Goal: Transaction & Acquisition: Book appointment/travel/reservation

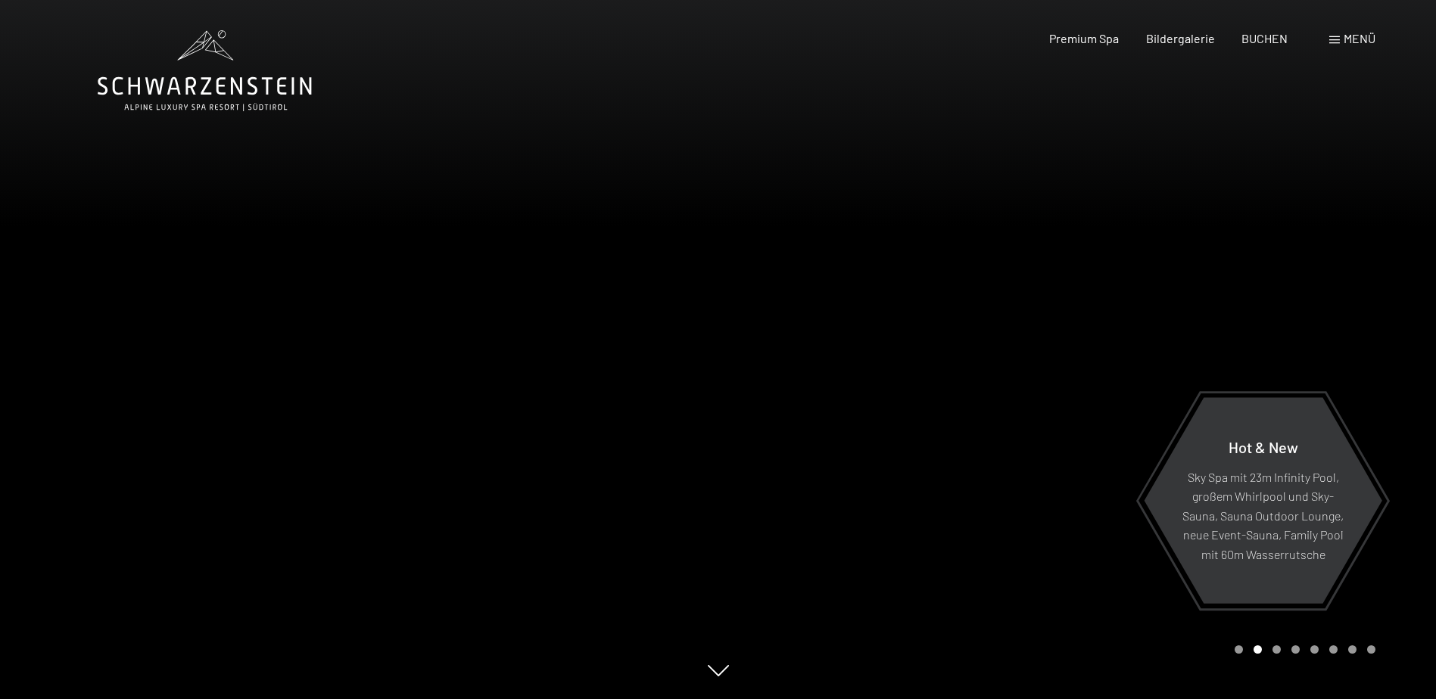
click at [1339, 39] on div "Menü" at bounding box center [1352, 38] width 46 height 17
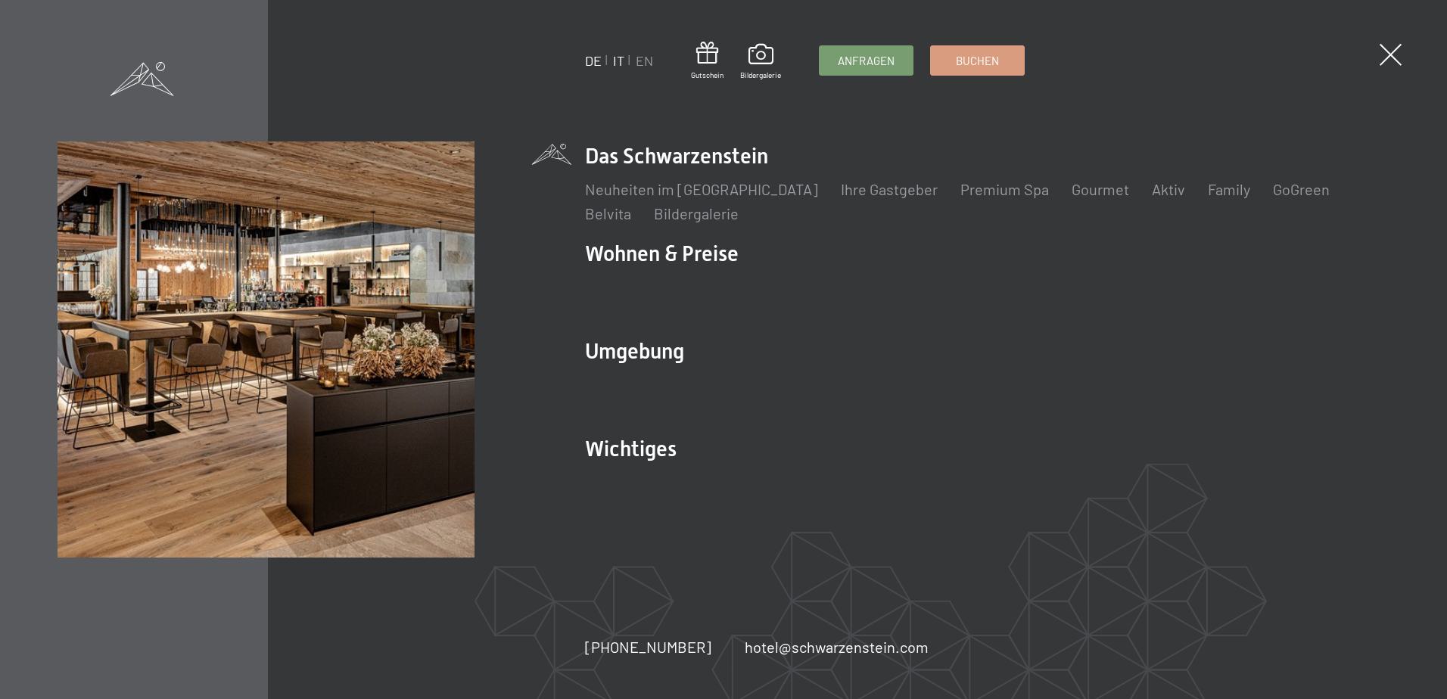
click at [624, 58] on link "IT" at bounding box center [618, 60] width 11 height 17
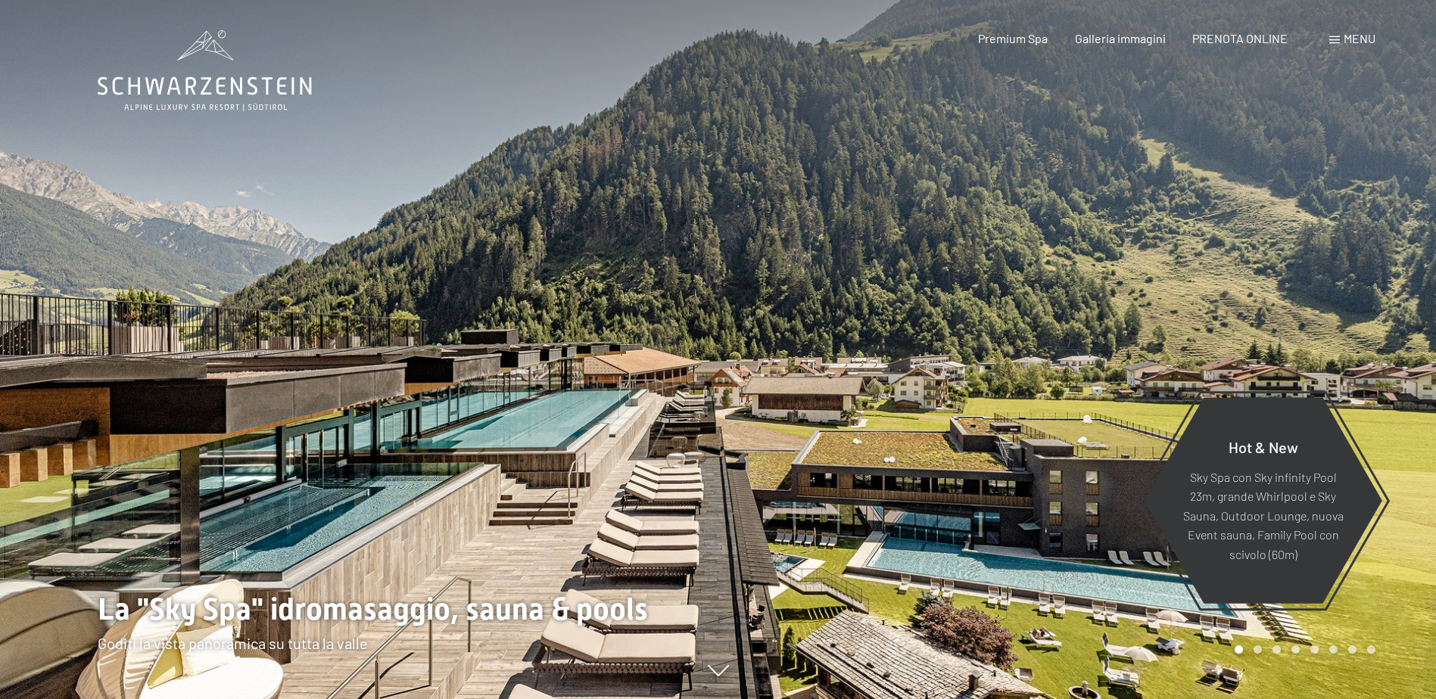
click at [1336, 42] on span at bounding box center [1334, 40] width 11 height 8
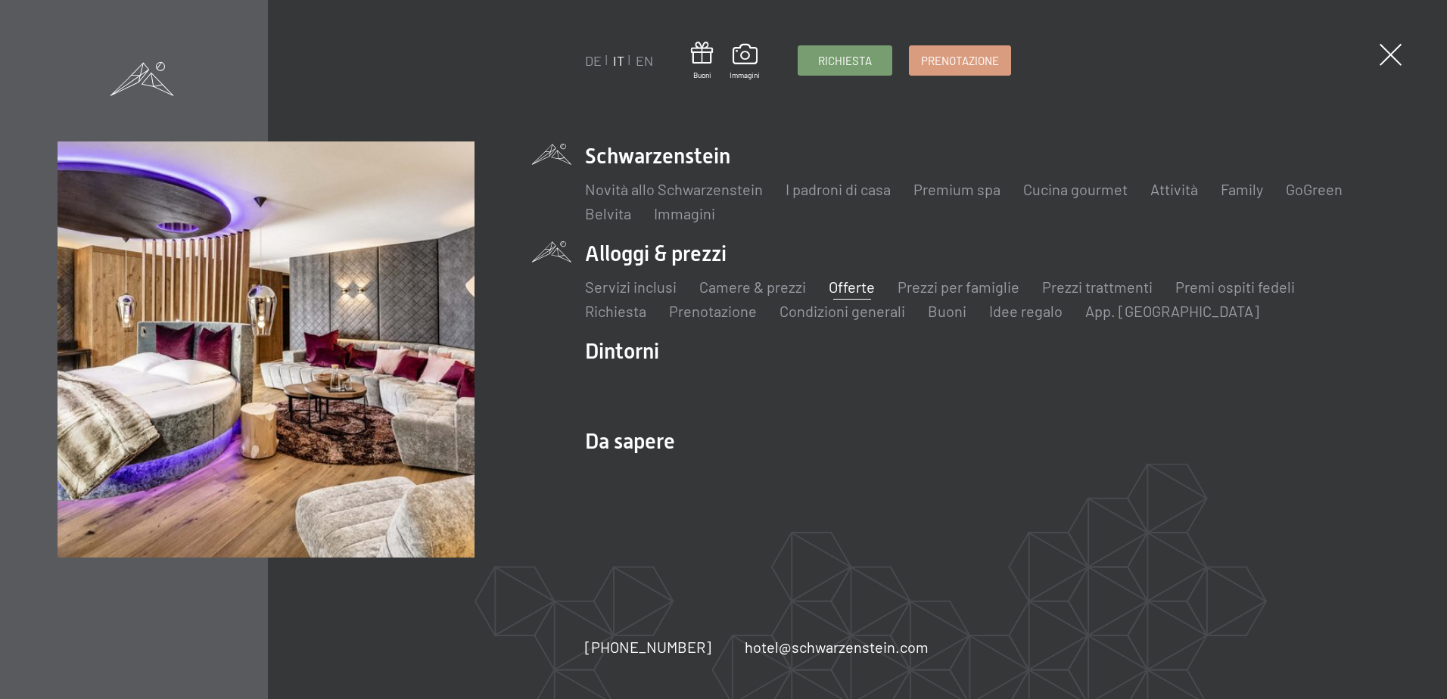
click at [863, 288] on link "Offerte" at bounding box center [852, 287] width 46 height 18
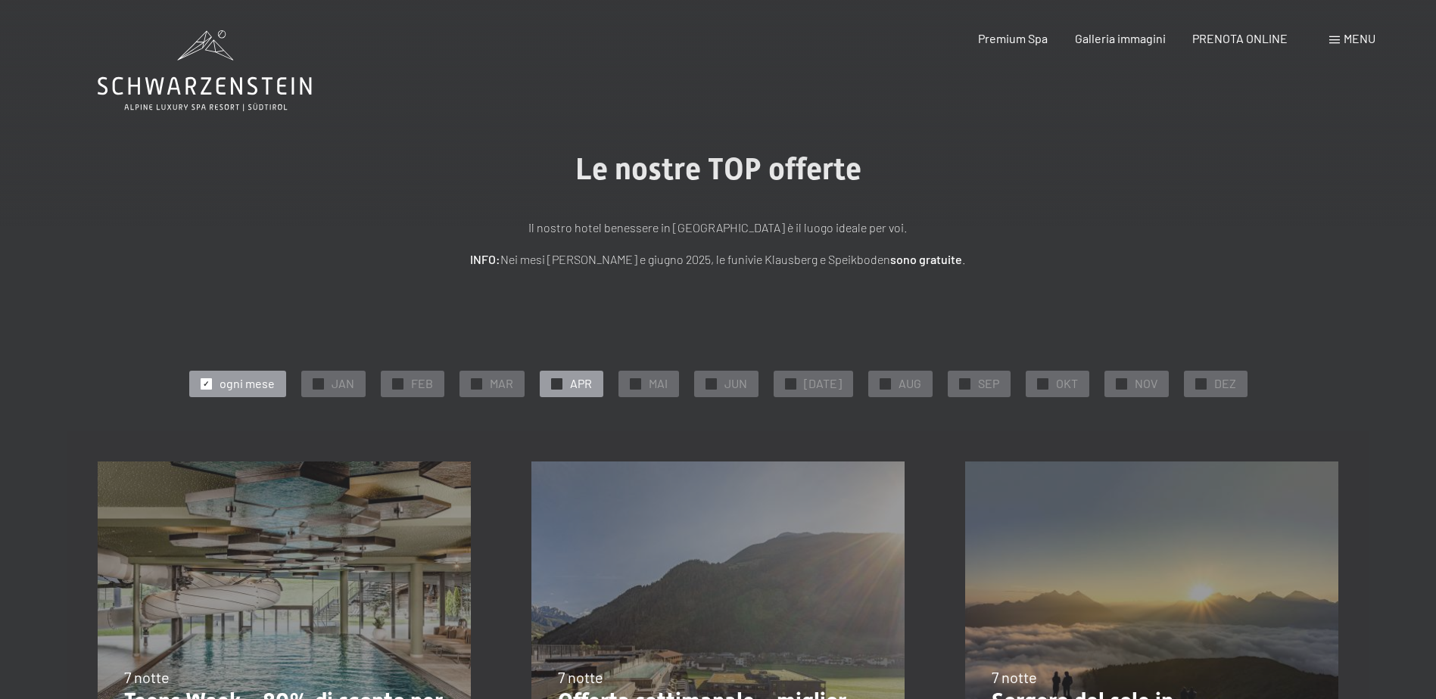
click at [557, 379] on div at bounding box center [556, 383] width 11 height 11
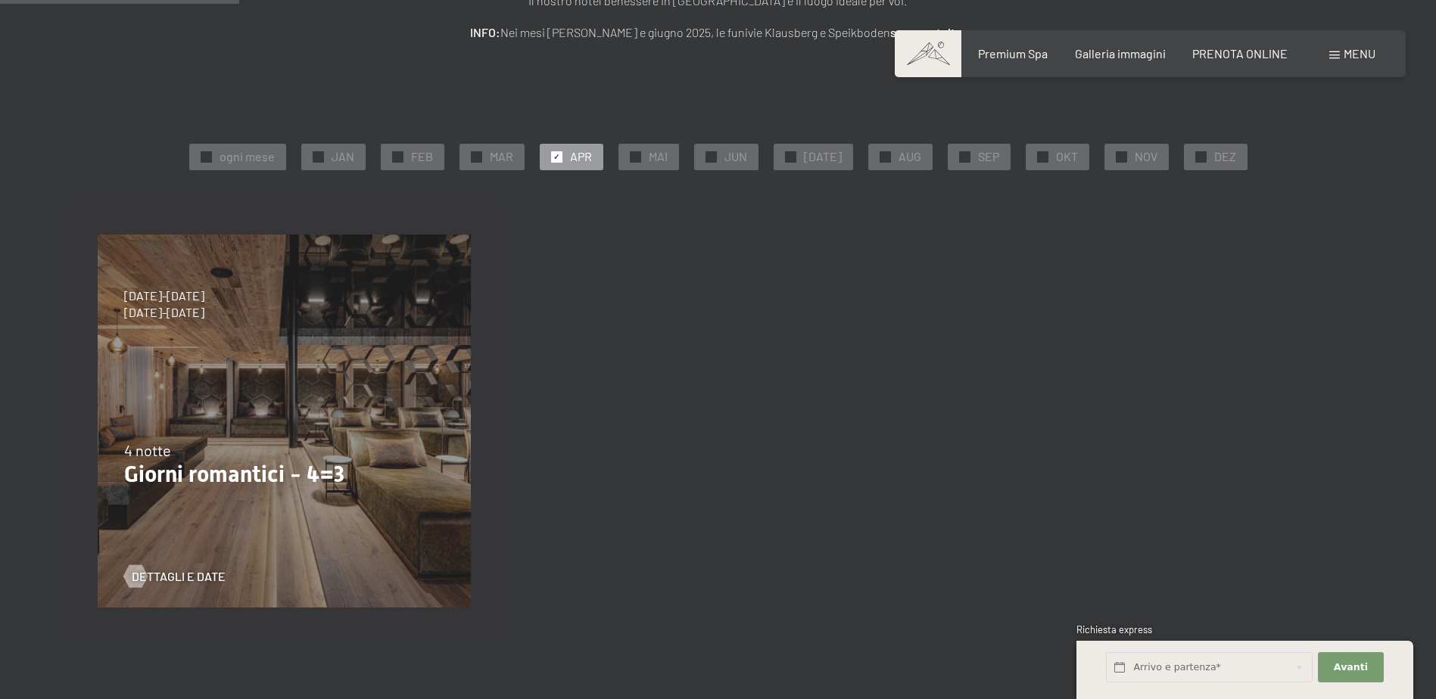
scroll to position [151, 0]
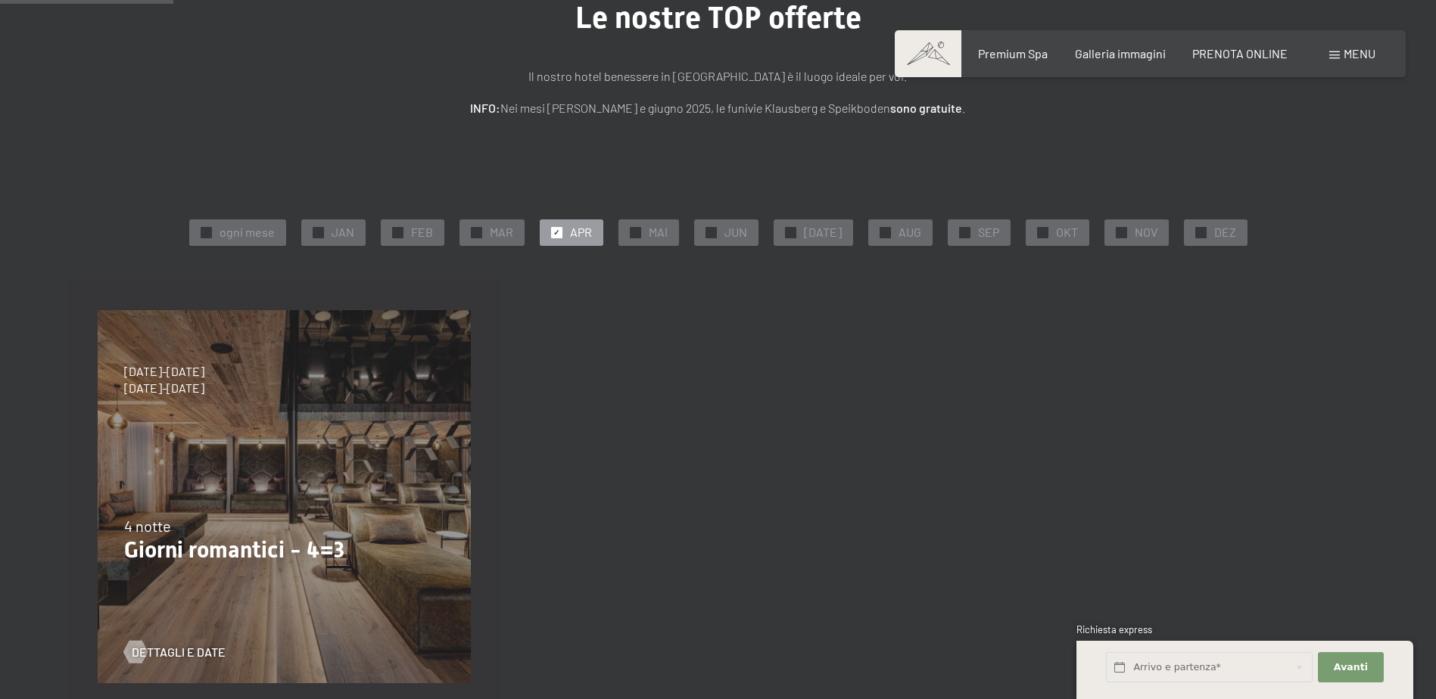
click at [559, 227] on span "✓" at bounding box center [556, 232] width 6 height 11
click at [793, 230] on span "✓" at bounding box center [790, 232] width 6 height 11
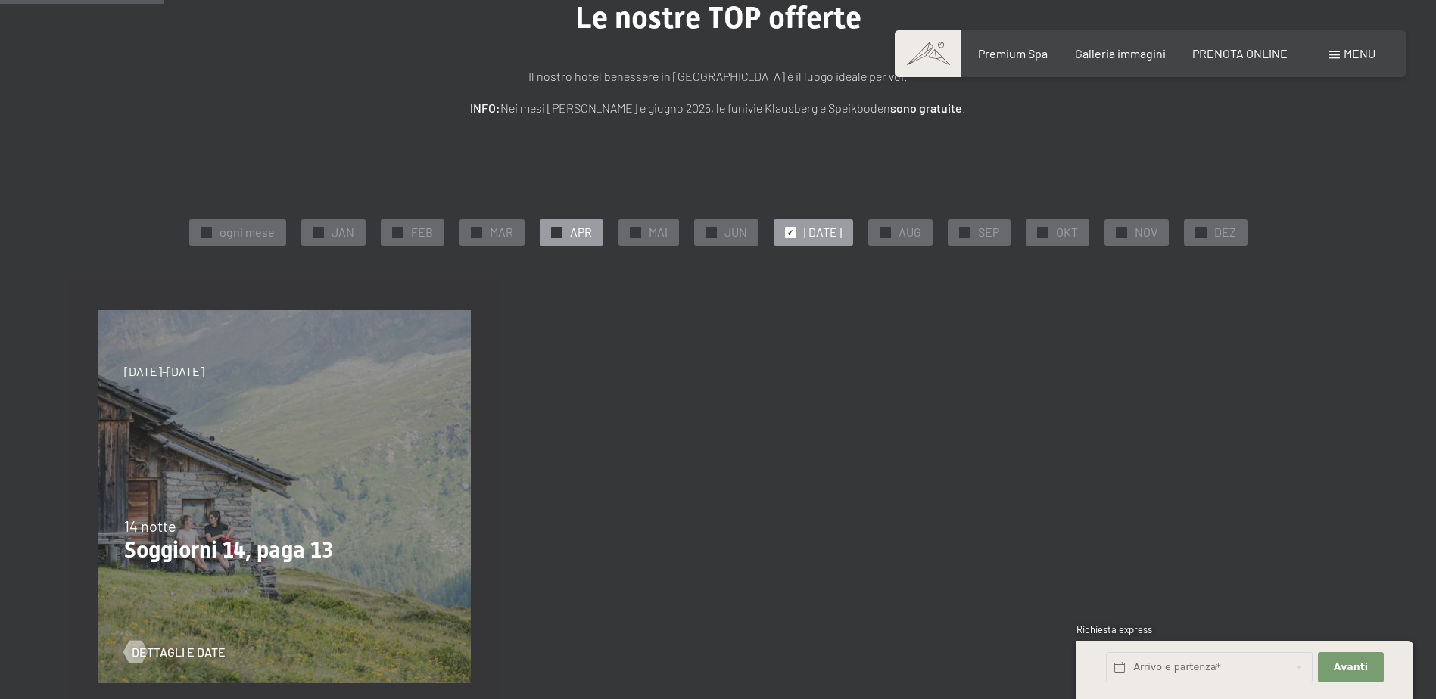
click at [559, 227] on span "✓" at bounding box center [556, 232] width 6 height 11
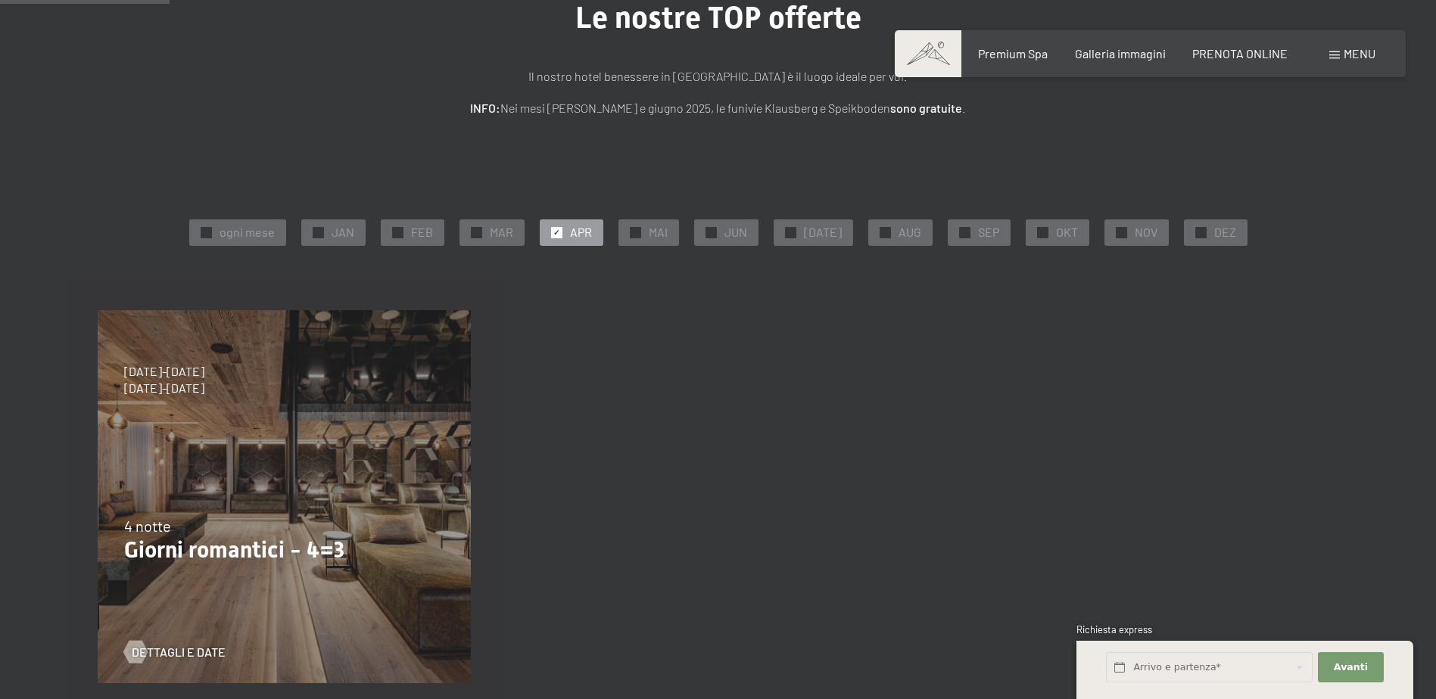
scroll to position [227, 0]
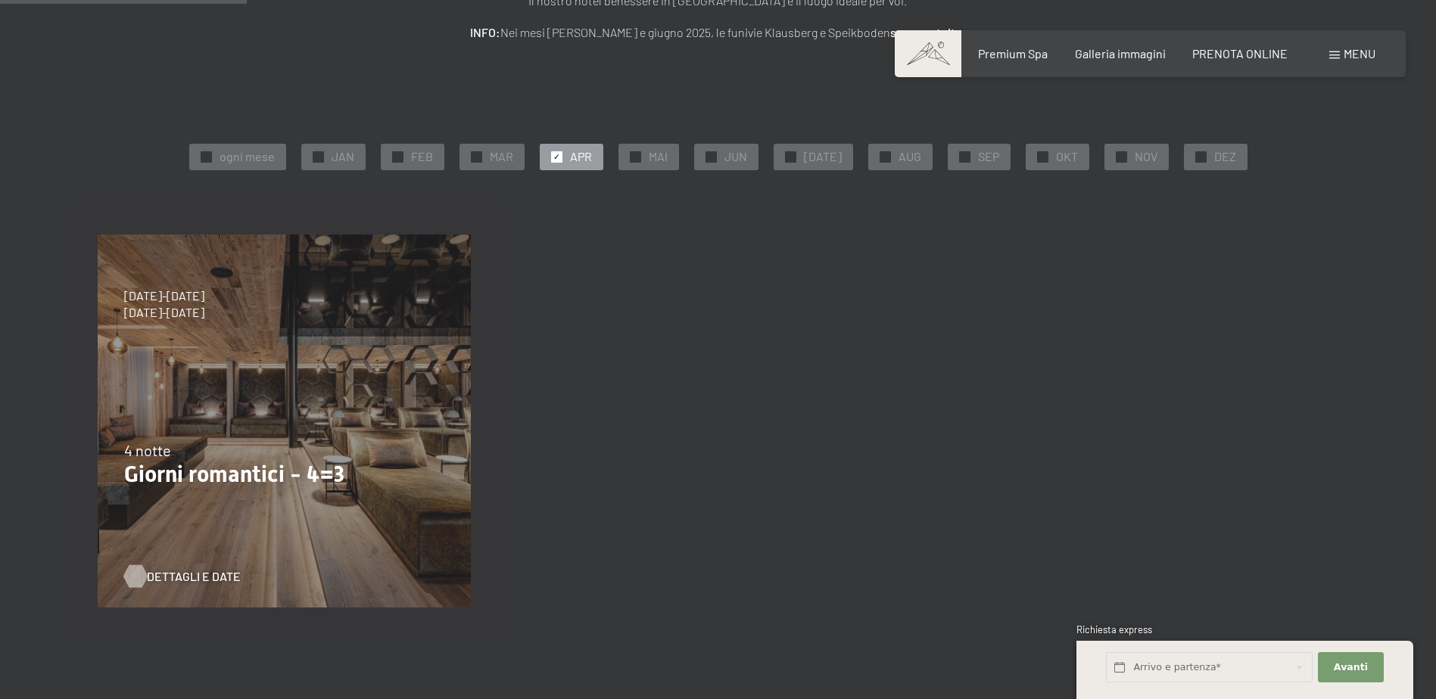
click at [170, 570] on span "Dettagli e Date" at bounding box center [194, 576] width 94 height 17
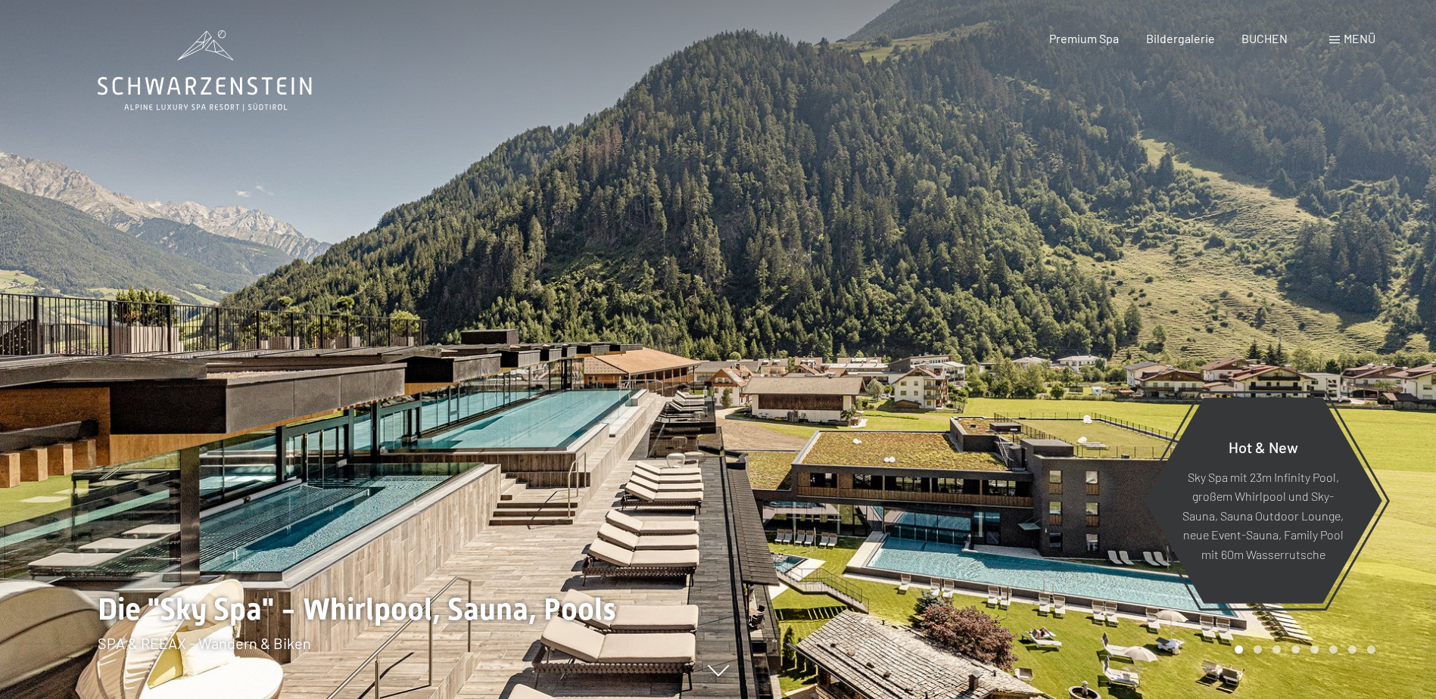
click at [1334, 40] on span at bounding box center [1334, 40] width 11 height 8
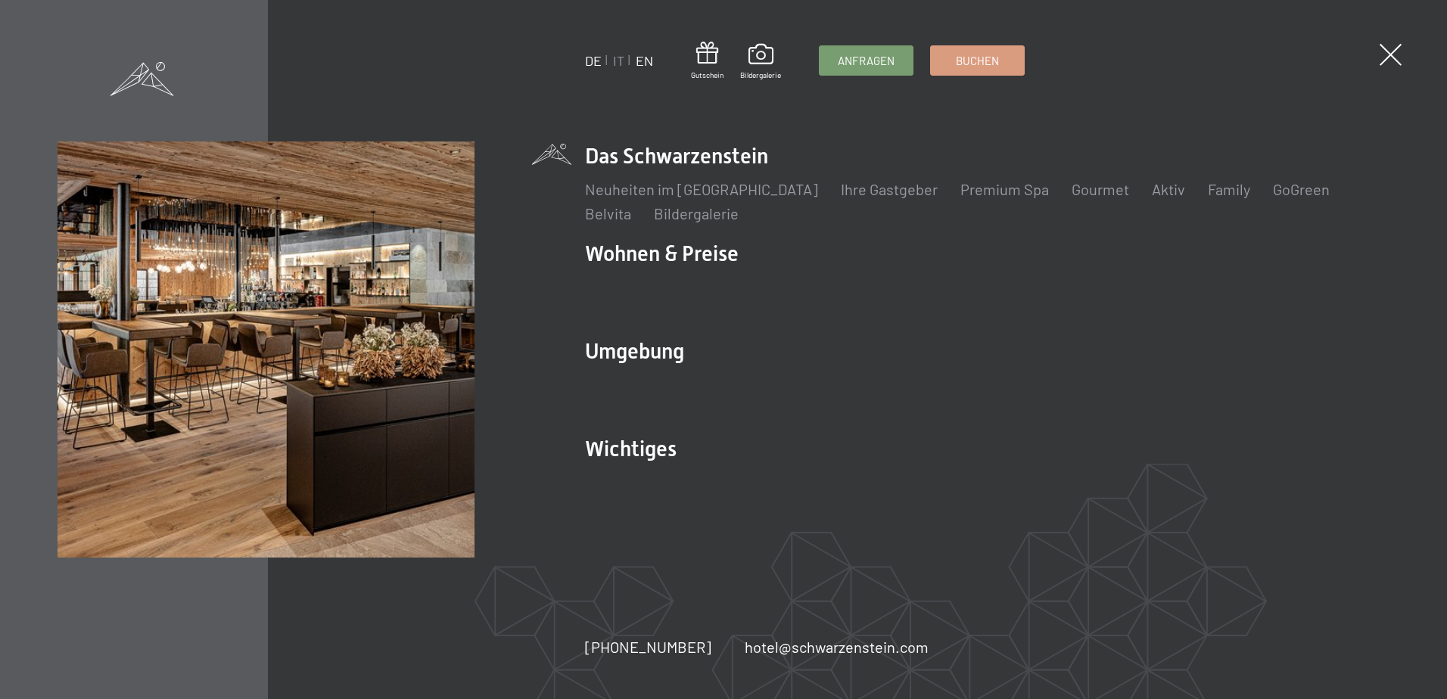
click at [647, 61] on link "EN" at bounding box center [644, 60] width 17 height 17
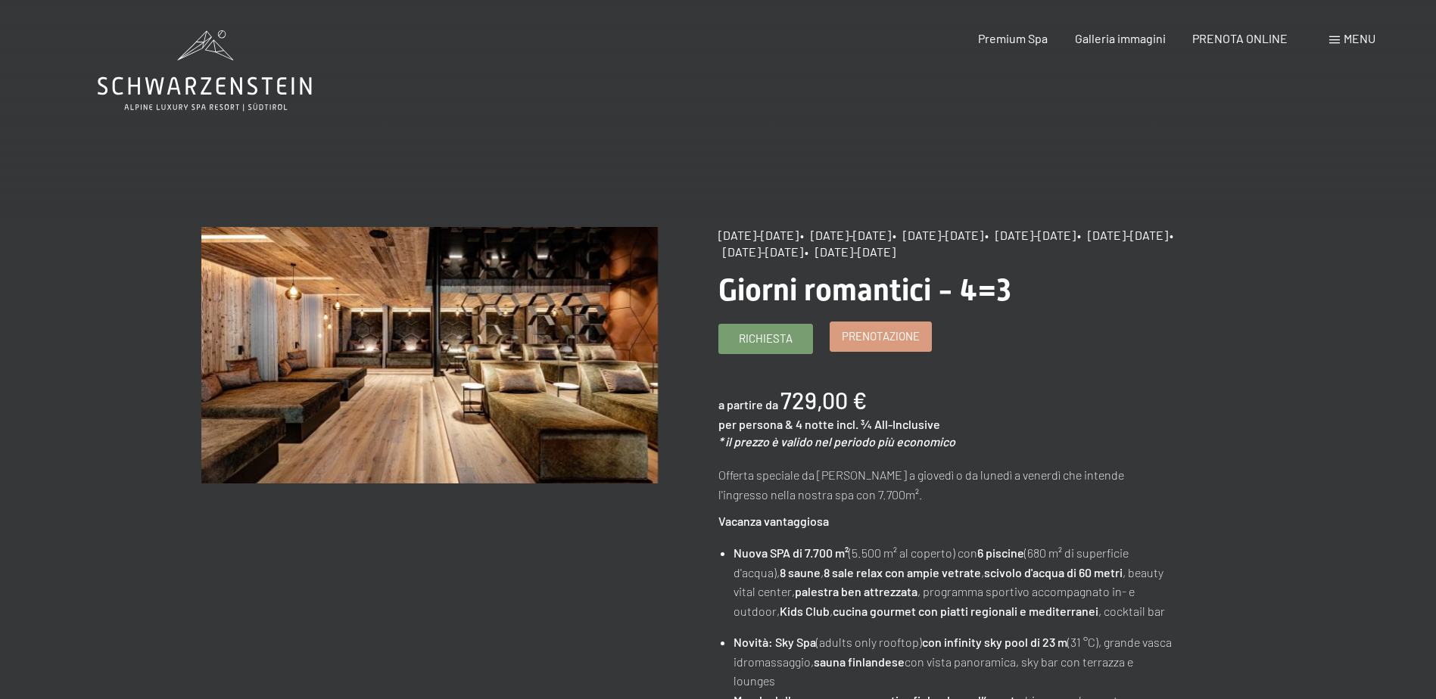
click at [872, 335] on span "Prenotazione" at bounding box center [881, 336] width 78 height 16
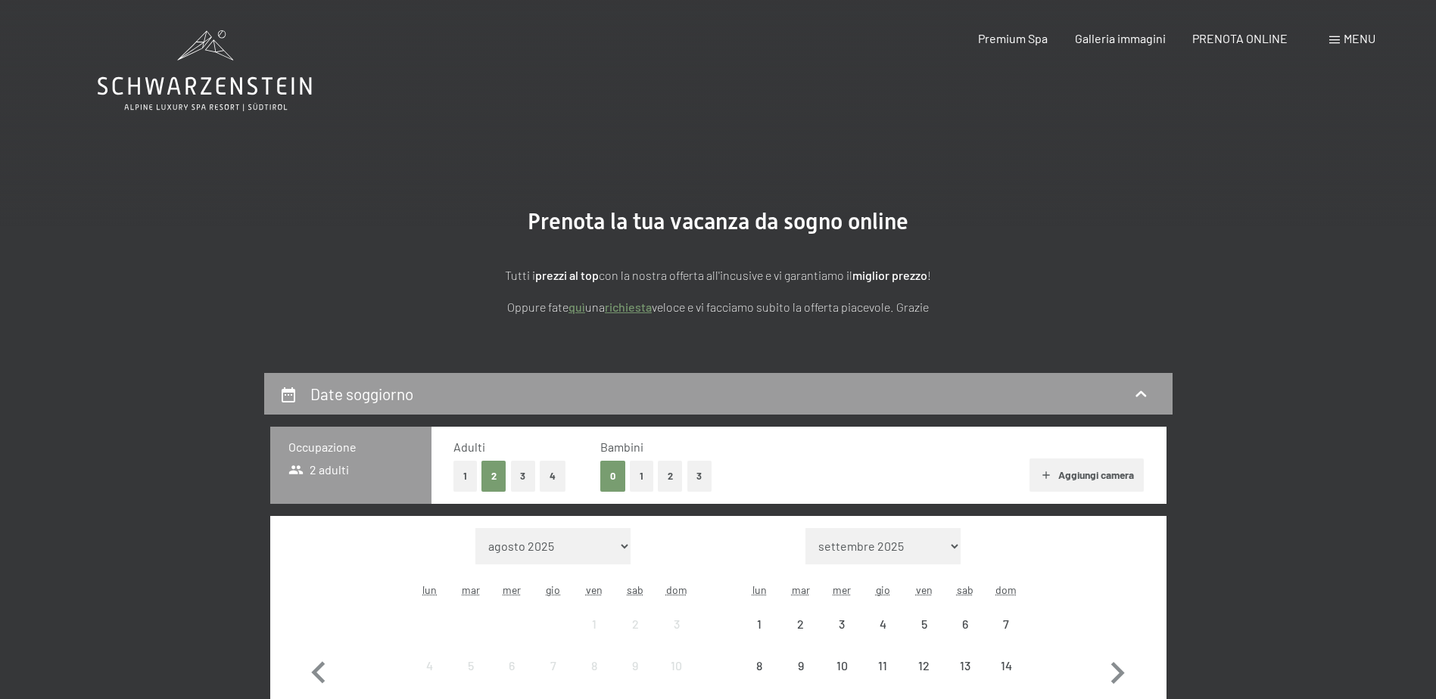
select select "2025-11-01"
select select "2025-12-01"
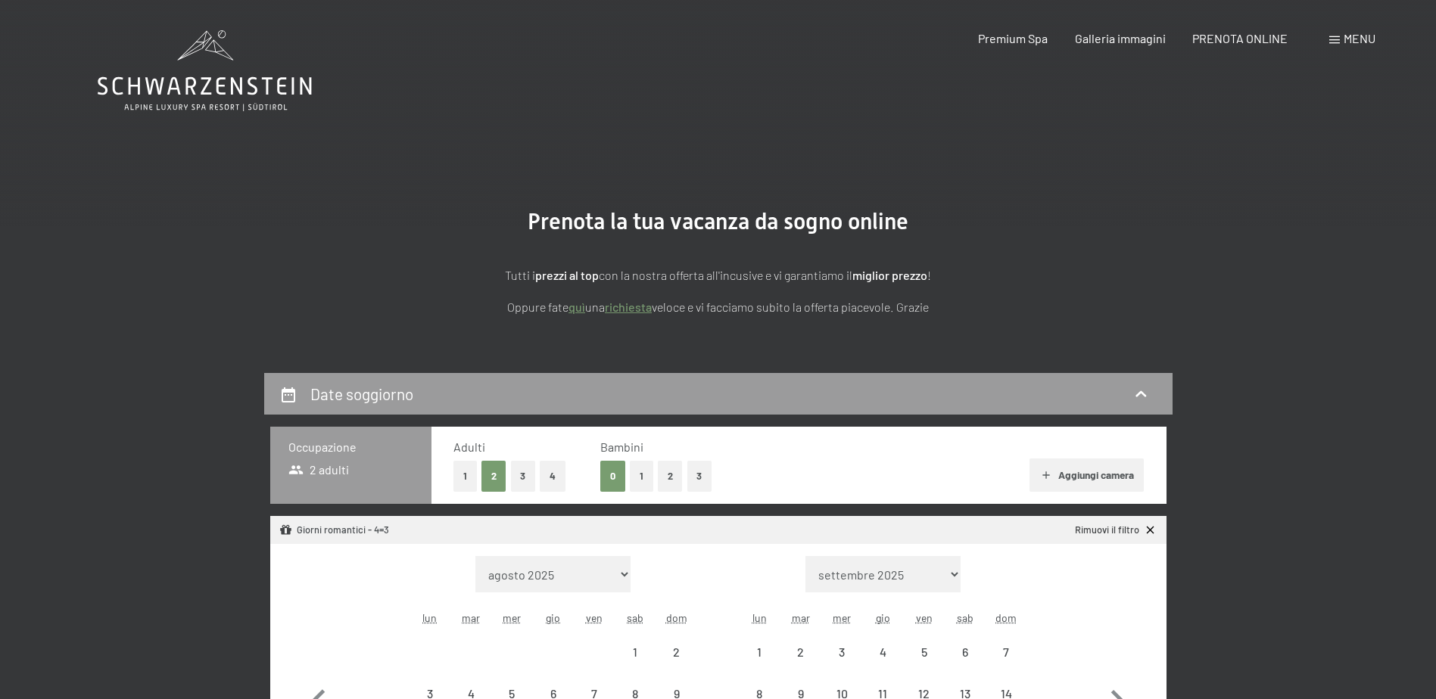
select select "2025-11-01"
select select "2025-12-01"
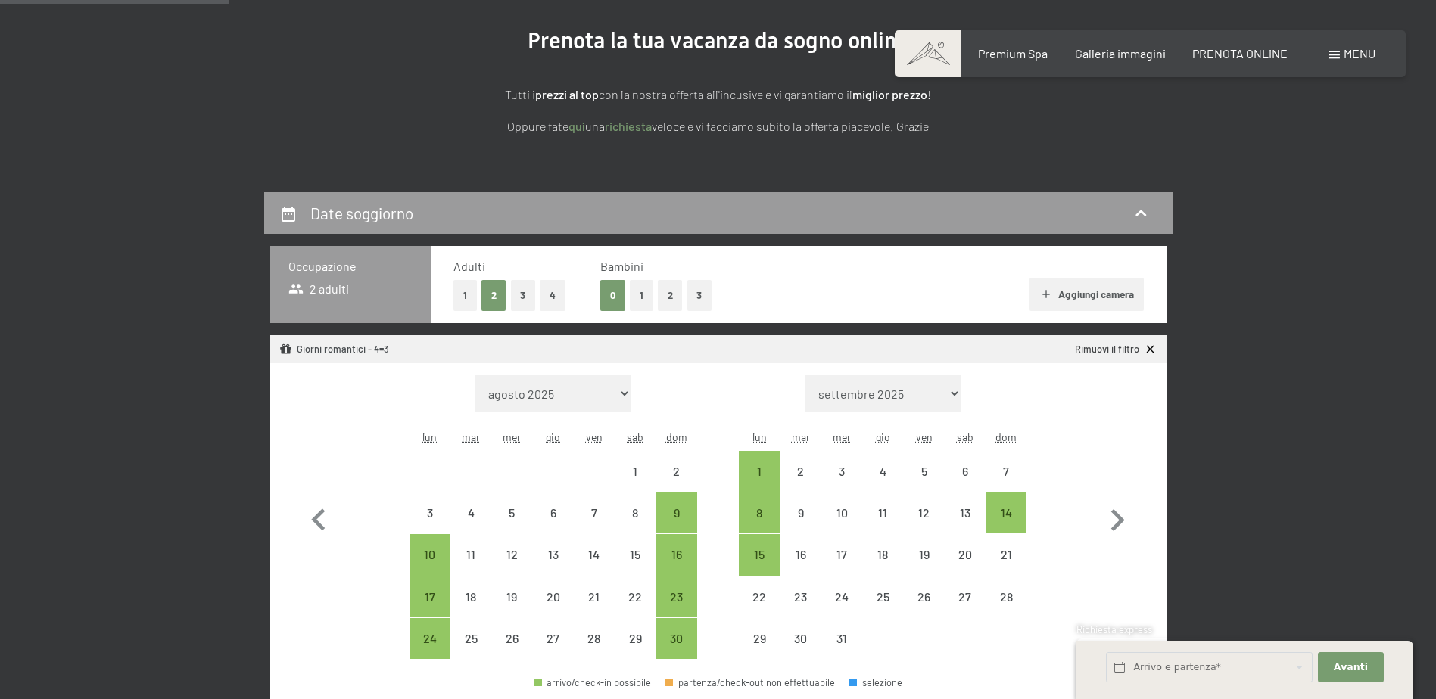
scroll to position [303, 0]
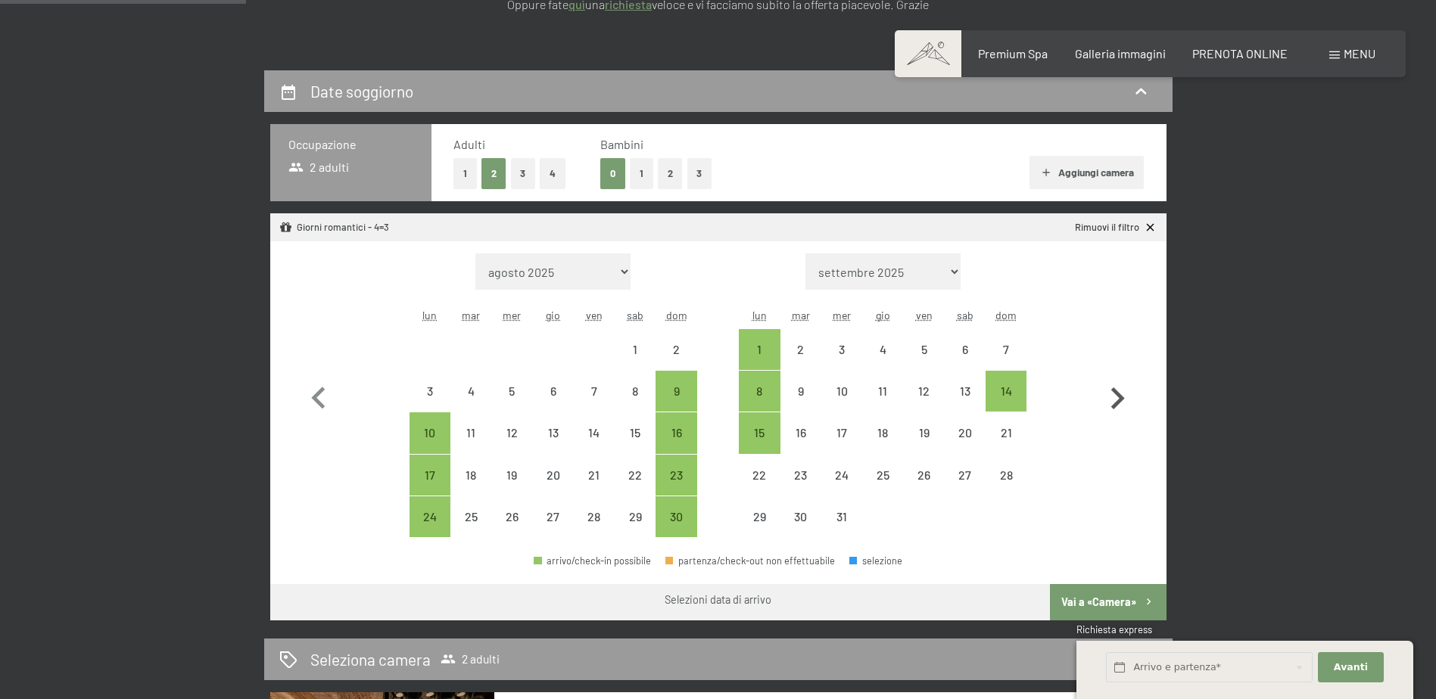
click at [1117, 391] on icon "button" at bounding box center [1117, 399] width 44 height 44
select select "2025-12-01"
select select "2026-01-01"
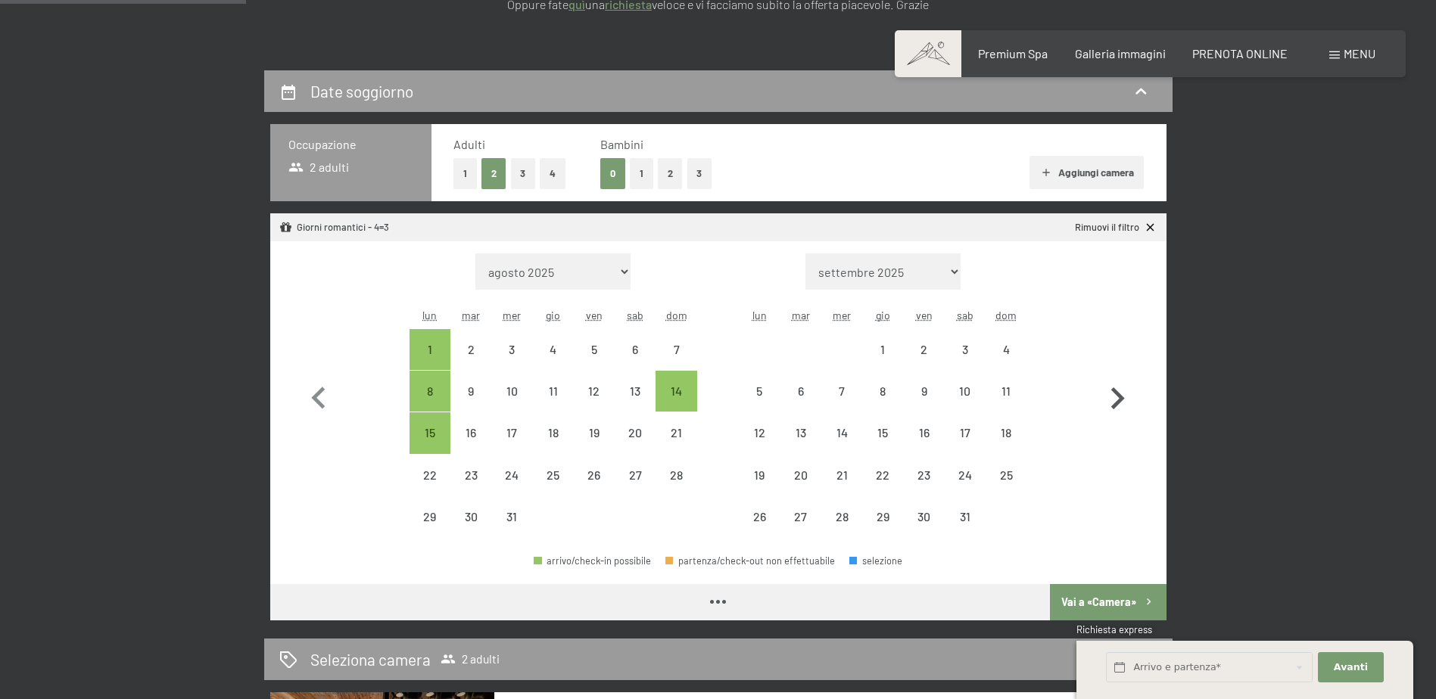
click at [1117, 391] on icon "button" at bounding box center [1117, 399] width 44 height 44
select select "2026-01-01"
select select "2026-02-01"
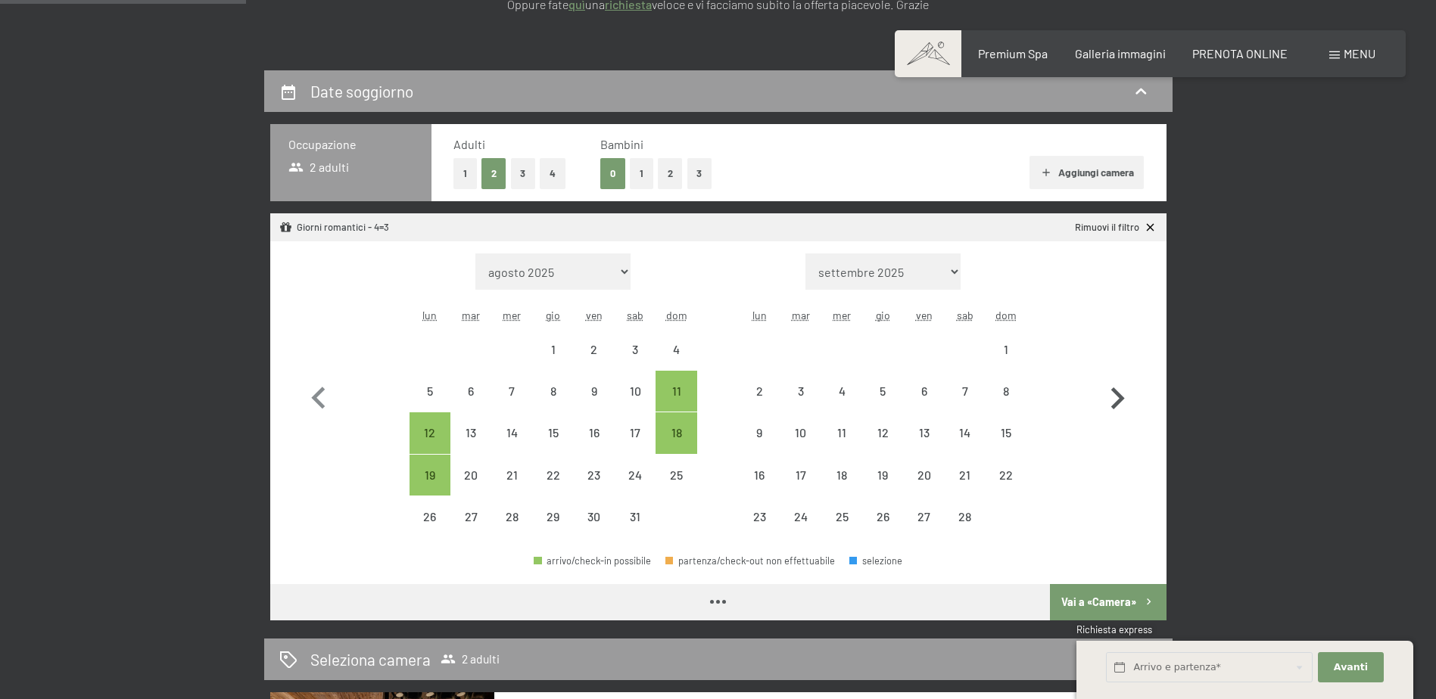
click at [1117, 391] on icon "button" at bounding box center [1117, 399] width 44 height 44
select select "2026-02-01"
select select "2026-03-01"
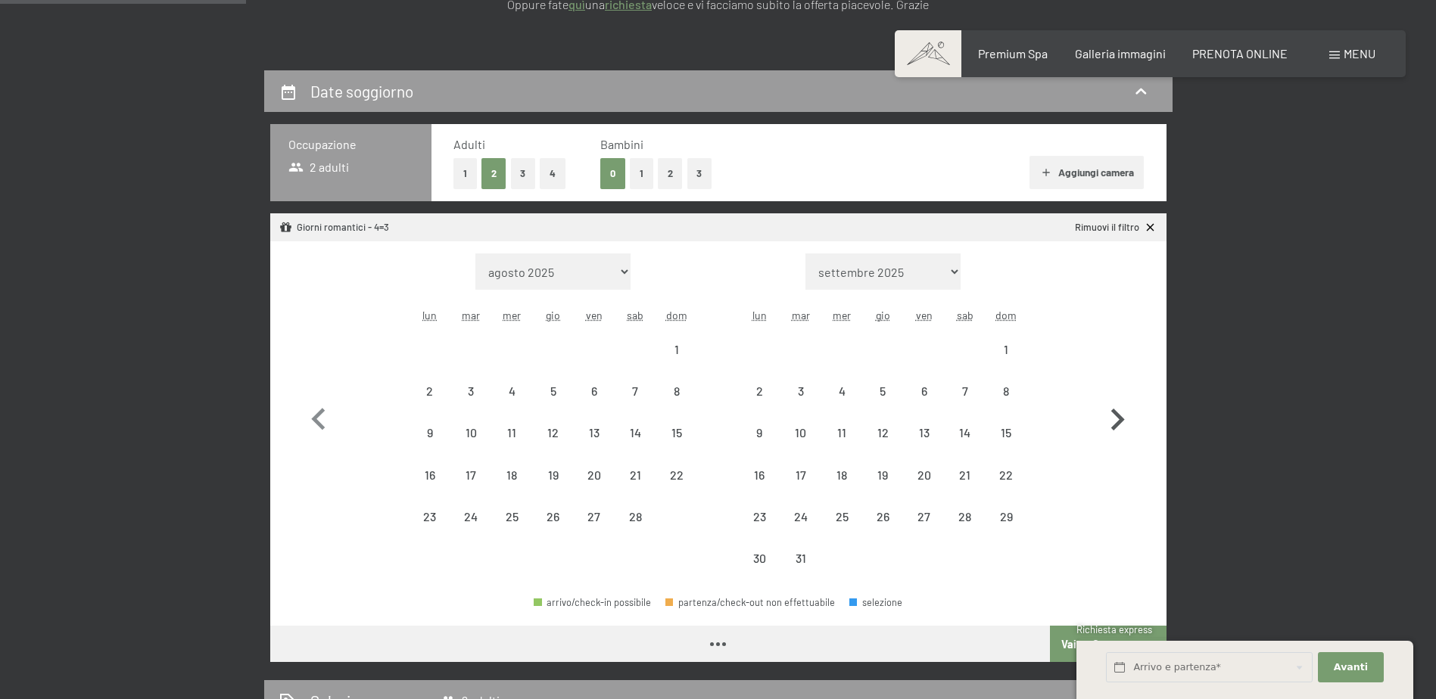
select select "2026-02-01"
select select "2026-03-01"
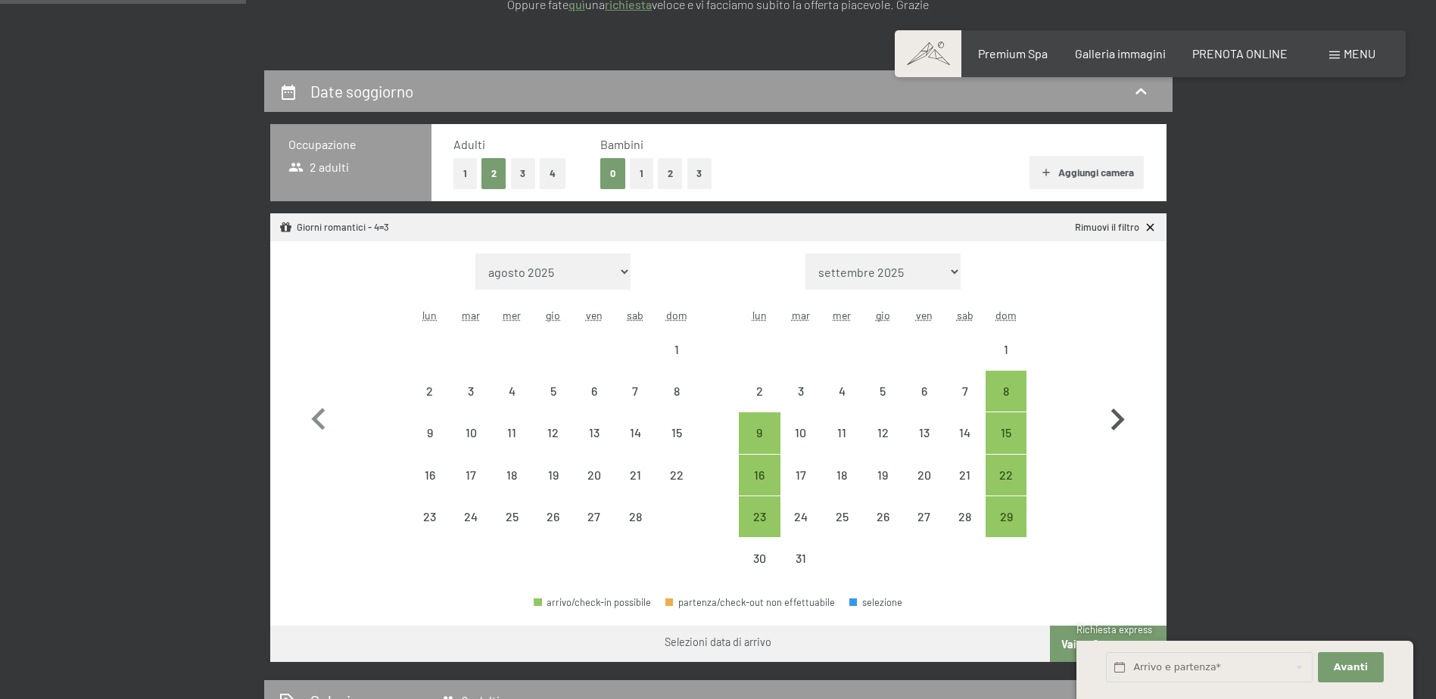
click at [1117, 391] on button "button" at bounding box center [1117, 417] width 44 height 326
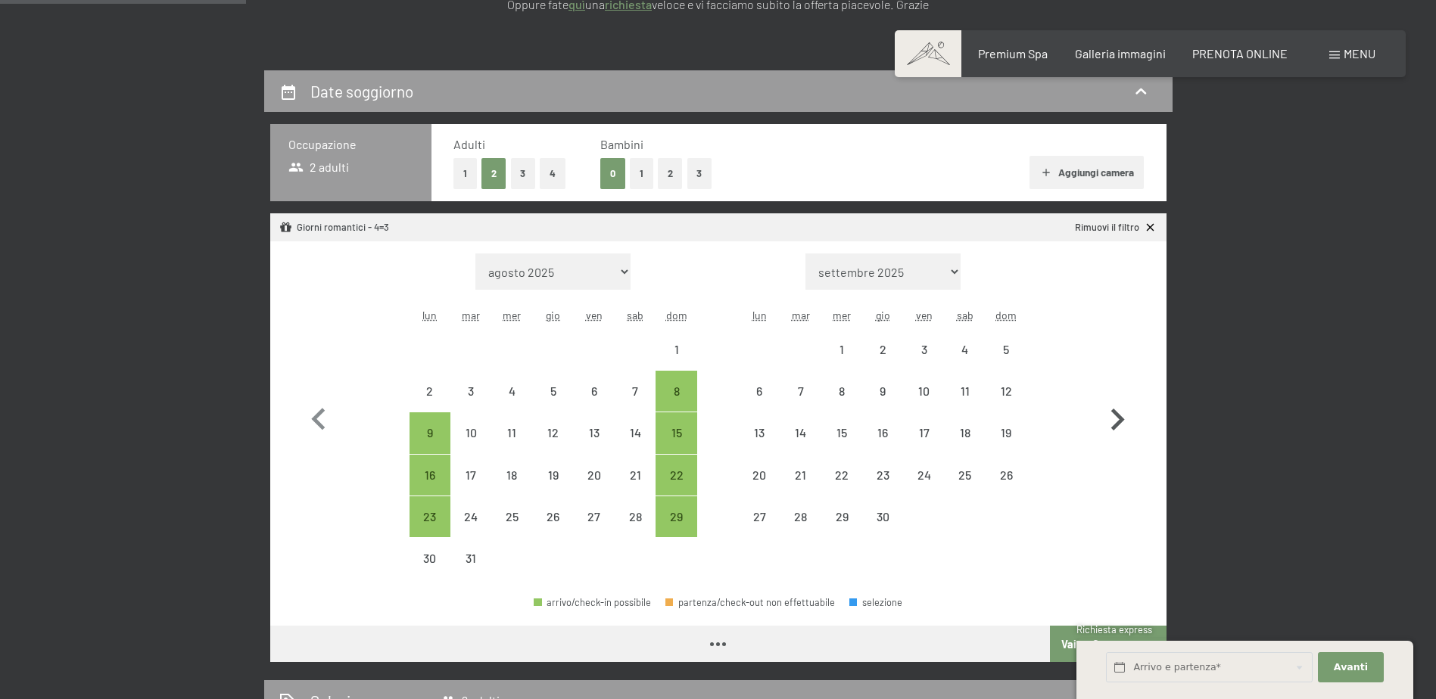
select select "2026-03-01"
select select "2026-04-01"
click at [762, 392] on div "6" at bounding box center [759, 404] width 38 height 38
select select "2026-03-01"
select select "2026-04-01"
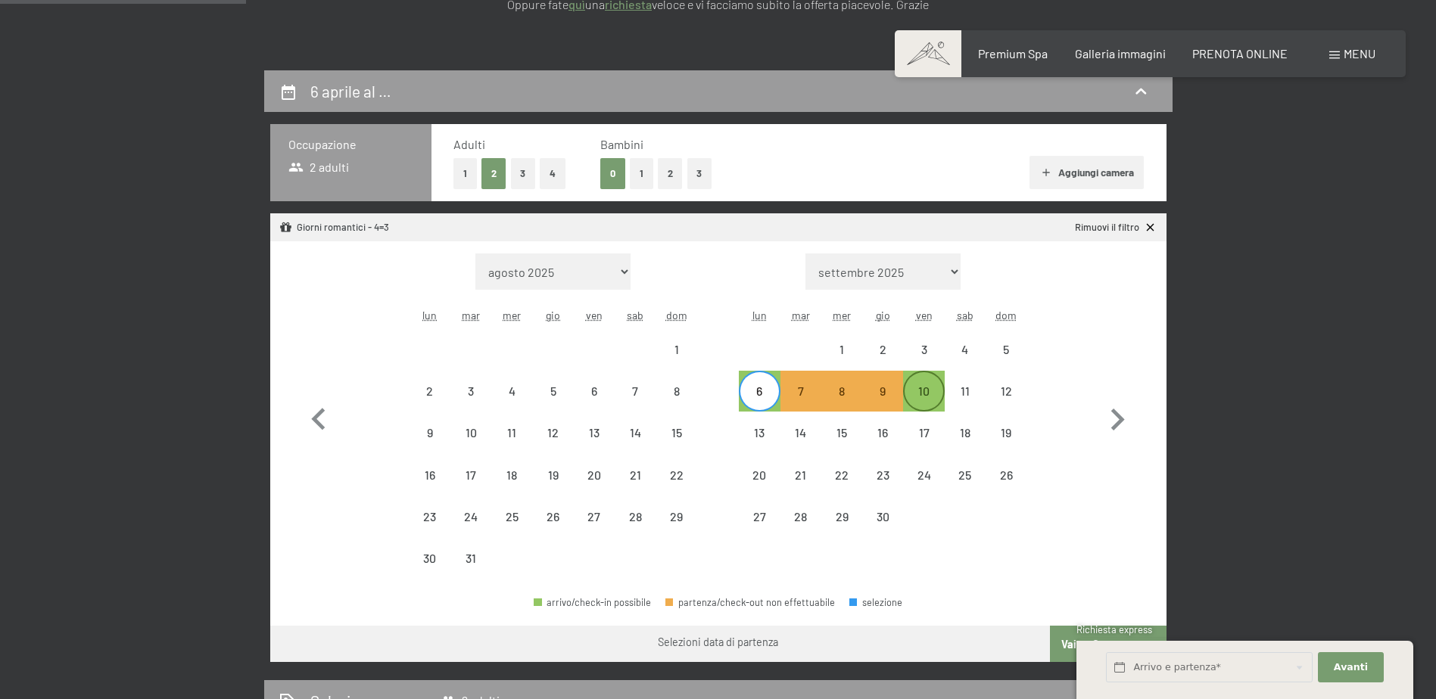
click at [919, 393] on div "10" at bounding box center [923, 404] width 38 height 38
select select "2026-03-01"
select select "2026-04-01"
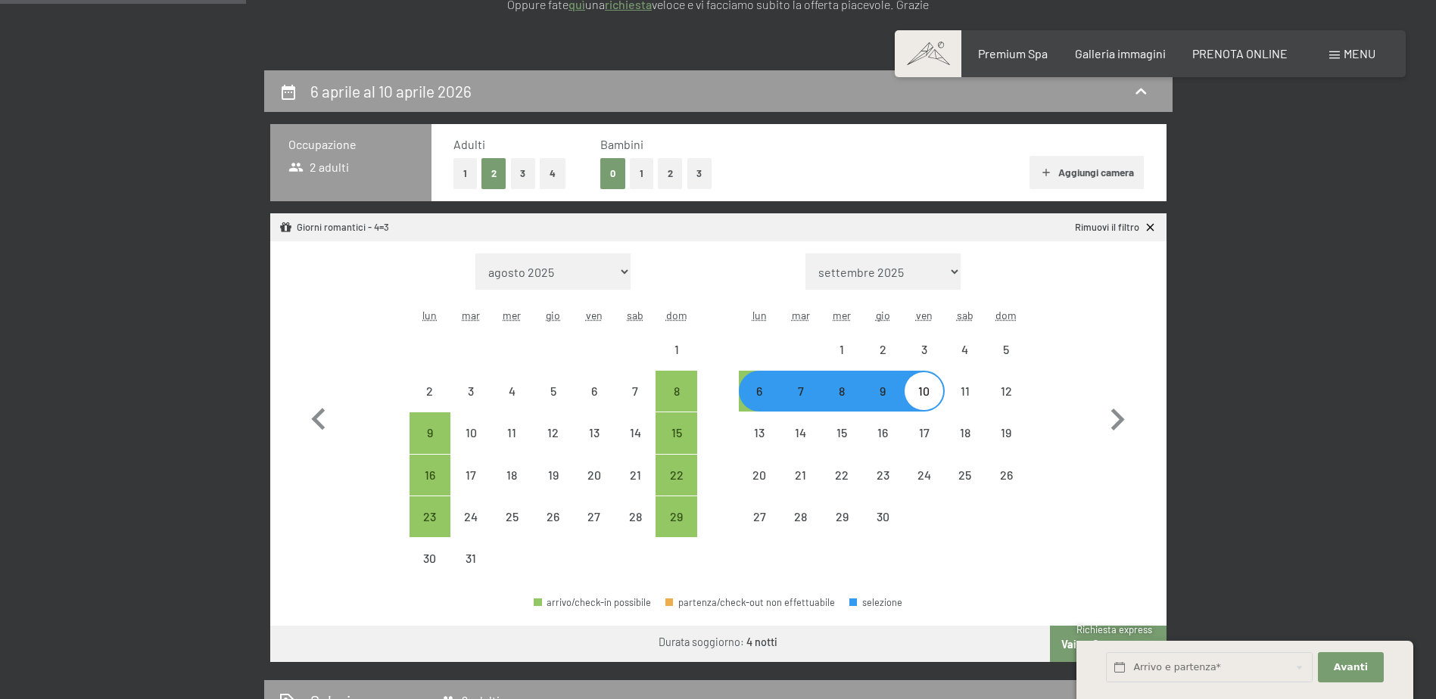
select select "2025-11-01"
select select "2025-12-01"
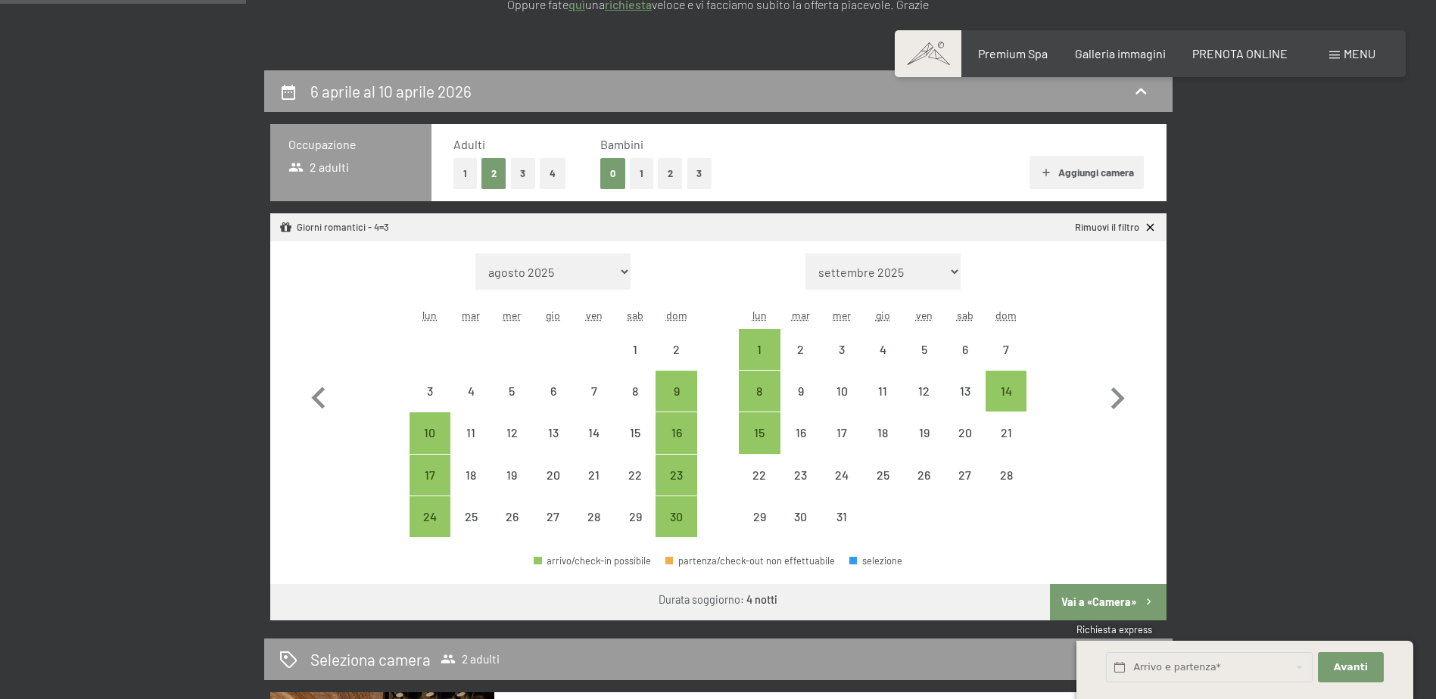
click at [642, 174] on button "1" at bounding box center [641, 173] width 23 height 31
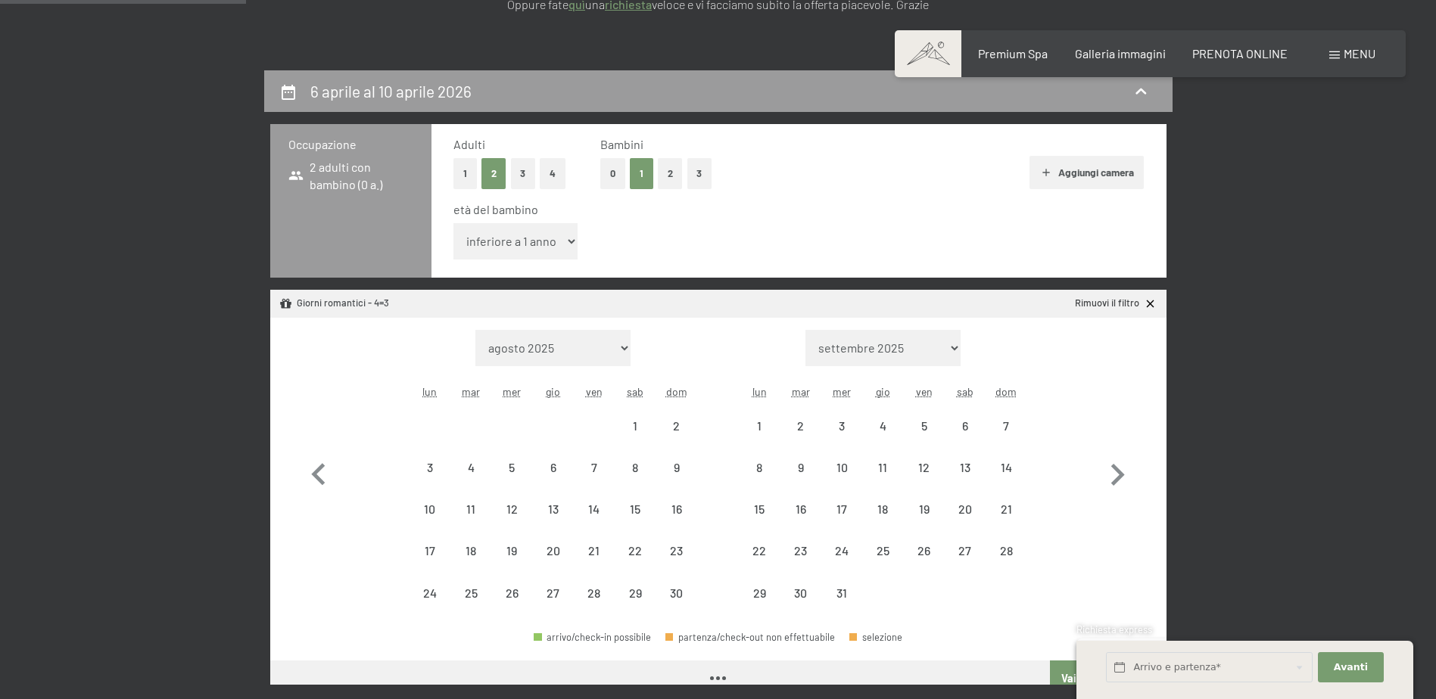
select select "2025-11-01"
select select "2025-12-01"
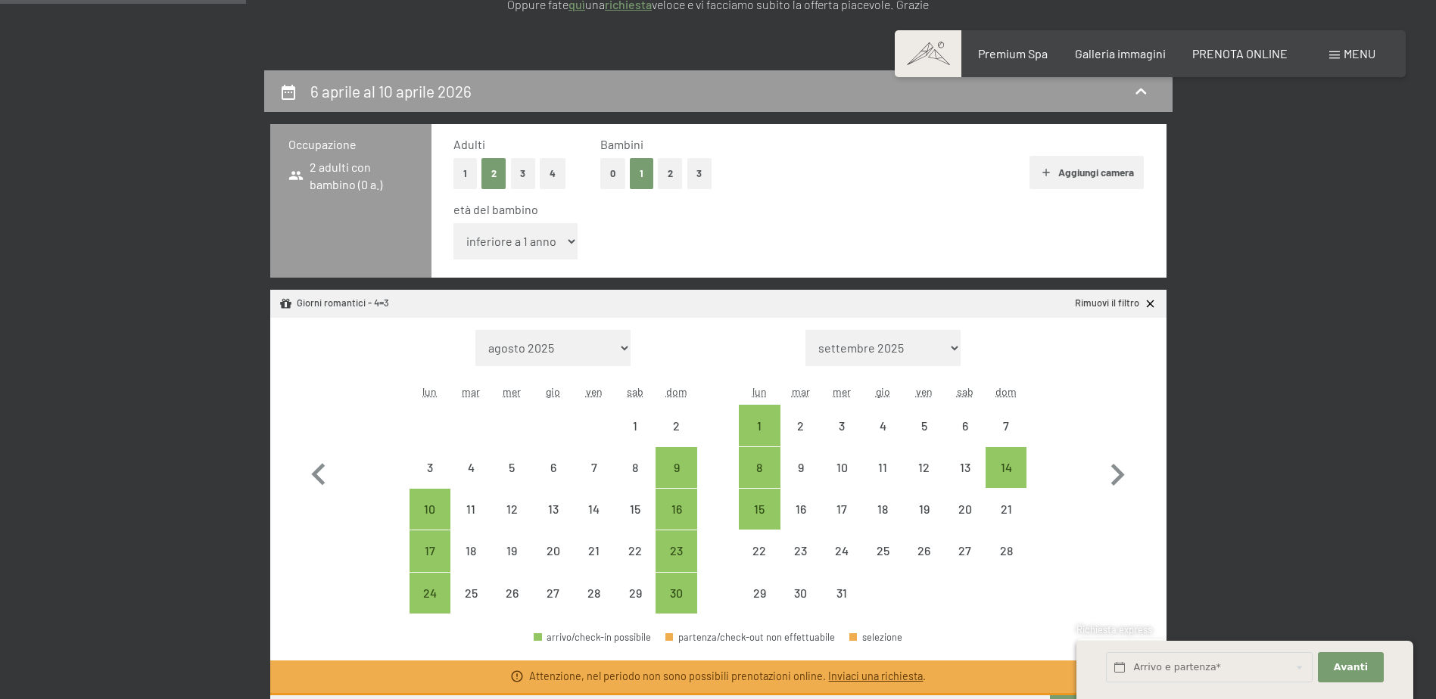
click at [560, 243] on select "inferiore a 1 anno 1 anno 2 anni 3 anni 4 anni 5 anni 6 anni 7 anni 8 anni 9 an…" at bounding box center [515, 241] width 125 height 36
select select "8"
click at [453, 223] on select "inferiore a 1 anno 1 anno 2 anni 3 anni 4 anni 5 anni 6 anni 7 anni 8 anni 9 an…" at bounding box center [515, 241] width 125 height 36
select select "2025-11-01"
select select "2025-12-01"
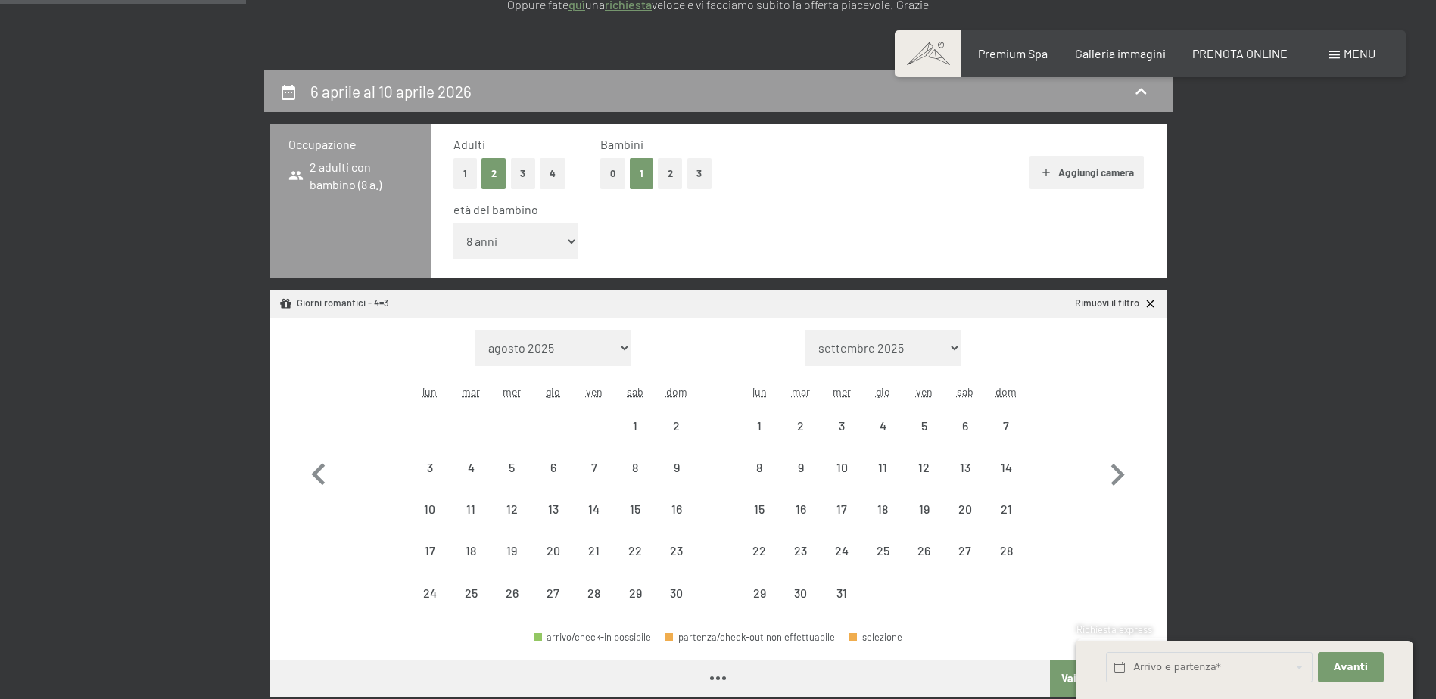
select select "2025-11-01"
select select "2025-12-01"
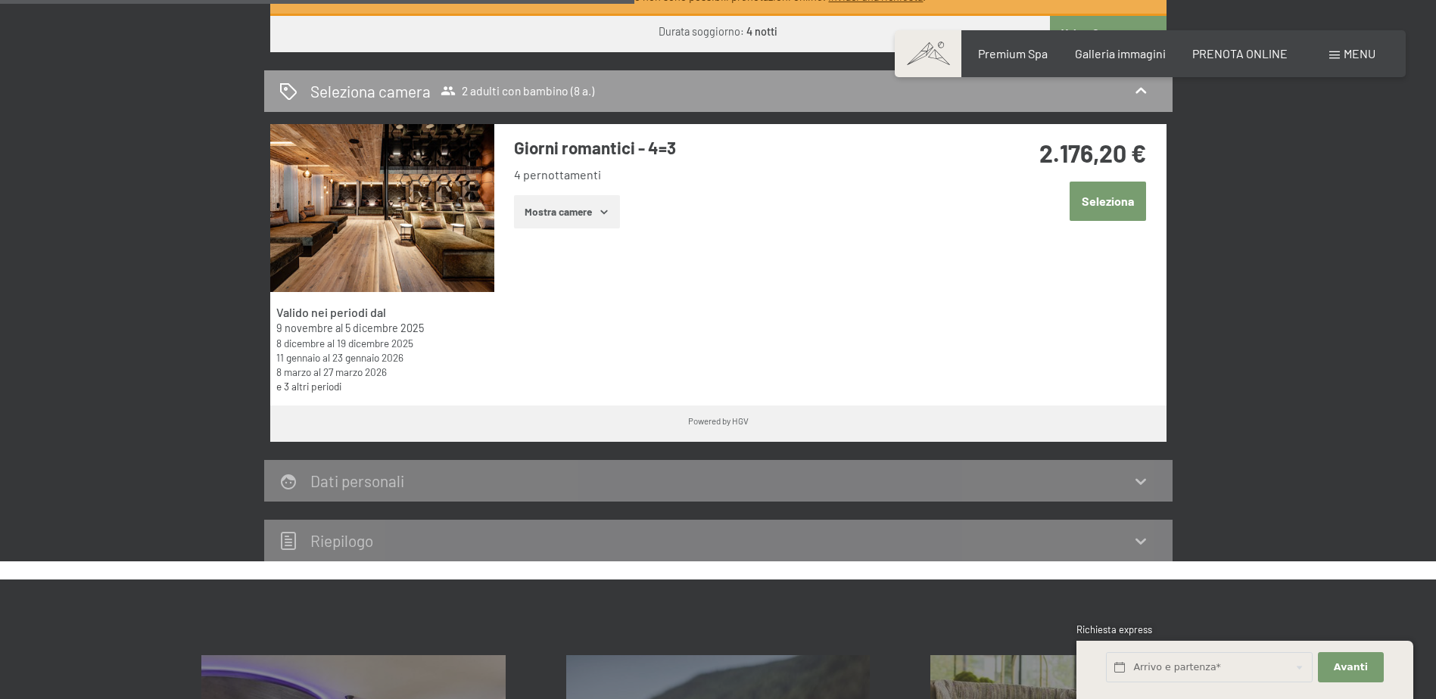
scroll to position [984, 0]
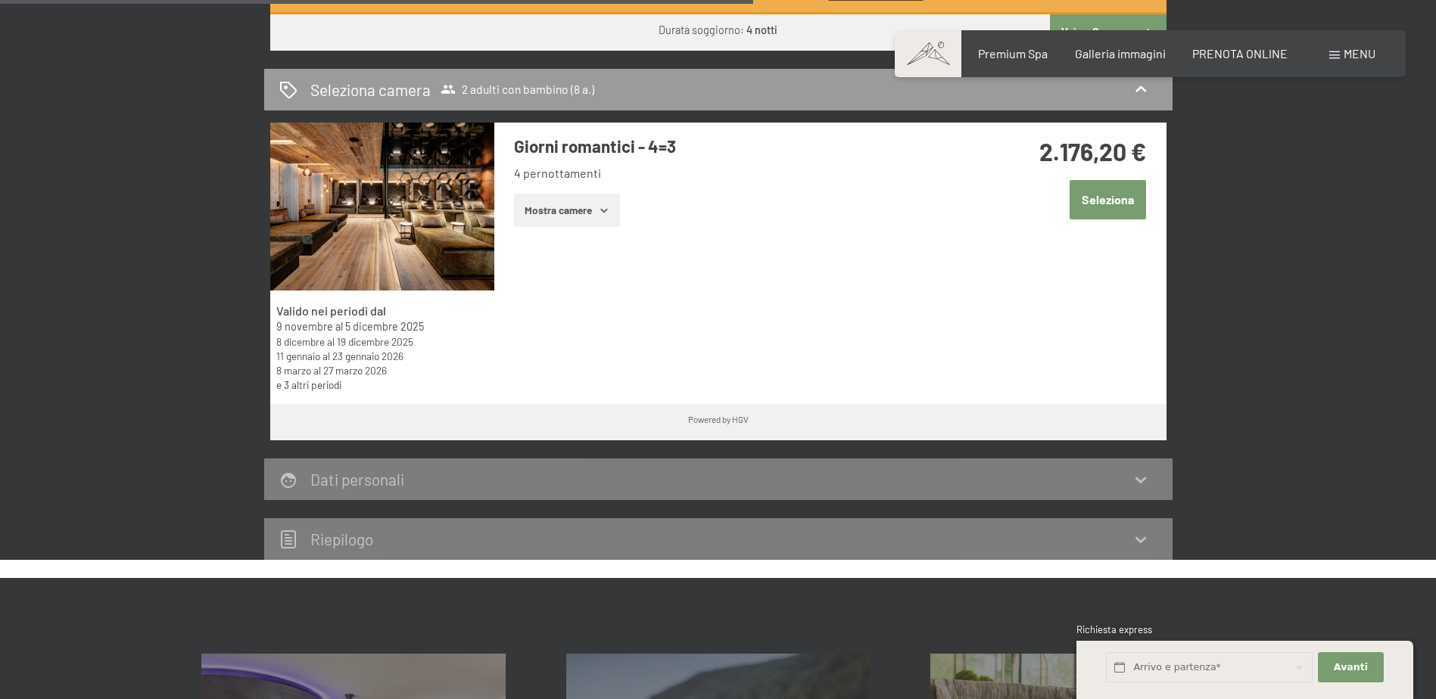
click at [597, 213] on button "Mostra camere" at bounding box center [567, 210] width 106 height 33
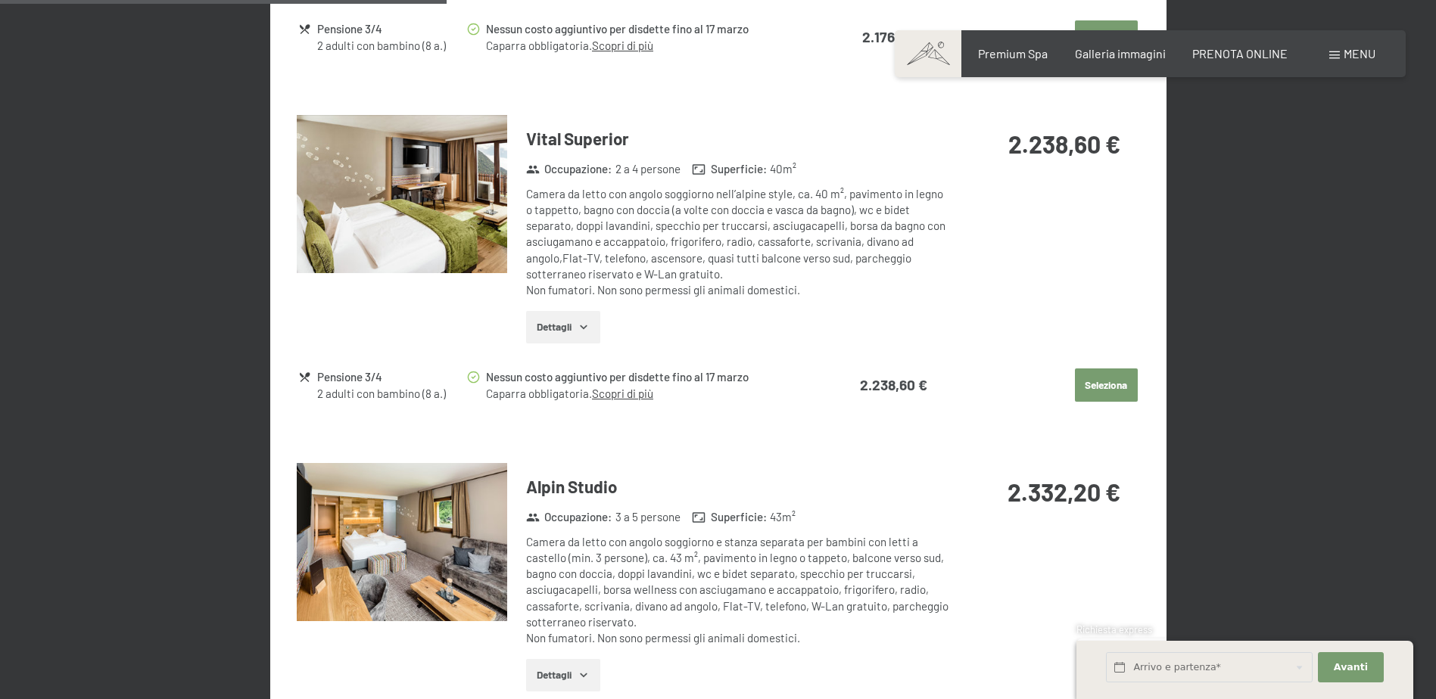
scroll to position [1589, 0]
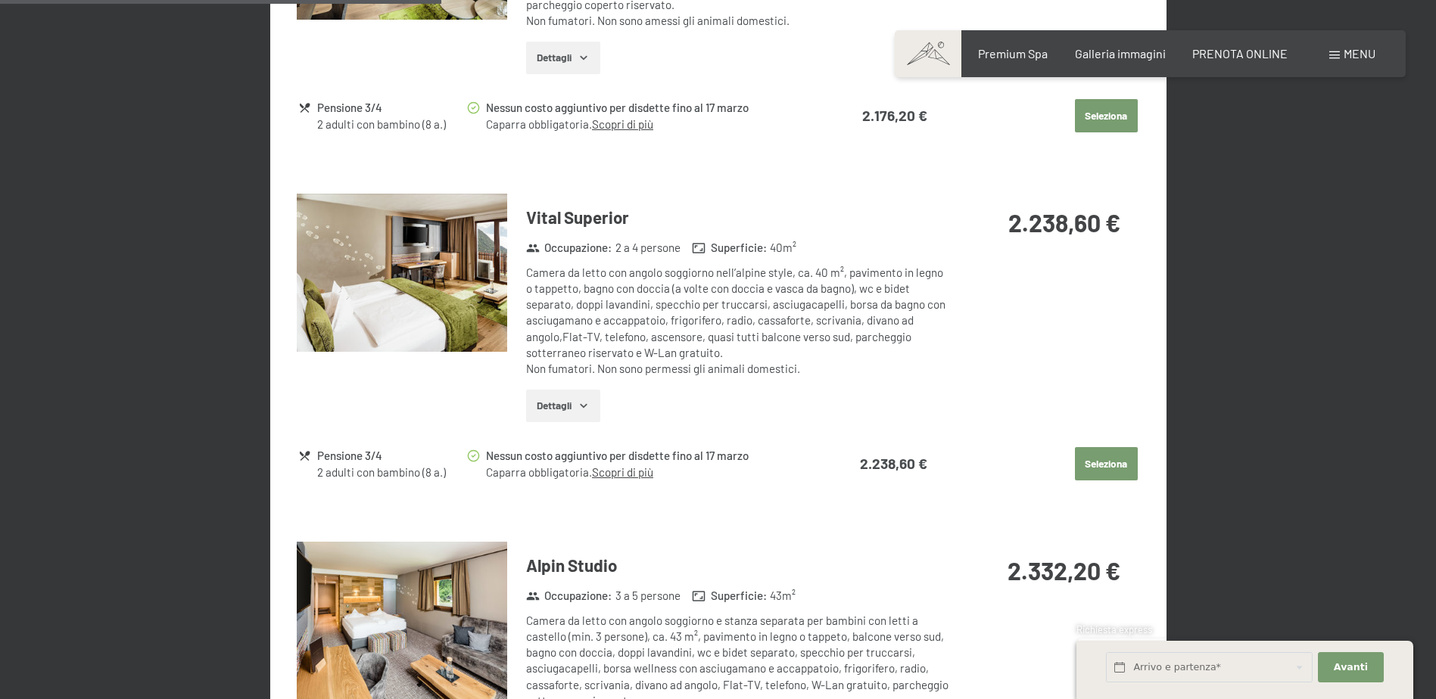
click at [575, 420] on button "Dettagli" at bounding box center [562, 406] width 73 height 33
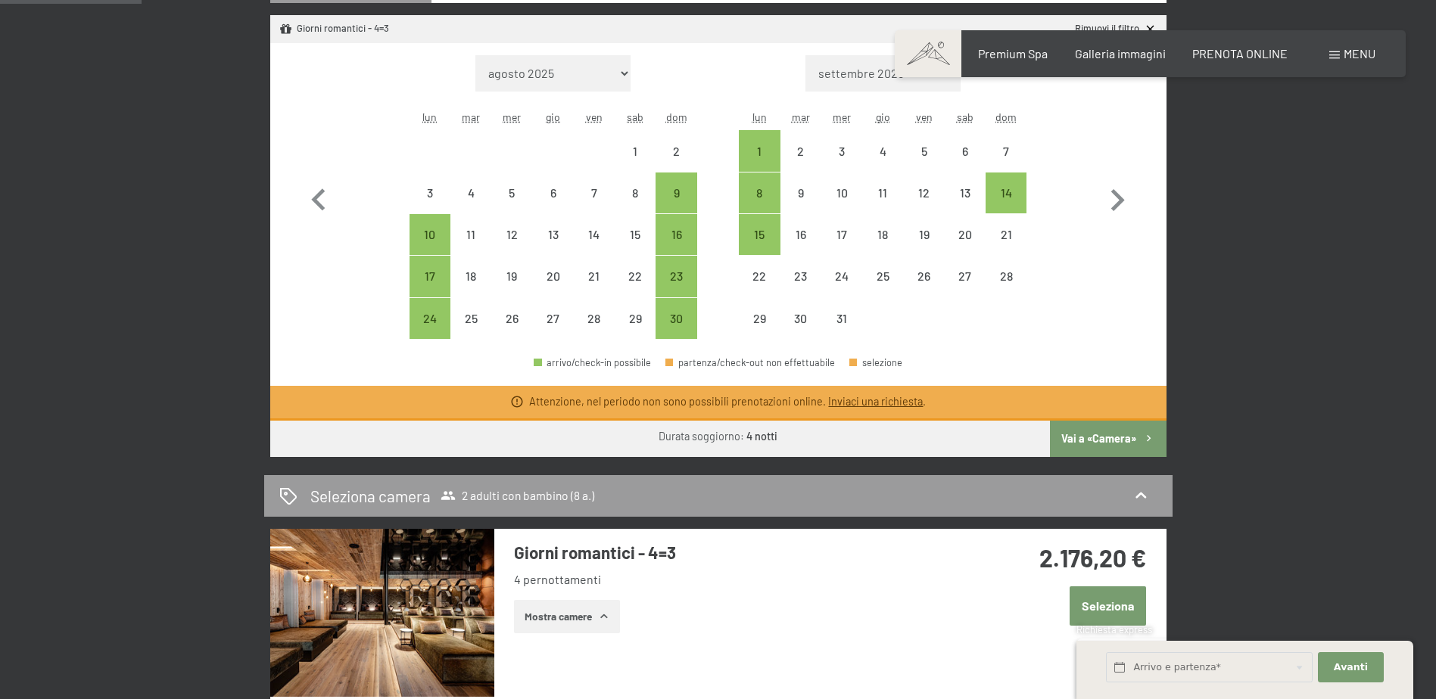
scroll to position [530, 0]
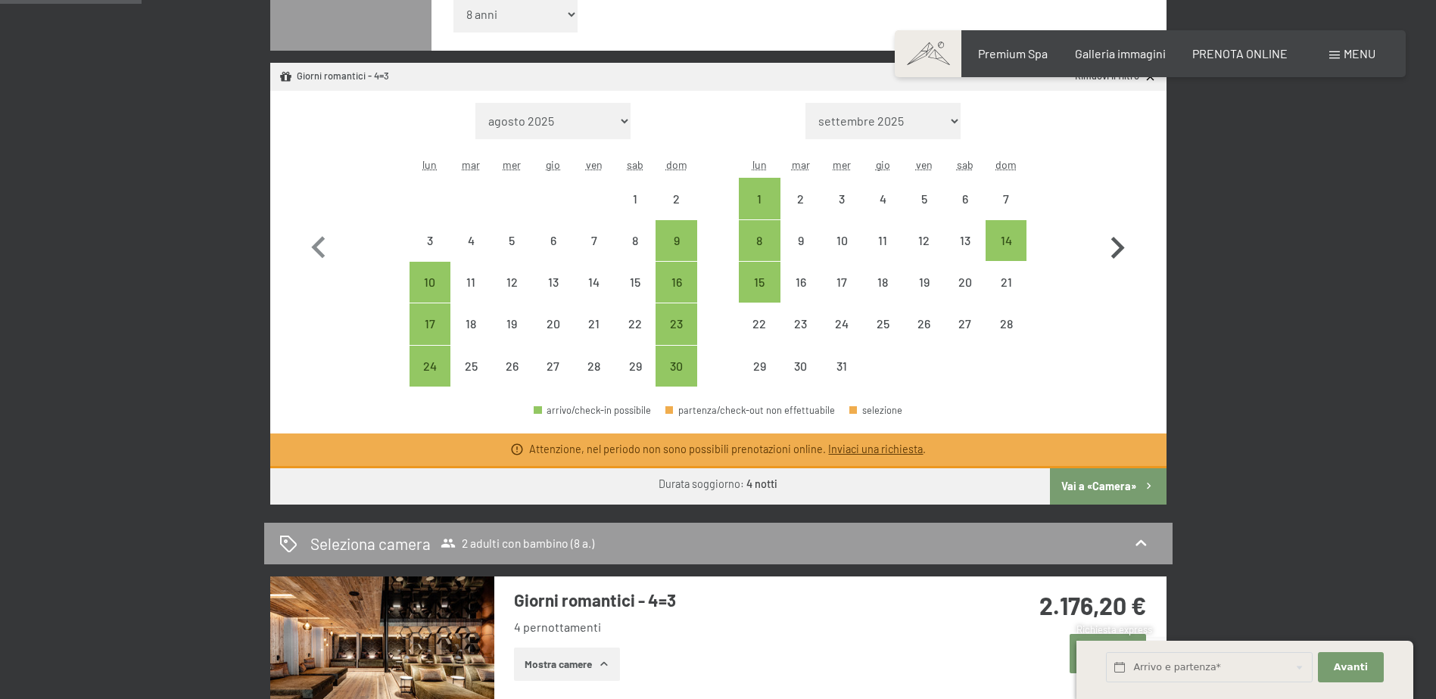
click at [1115, 245] on icon "button" at bounding box center [1117, 248] width 44 height 44
select select "[DATE]"
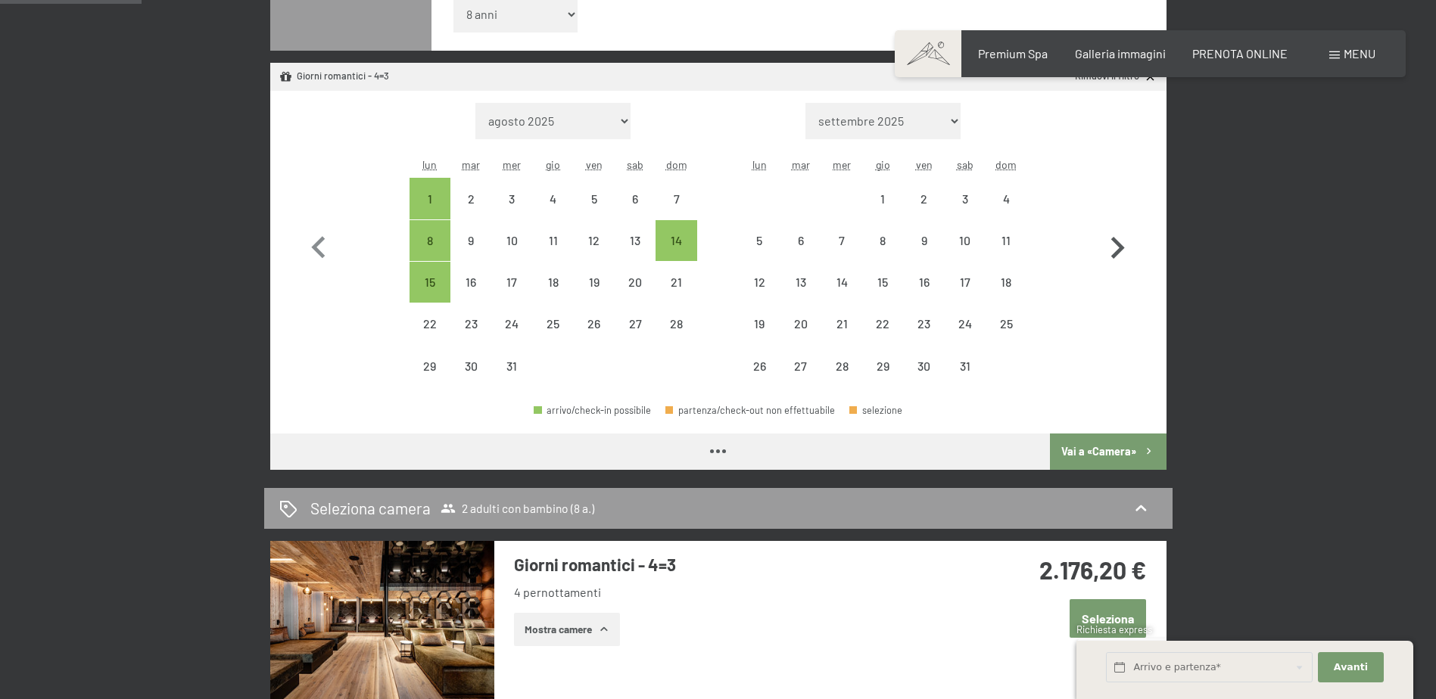
select select "[DATE]"
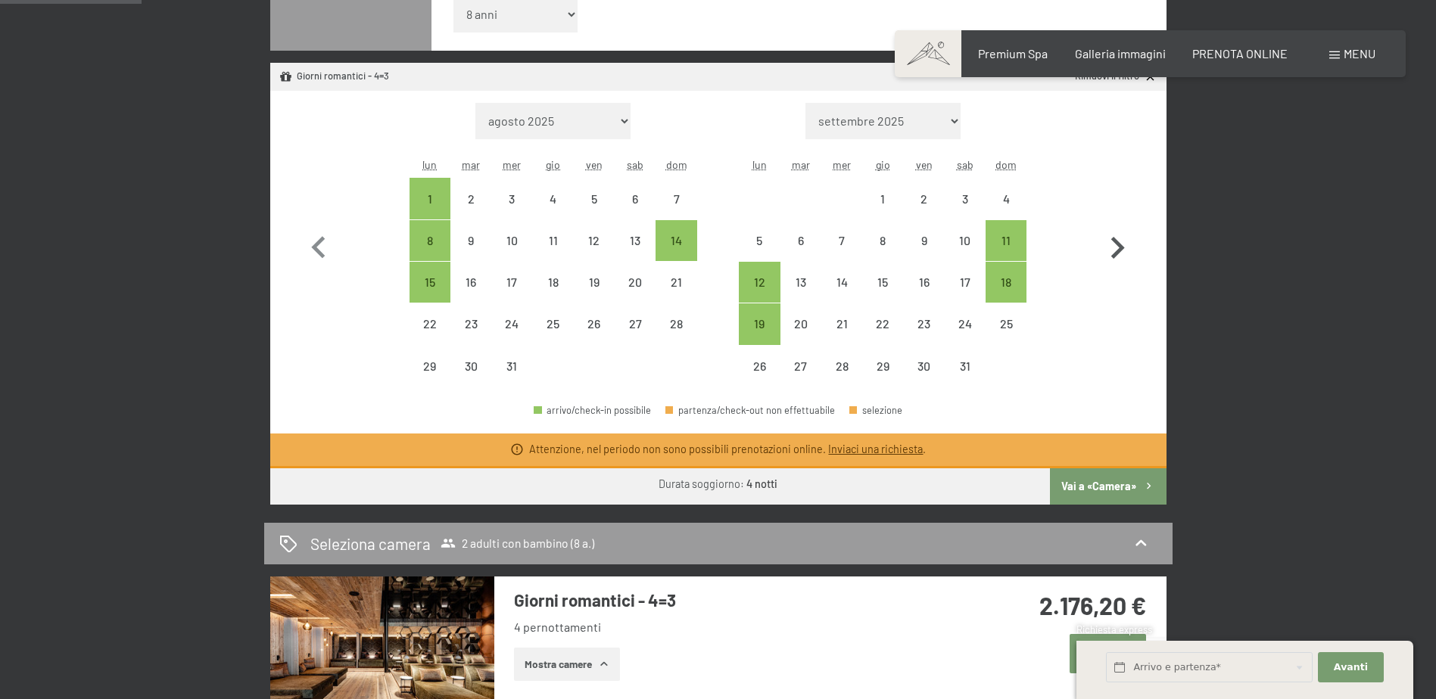
click at [1115, 245] on icon "button" at bounding box center [1117, 248] width 44 height 44
select select "[DATE]"
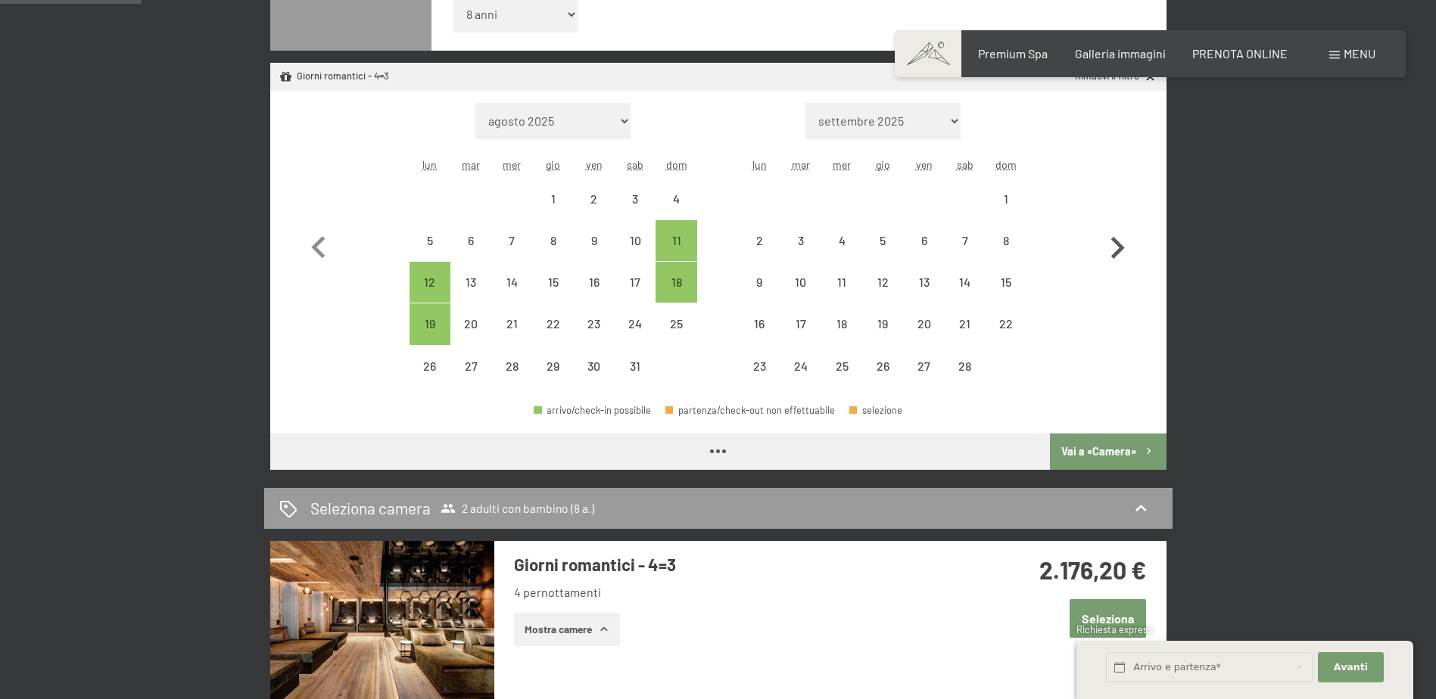
select select "[DATE]"
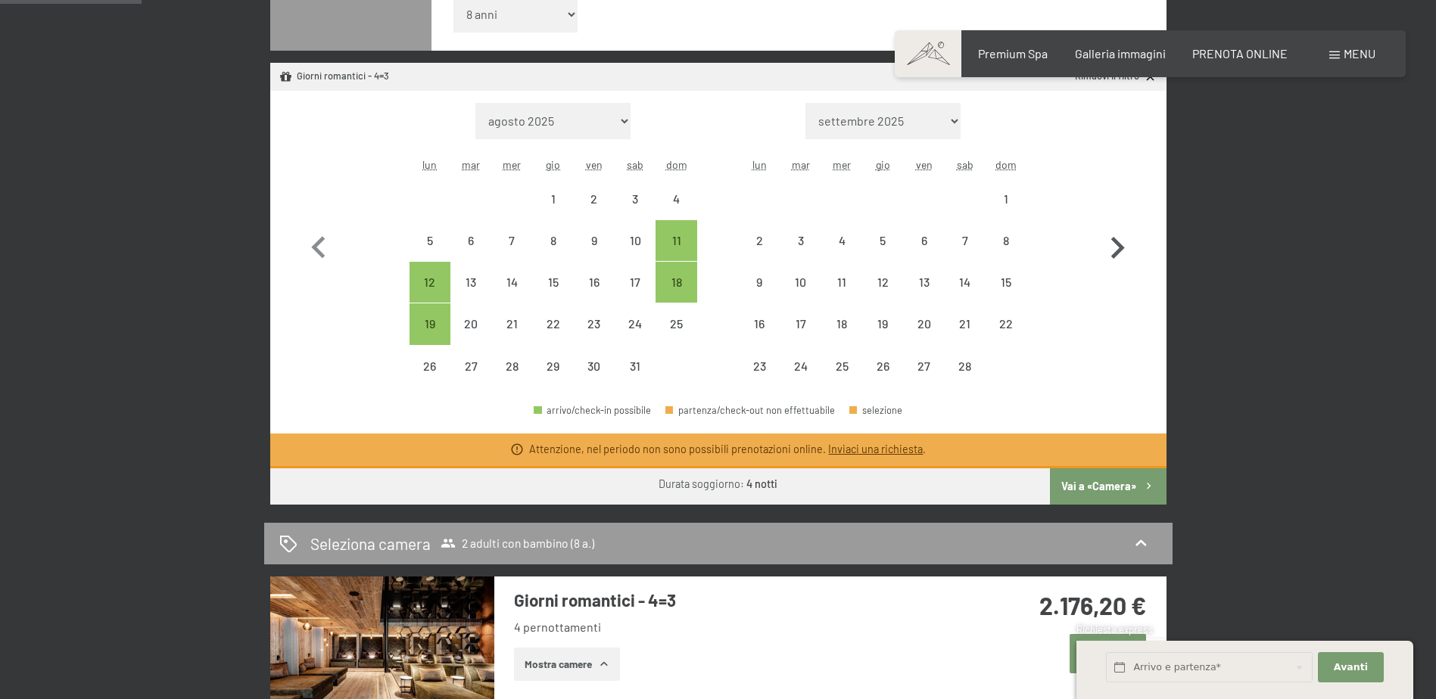
click at [1115, 245] on icon "button" at bounding box center [1117, 248] width 44 height 44
select select "[DATE]"
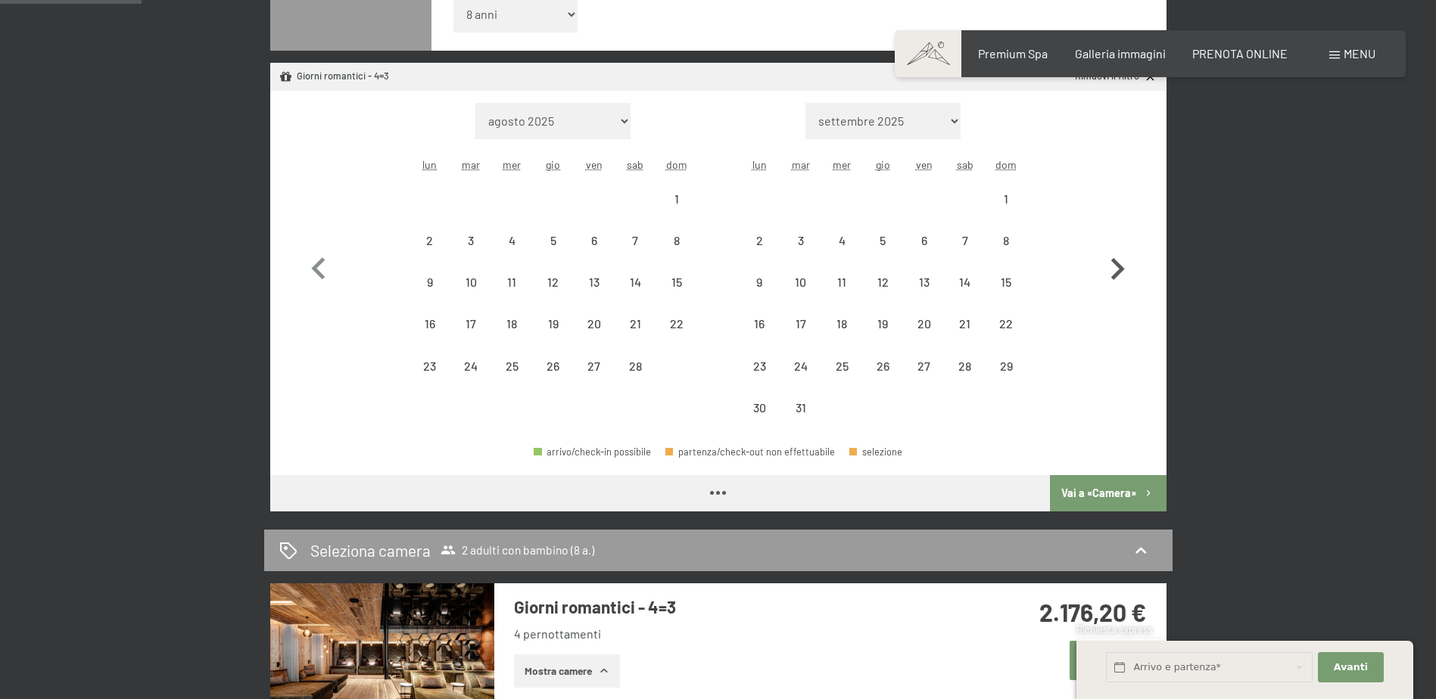
select select "[DATE]"
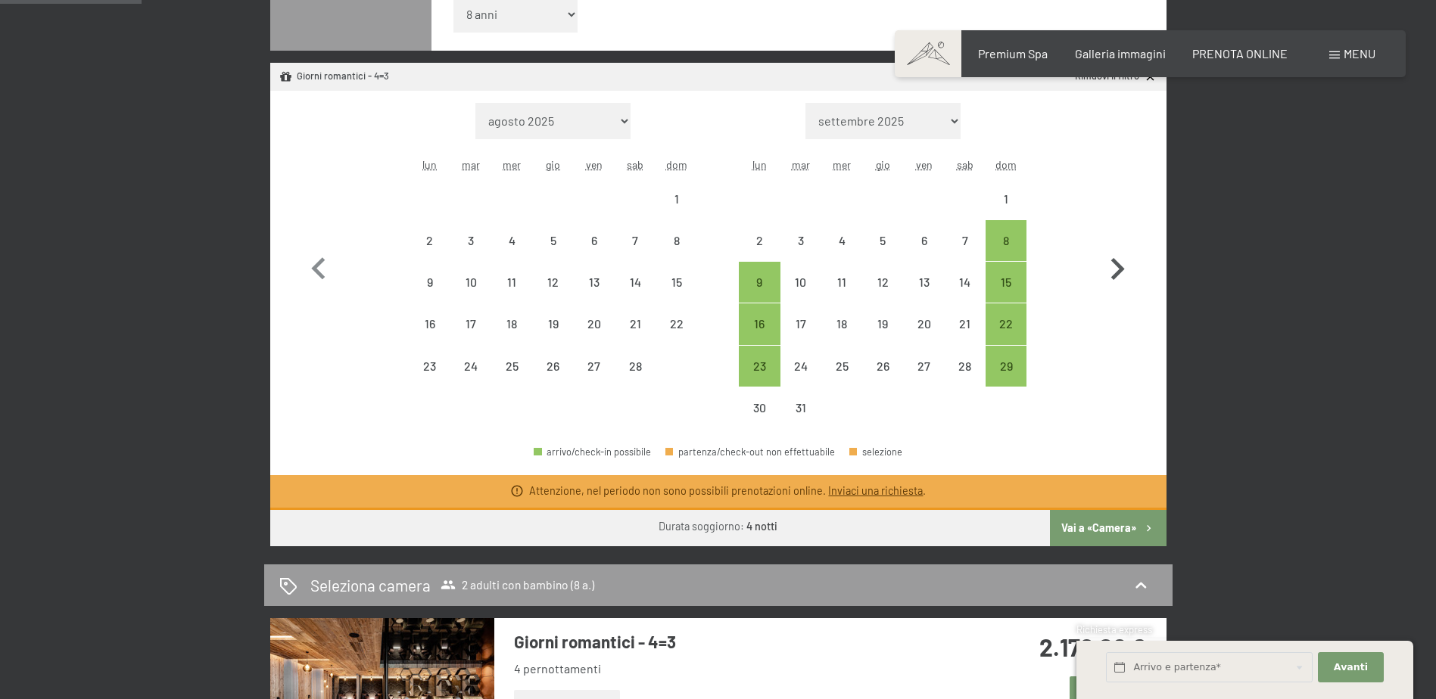
click at [1115, 245] on button "button" at bounding box center [1117, 266] width 44 height 326
select select "[DATE]"
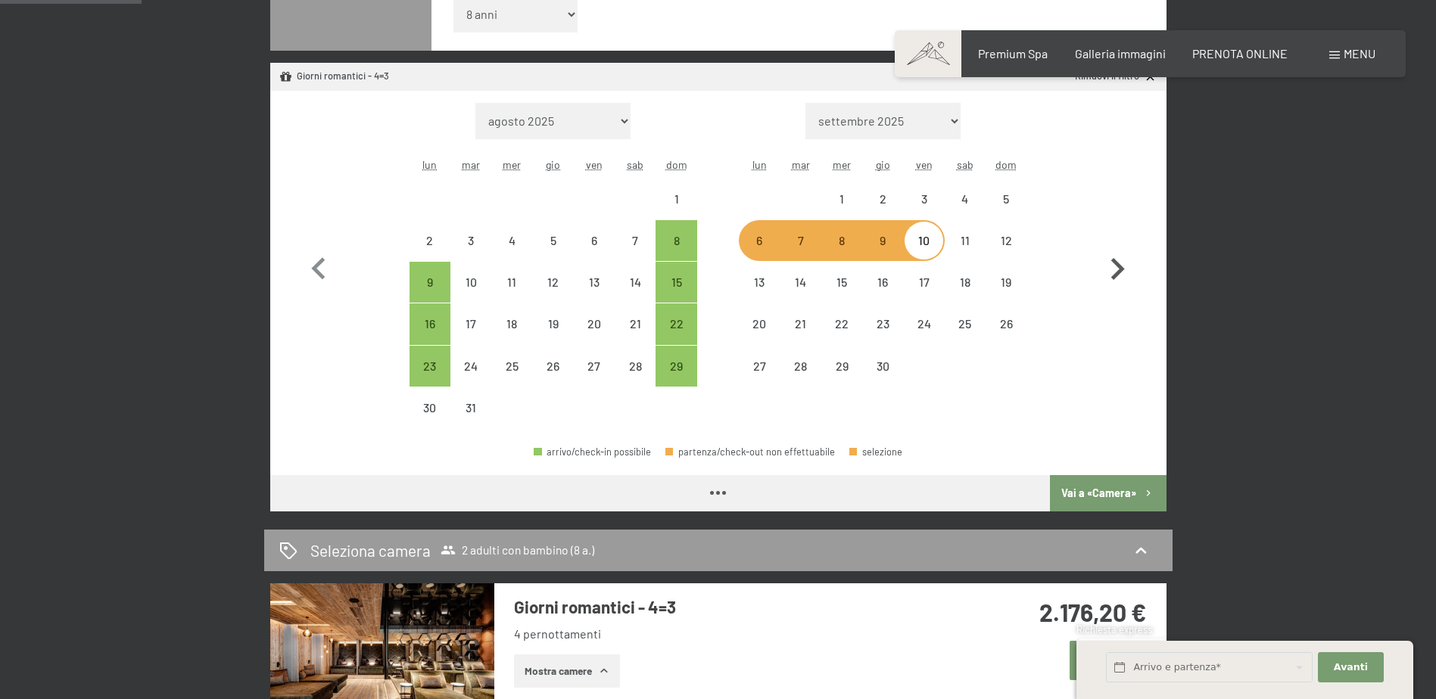
select select "[DATE]"
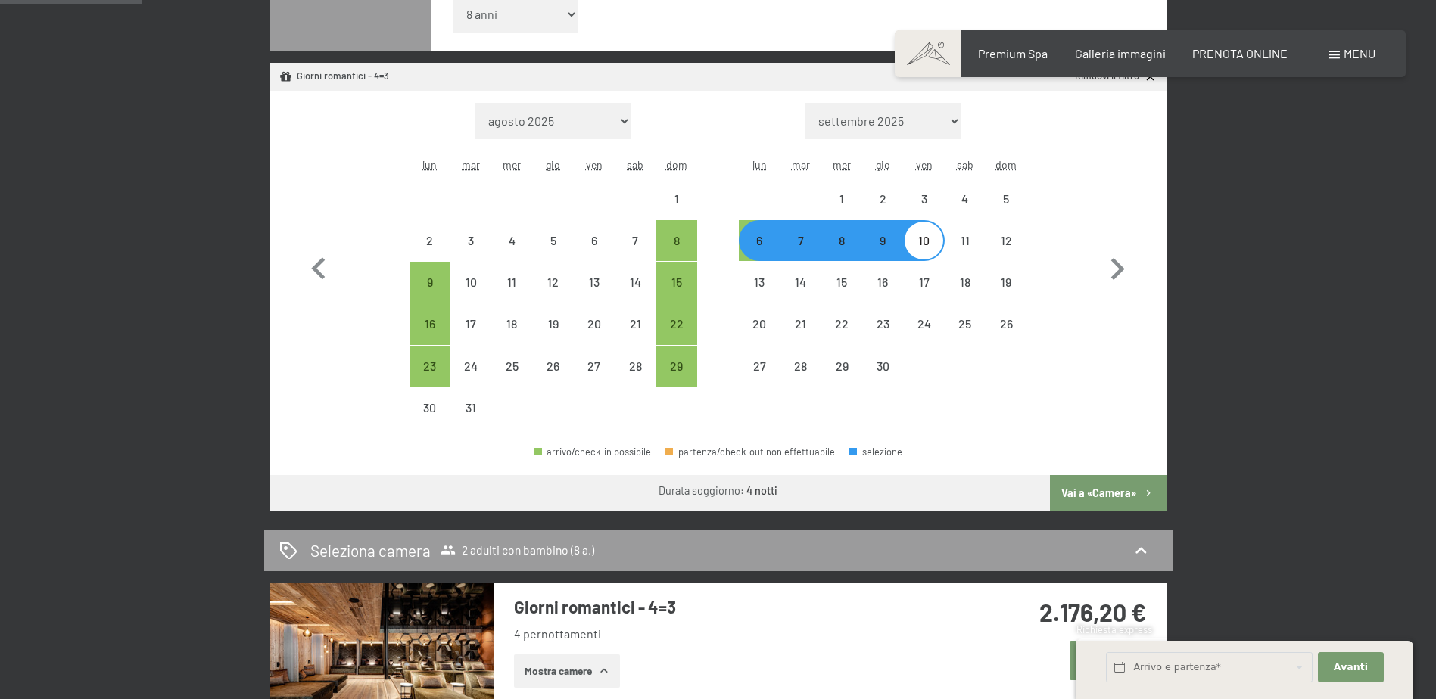
click at [755, 248] on div "6" at bounding box center [759, 254] width 38 height 38
select select "[DATE]"
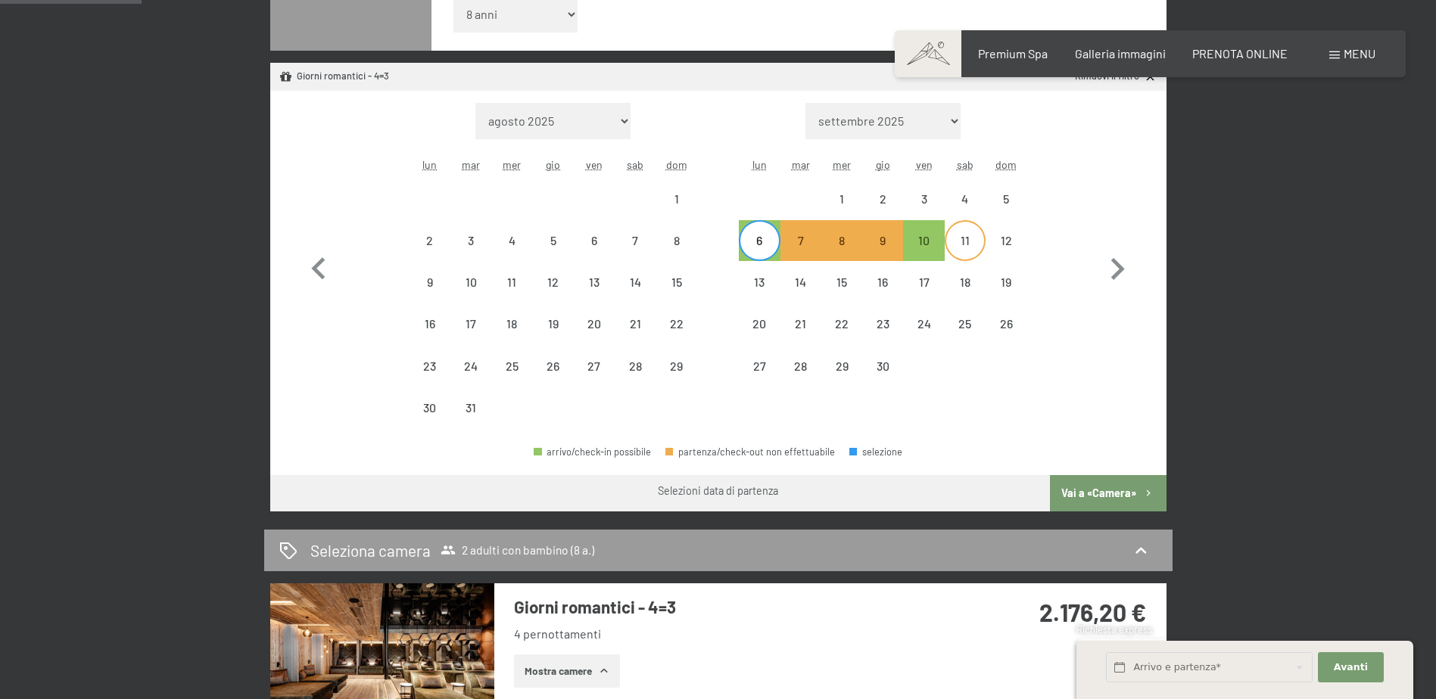
click at [963, 247] on div "11" at bounding box center [965, 254] width 38 height 38
select select "[DATE]"
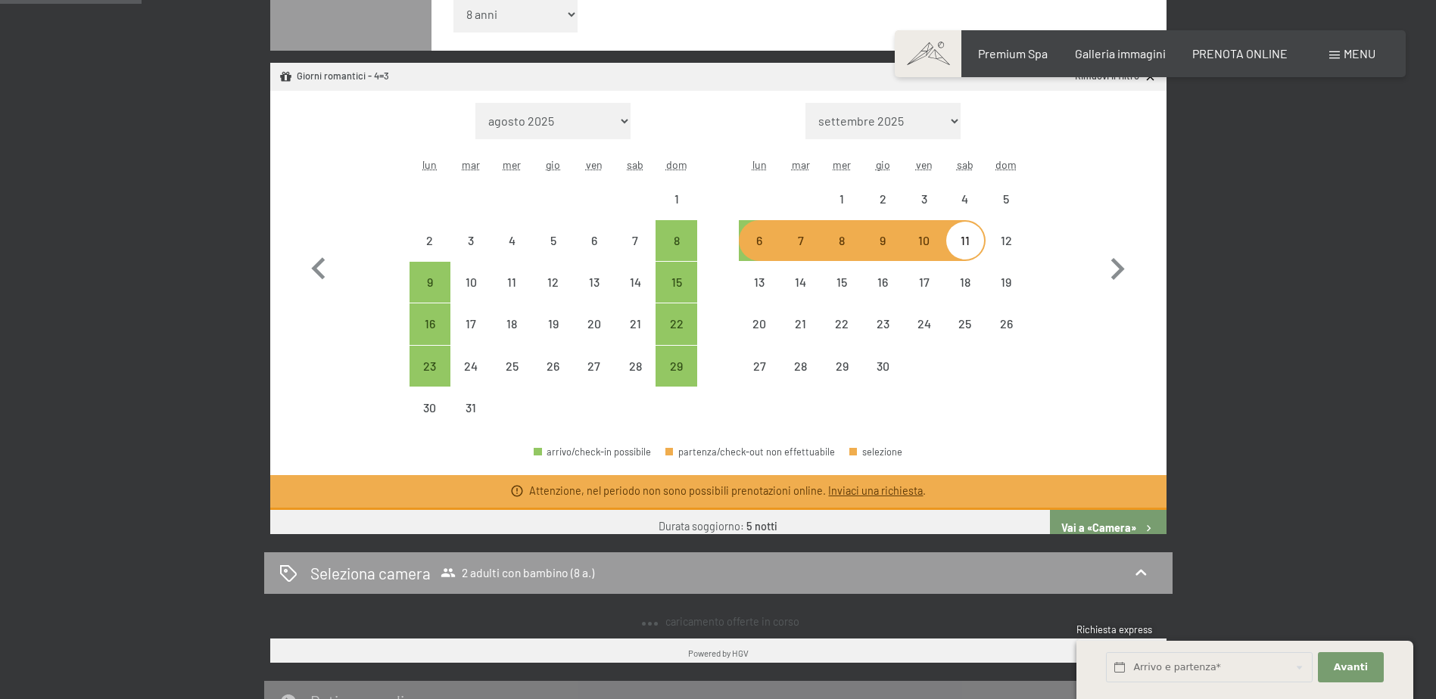
select select "[DATE]"
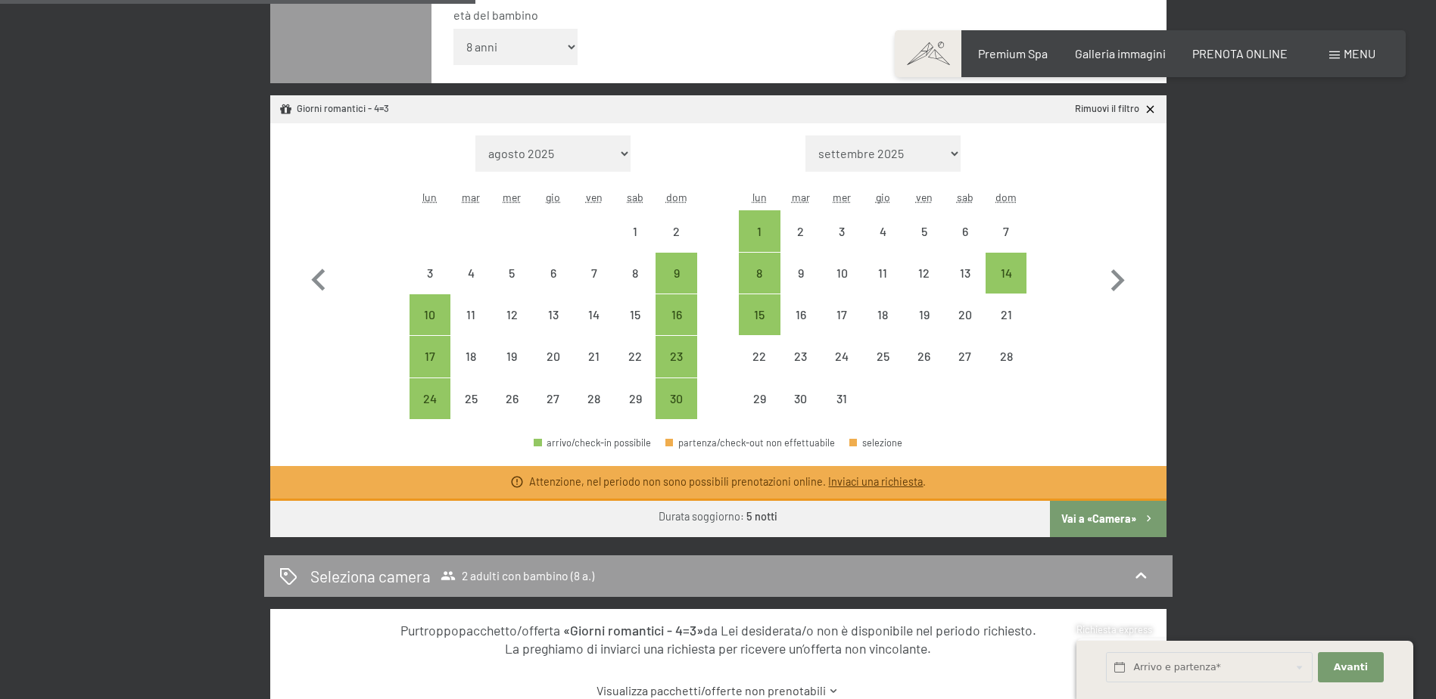
scroll to position [378, 0]
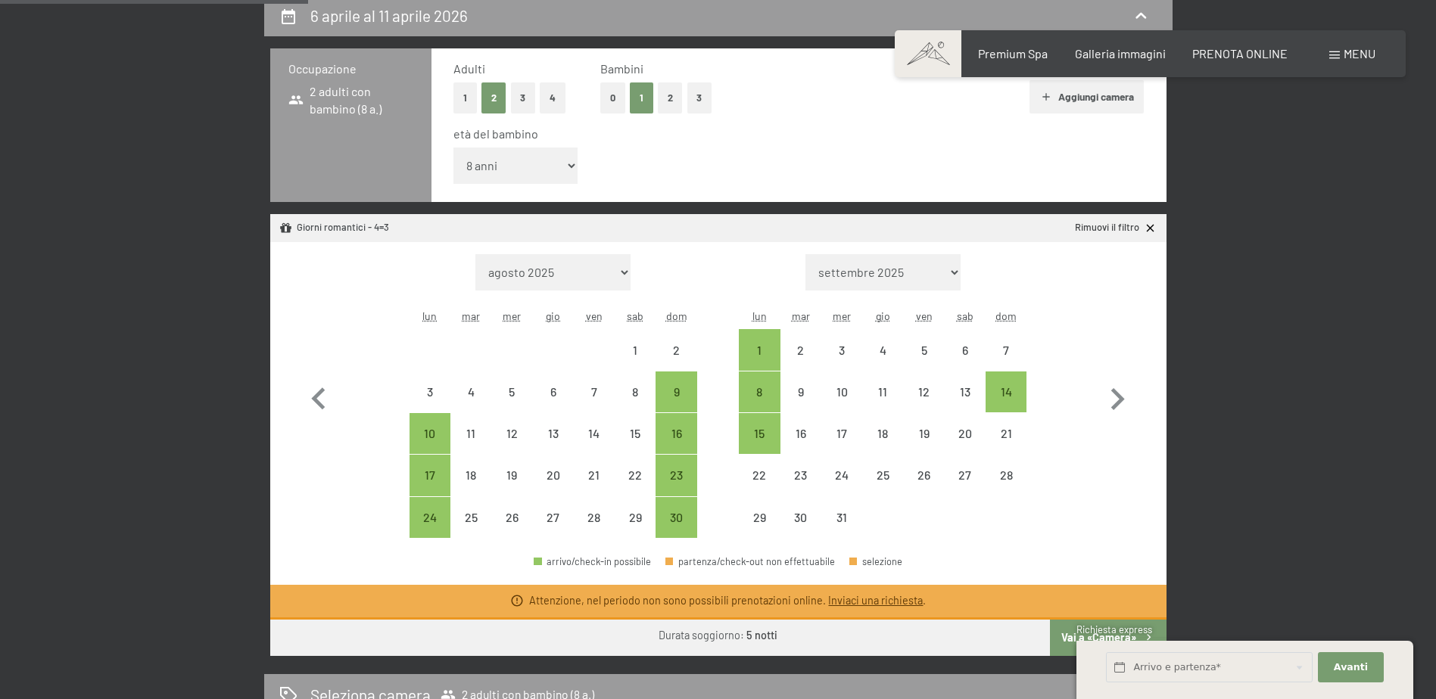
click at [926, 271] on select "settembre 2025 ottobre 2025 novembre 2025 dicembre 2025 gennaio 2026 febbraio 2…" at bounding box center [882, 272] width 155 height 36
select select "[DATE]"
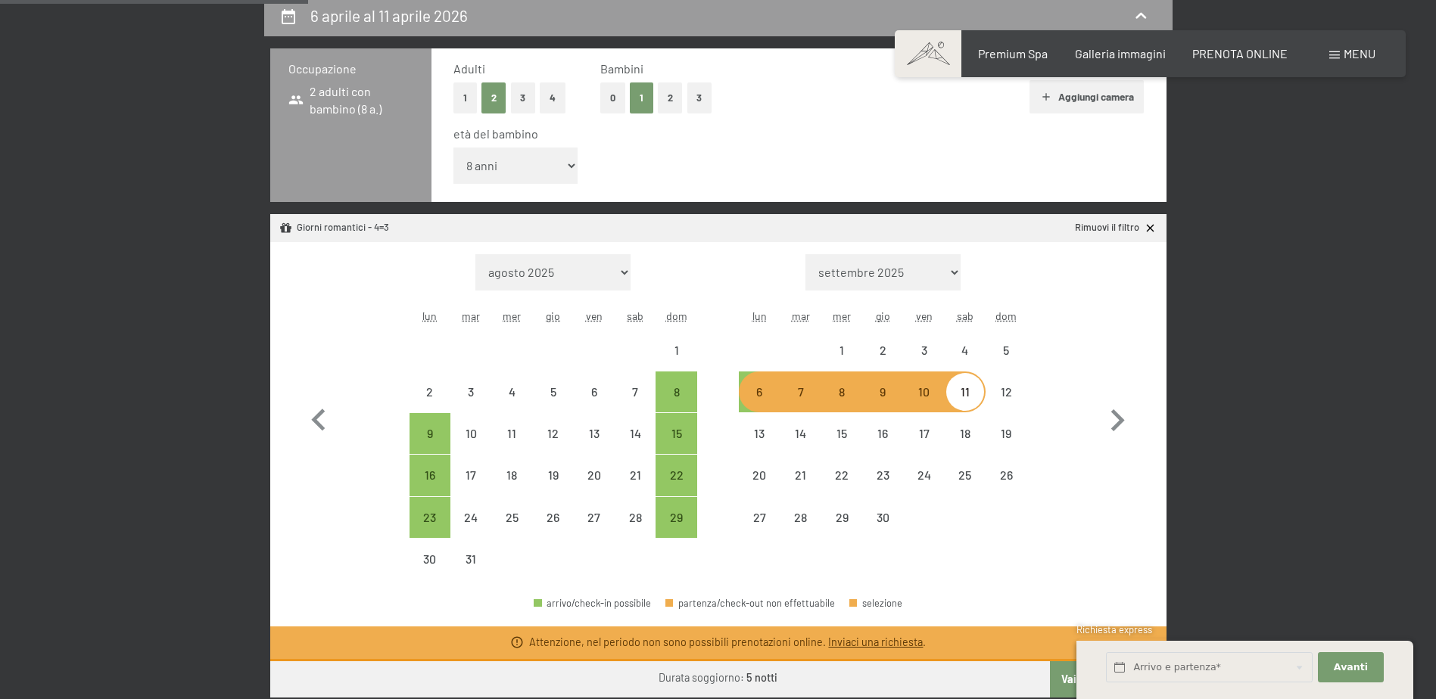
click at [759, 400] on div "6" at bounding box center [759, 405] width 38 height 38
select select "[DATE]"
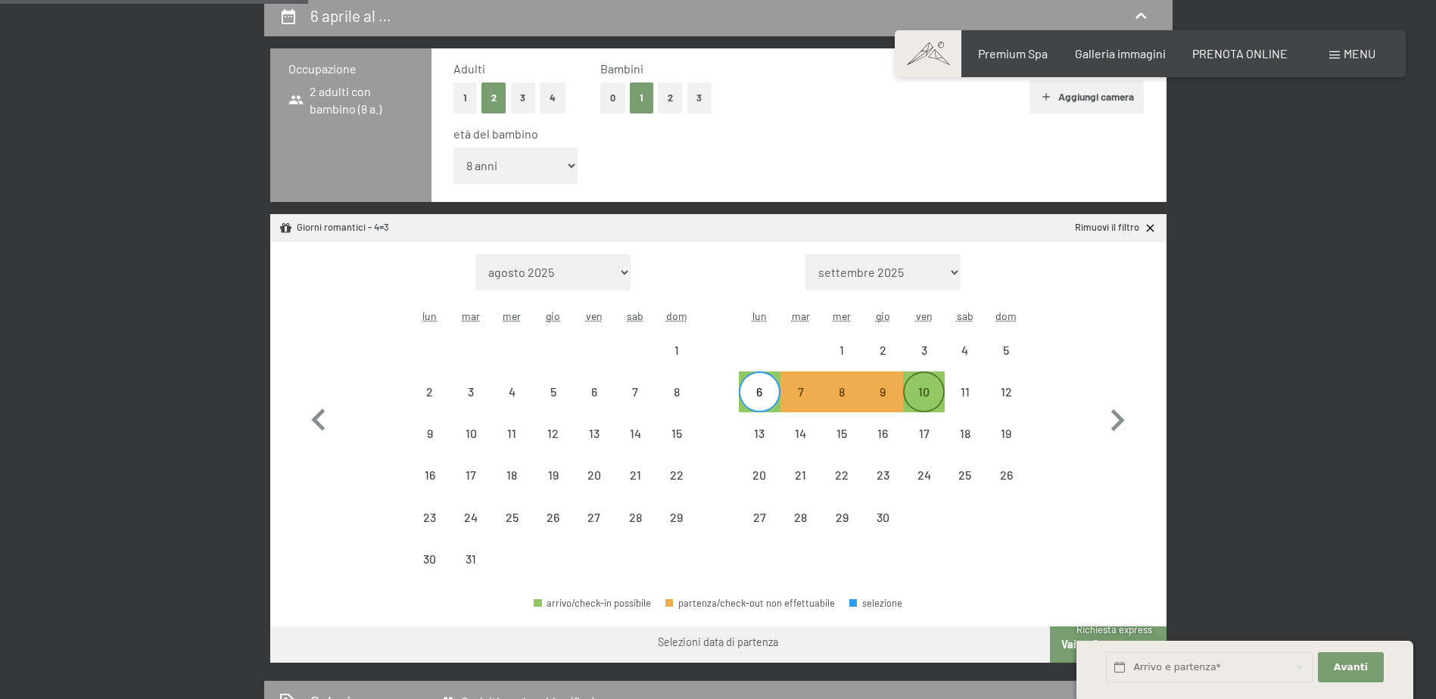
click at [922, 392] on div "10" at bounding box center [923, 405] width 38 height 38
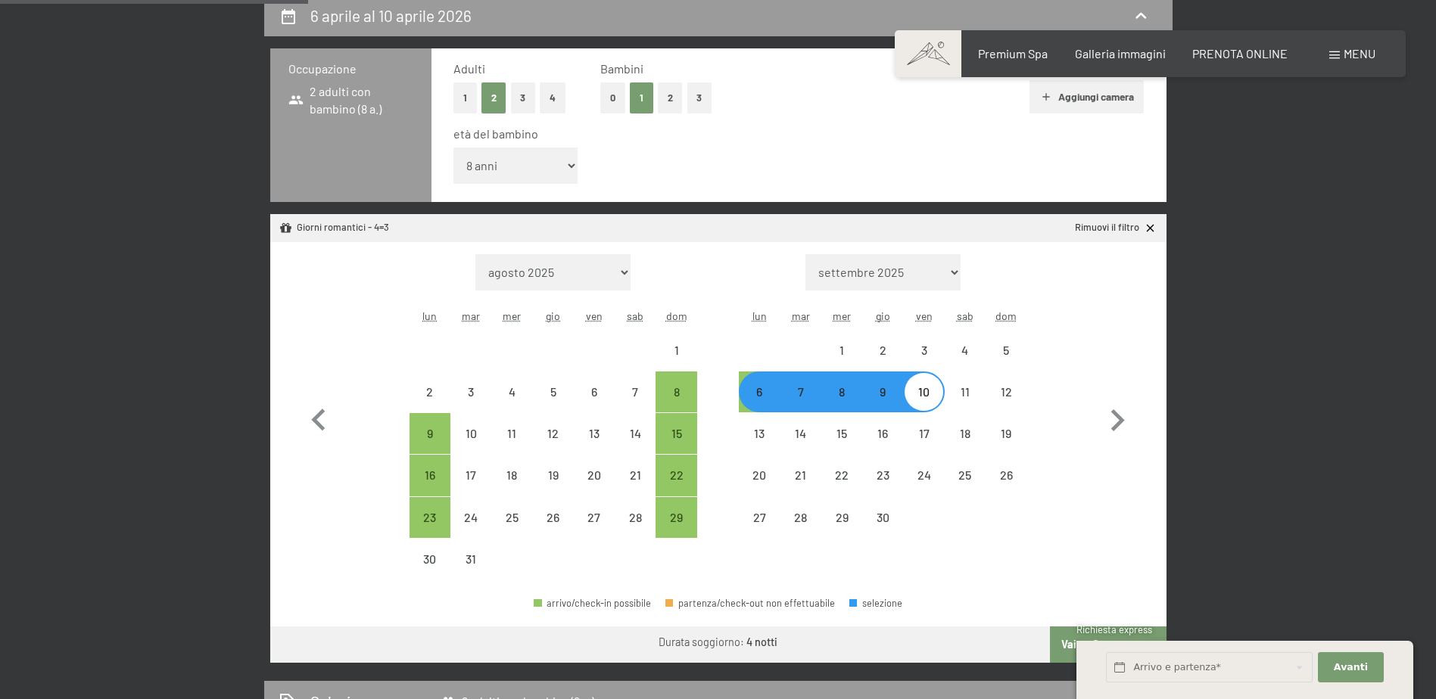
select select "[DATE]"
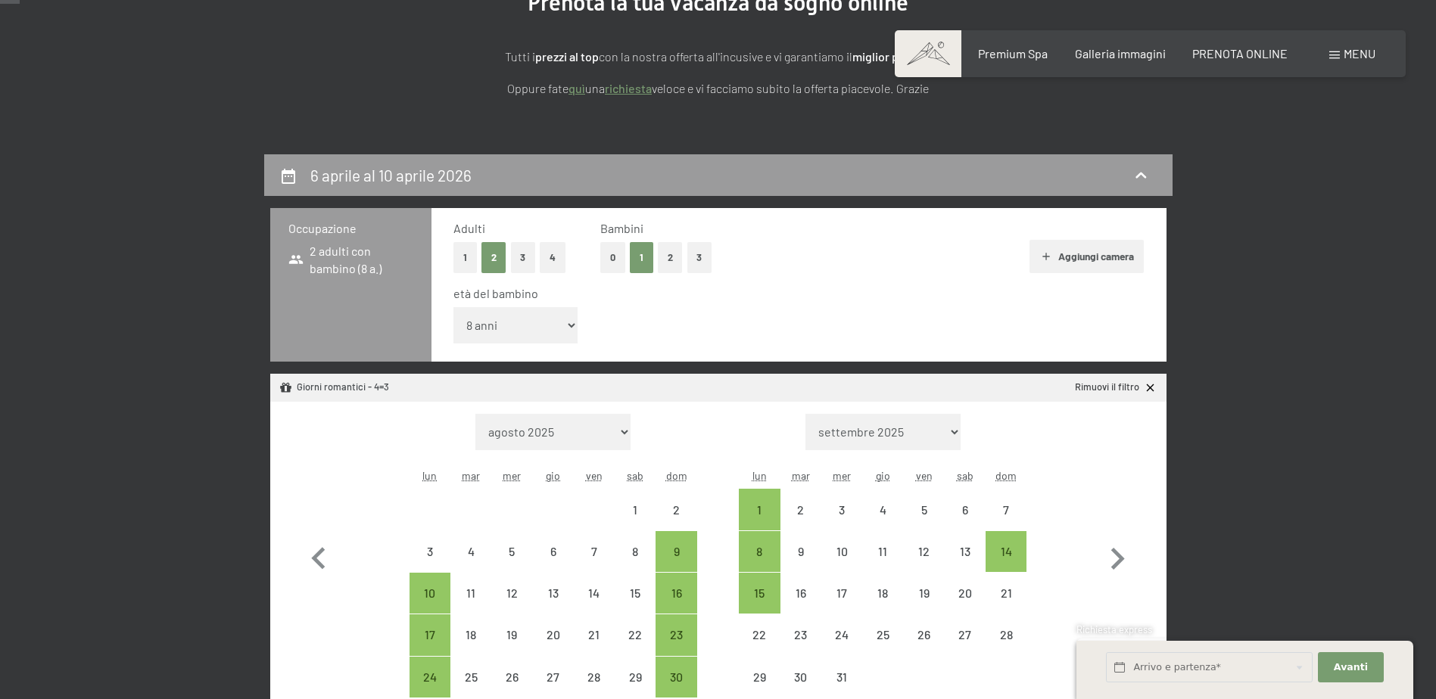
scroll to position [0, 0]
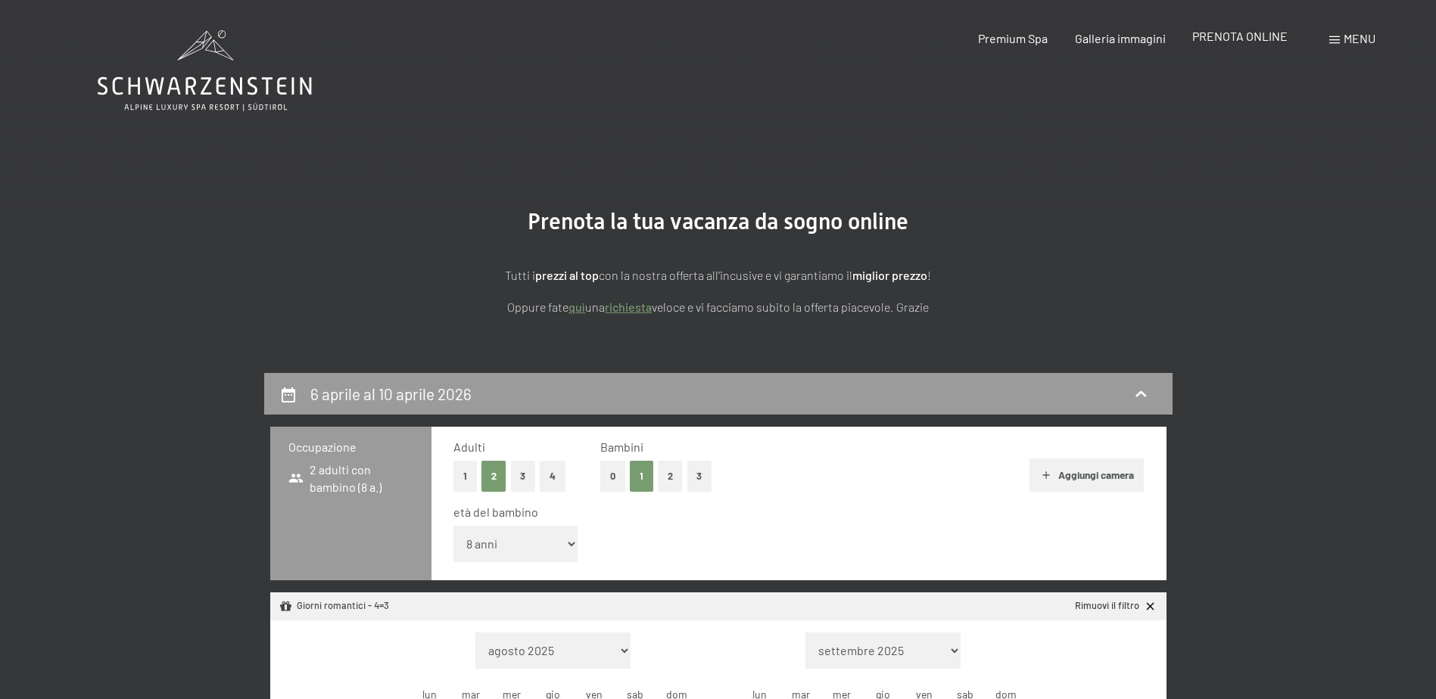
click at [1218, 36] on span "PRENOTA ONLINE" at bounding box center [1239, 36] width 95 height 14
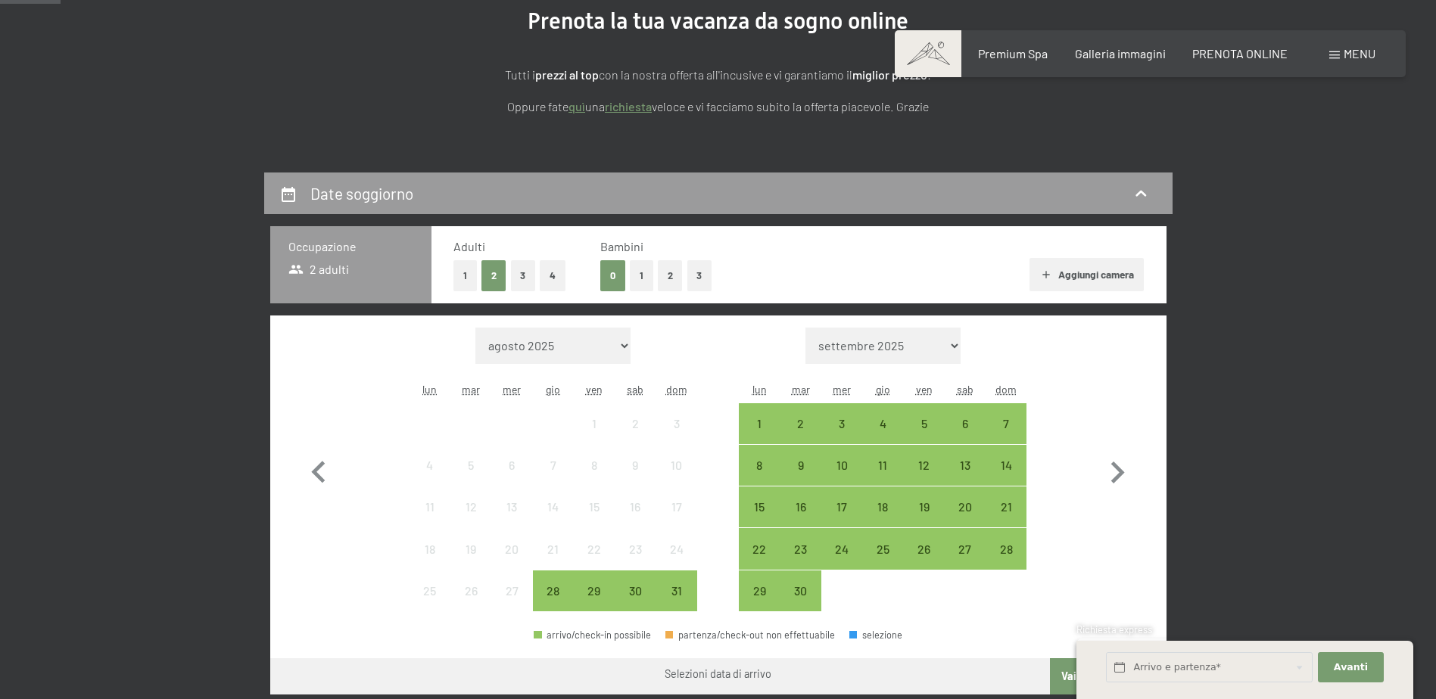
scroll to position [227, 0]
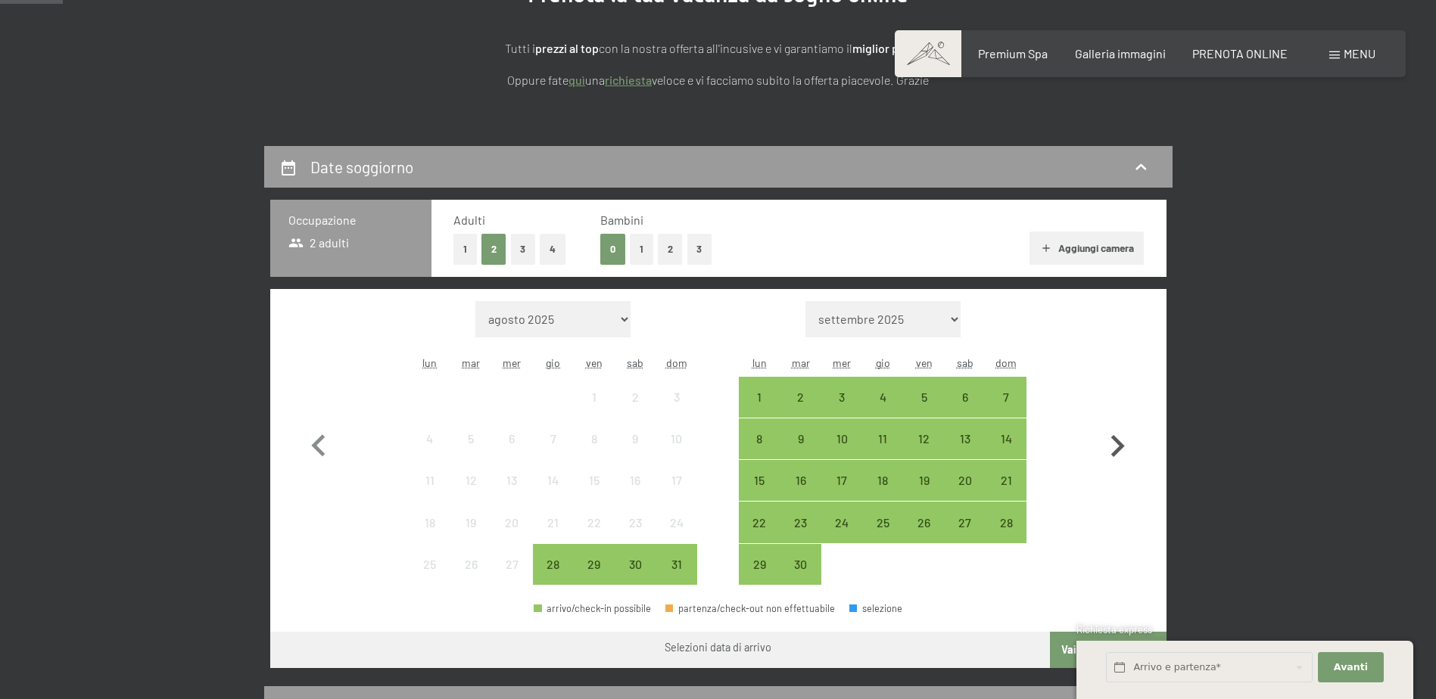
click at [1124, 444] on icon "button" at bounding box center [1117, 447] width 44 height 44
select select "2025-09-01"
select select "2025-10-01"
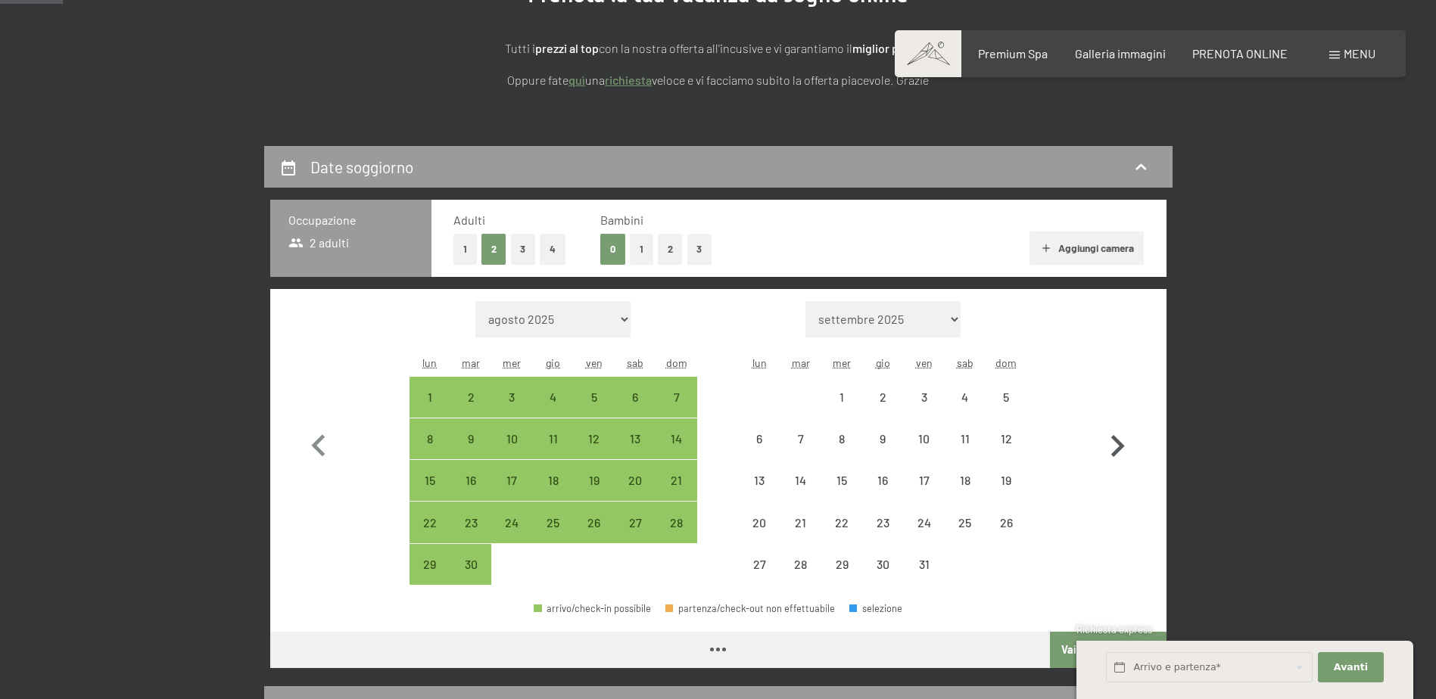
click at [1123, 445] on icon "button" at bounding box center [1117, 447] width 44 height 44
select select "2025-11-01"
select select "2025-12-01"
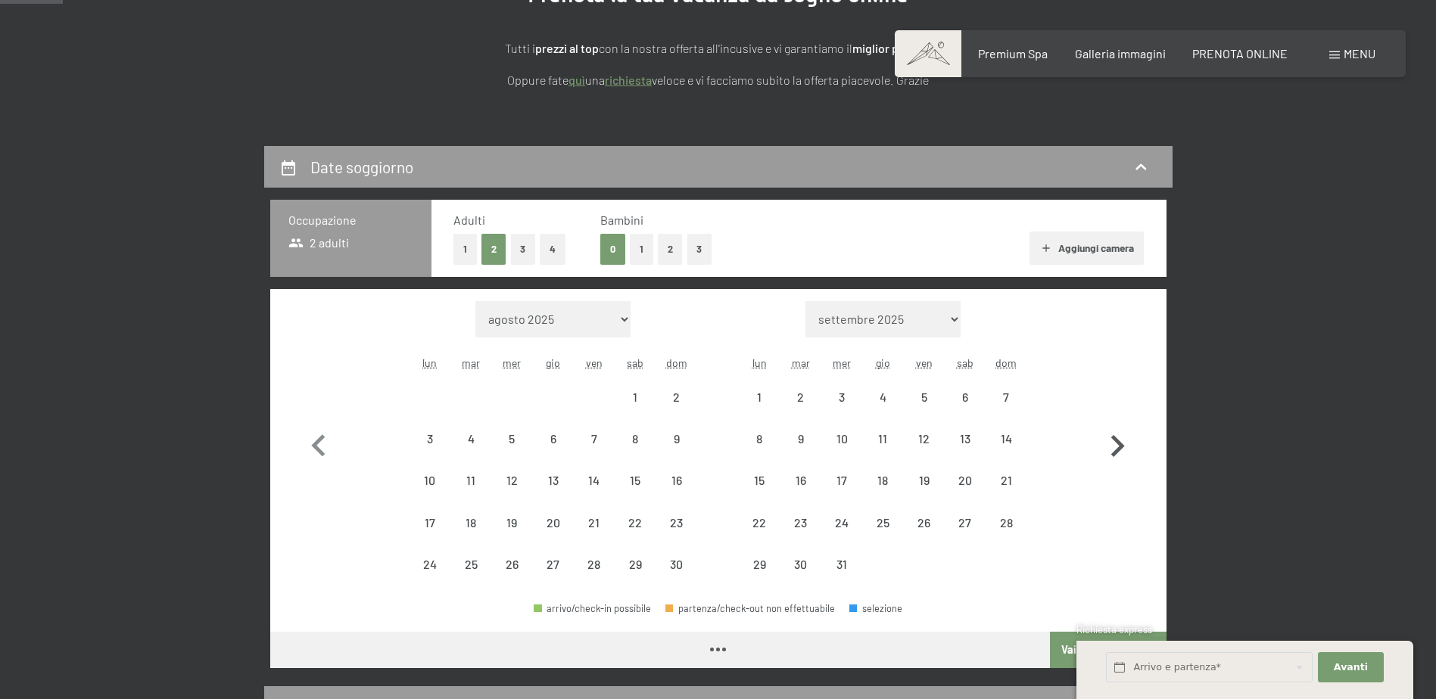
click at [1123, 445] on icon "button" at bounding box center [1117, 447] width 44 height 44
select select "2025-12-01"
select select "2026-01-01"
click at [1123, 445] on icon "button" at bounding box center [1117, 447] width 44 height 44
select select "2026-01-01"
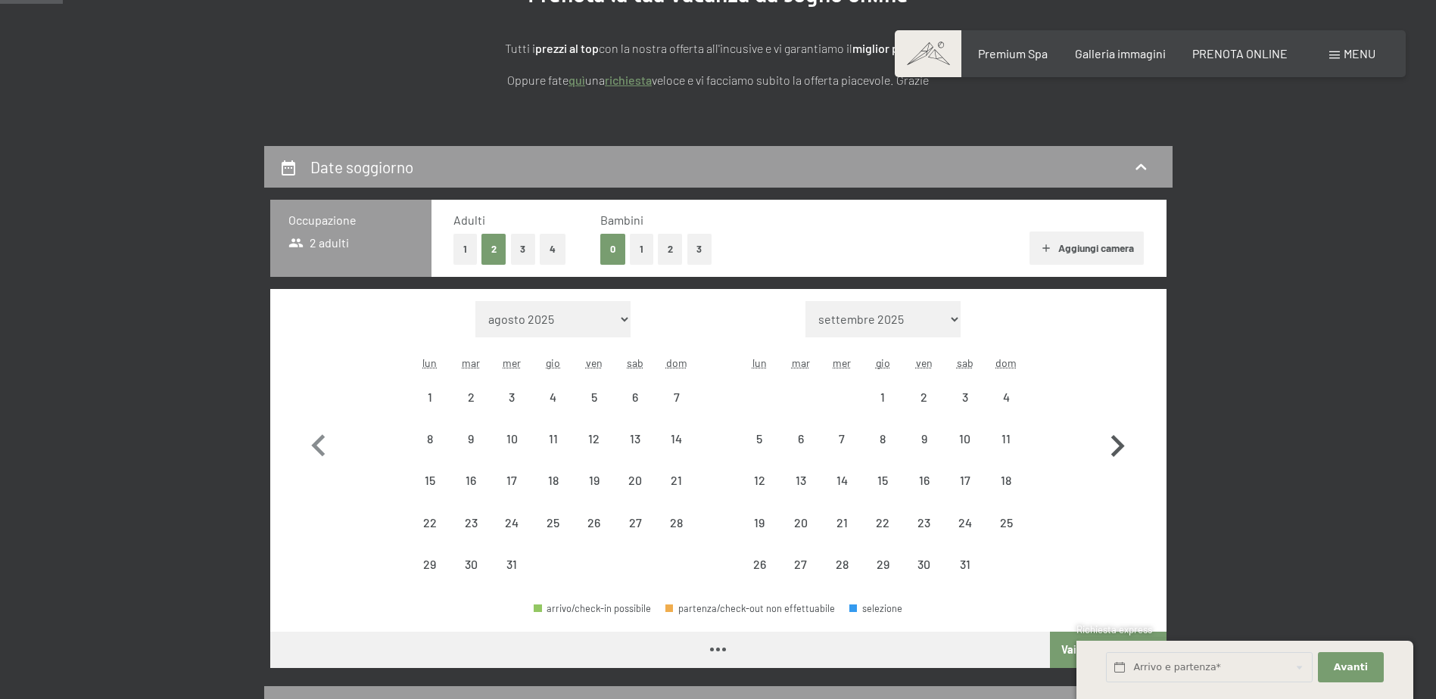
select select "2026-02-01"
select select "2026-01-01"
select select "2026-02-01"
click at [1123, 445] on icon "button" at bounding box center [1117, 447] width 44 height 44
select select "2026-02-01"
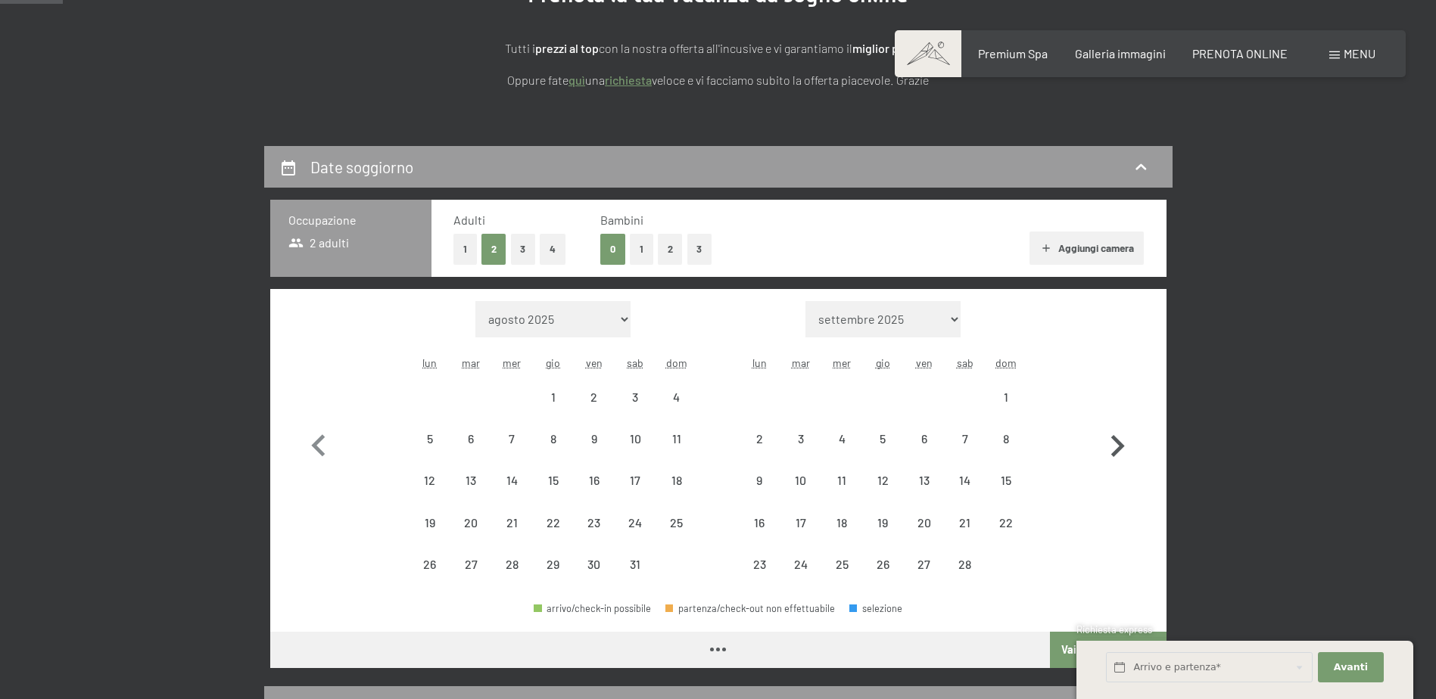
select select "2026-03-01"
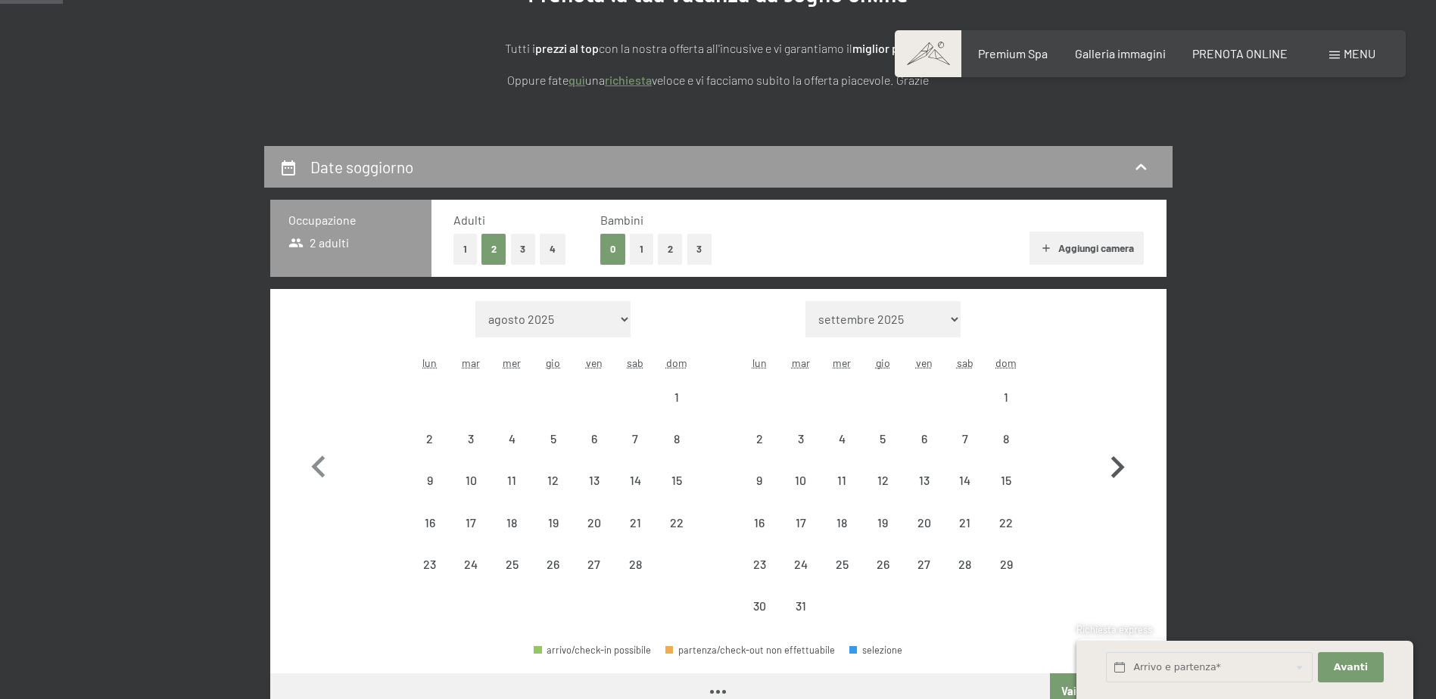
select select "2026-02-01"
select select "2026-03-01"
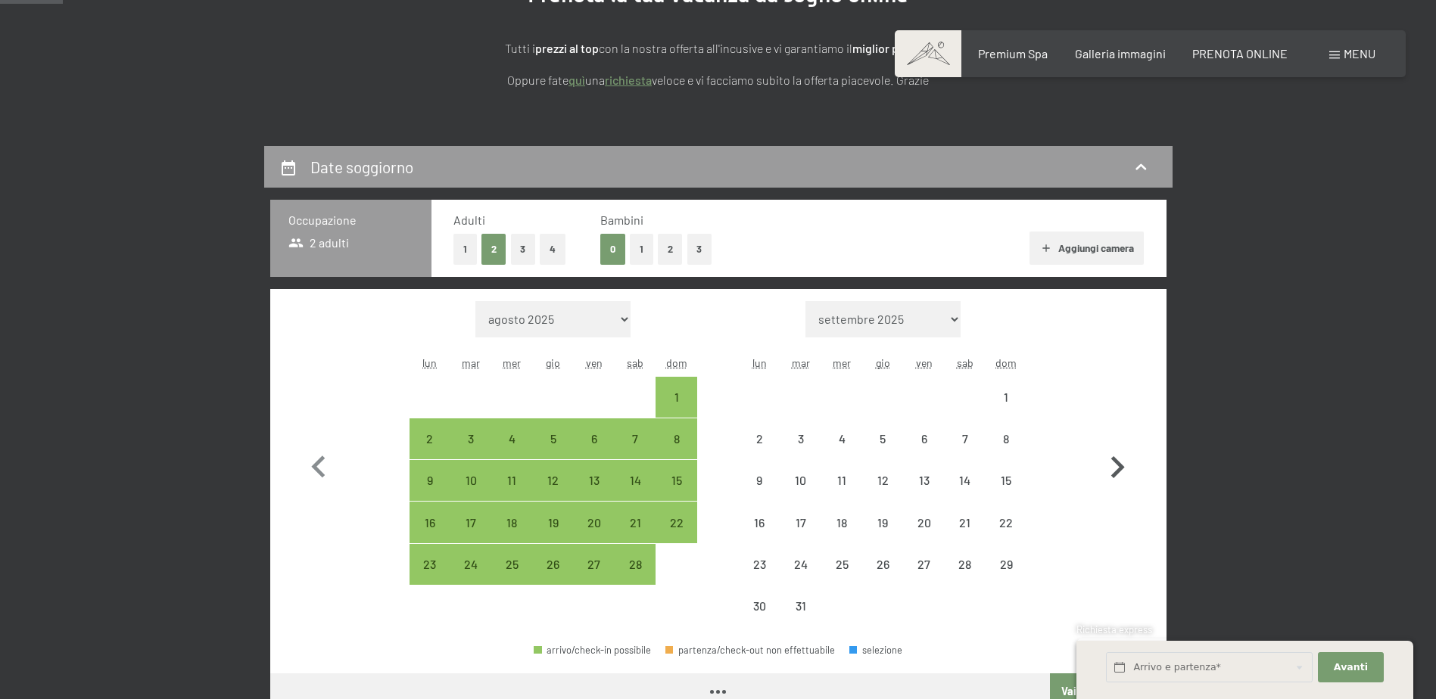
click at [1123, 446] on icon "button" at bounding box center [1117, 468] width 44 height 44
select select "2026-03-01"
select select "2026-04-01"
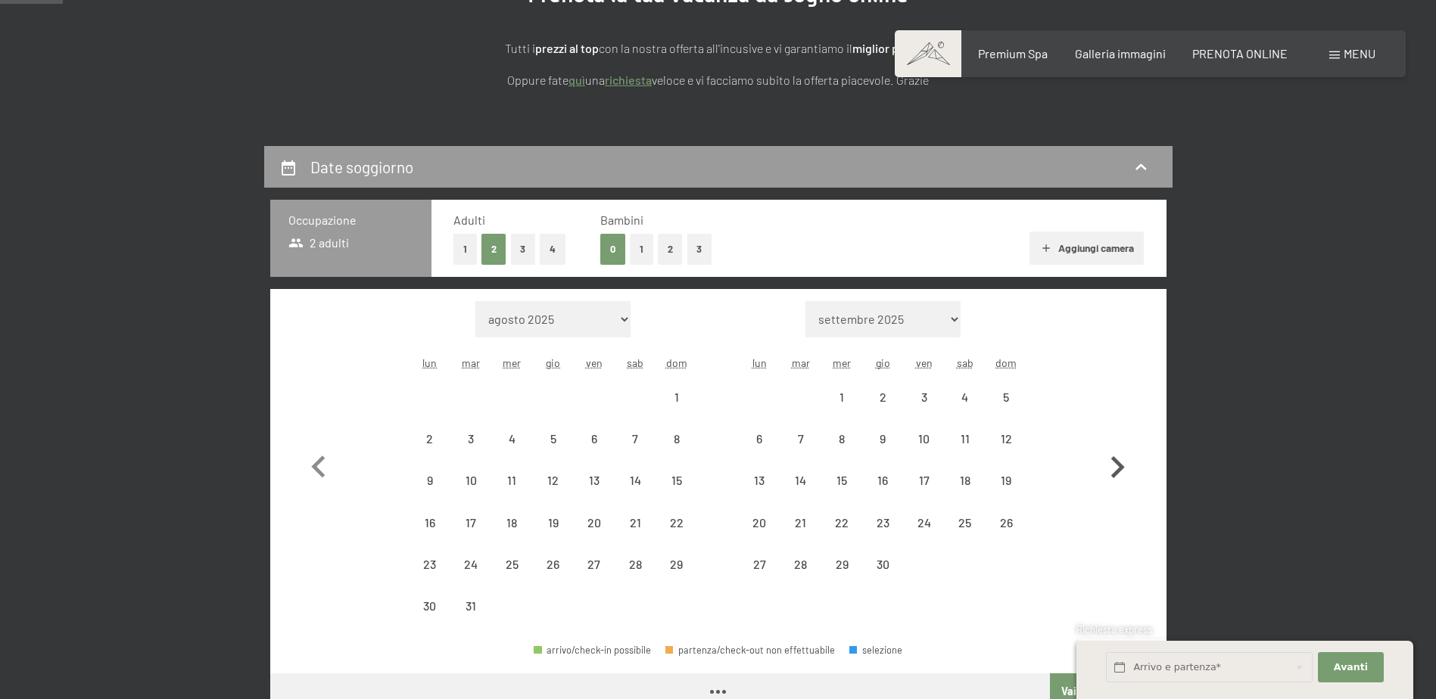
select select "2026-03-01"
select select "2026-04-01"
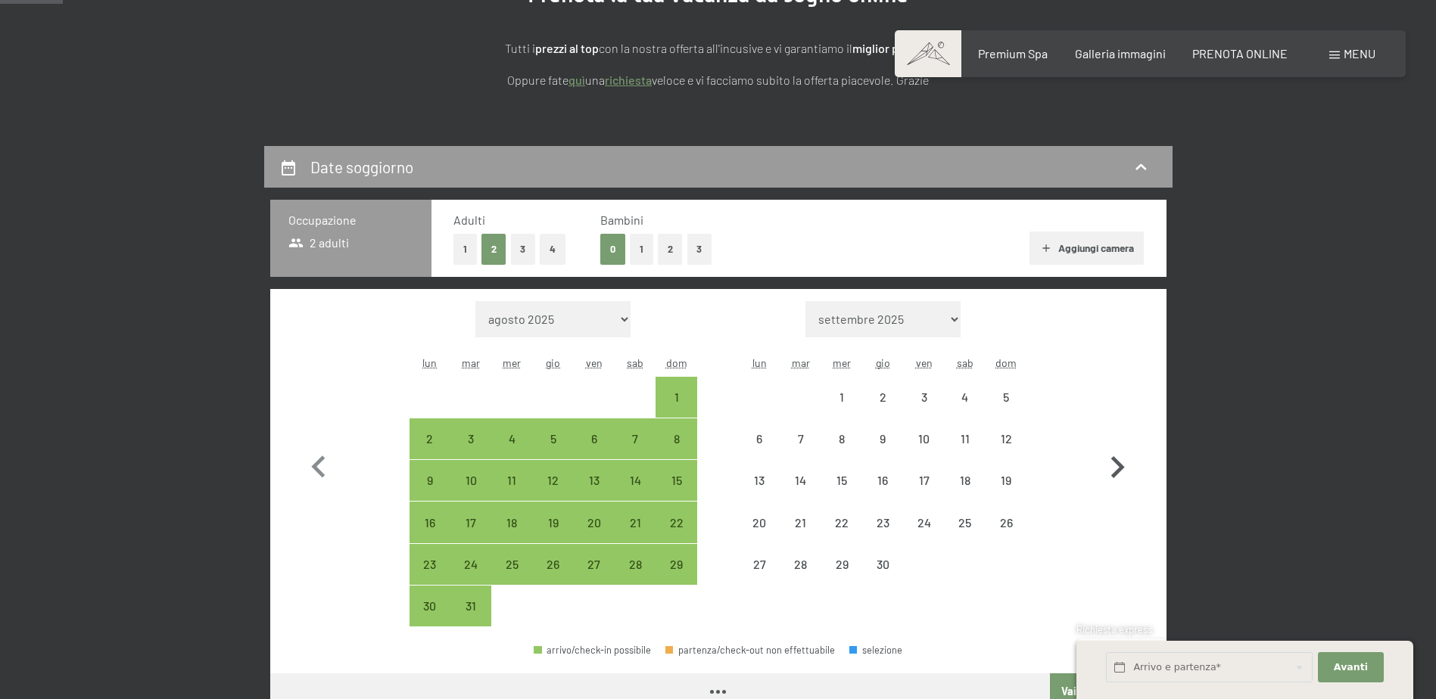
select select "2026-03-01"
select select "2026-04-01"
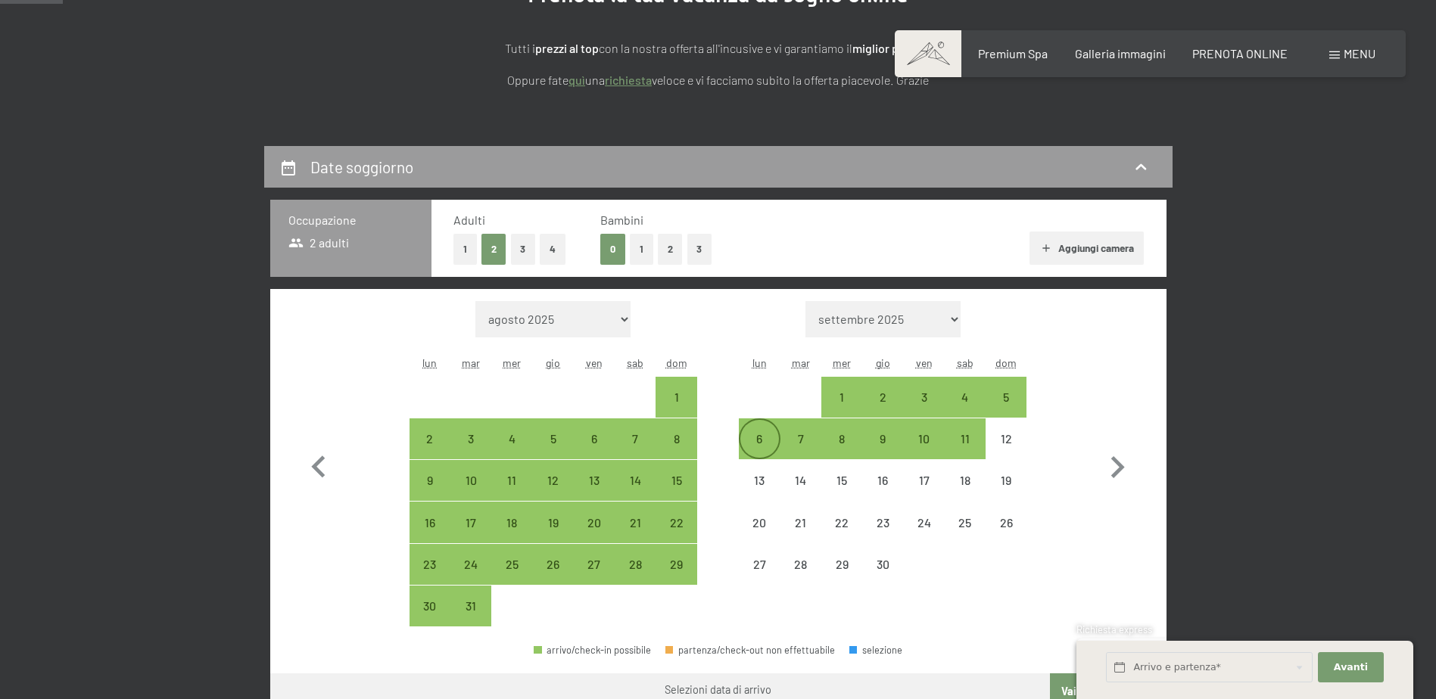
click at [758, 440] on div "6" at bounding box center [759, 452] width 38 height 38
select select "2026-03-01"
select select "2026-04-01"
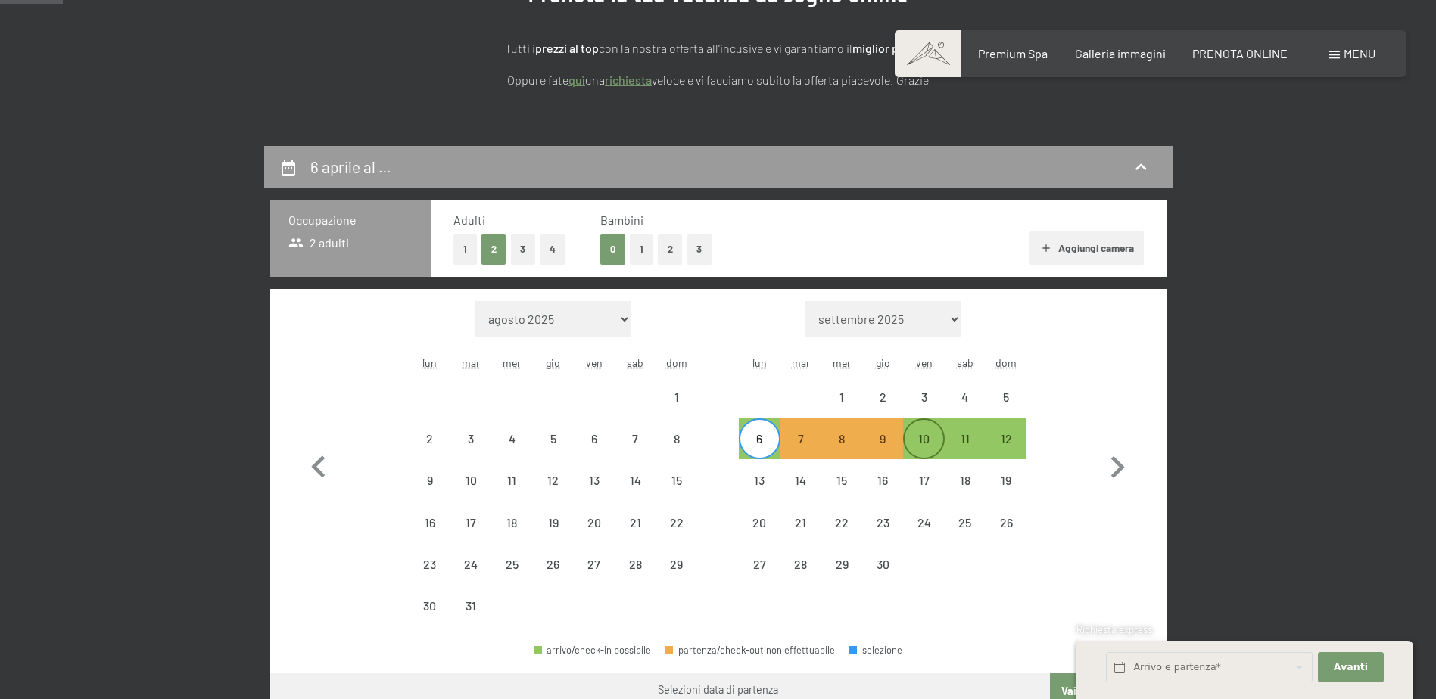
click at [914, 443] on div "10" at bounding box center [923, 452] width 38 height 38
select select "2026-03-01"
select select "2026-04-01"
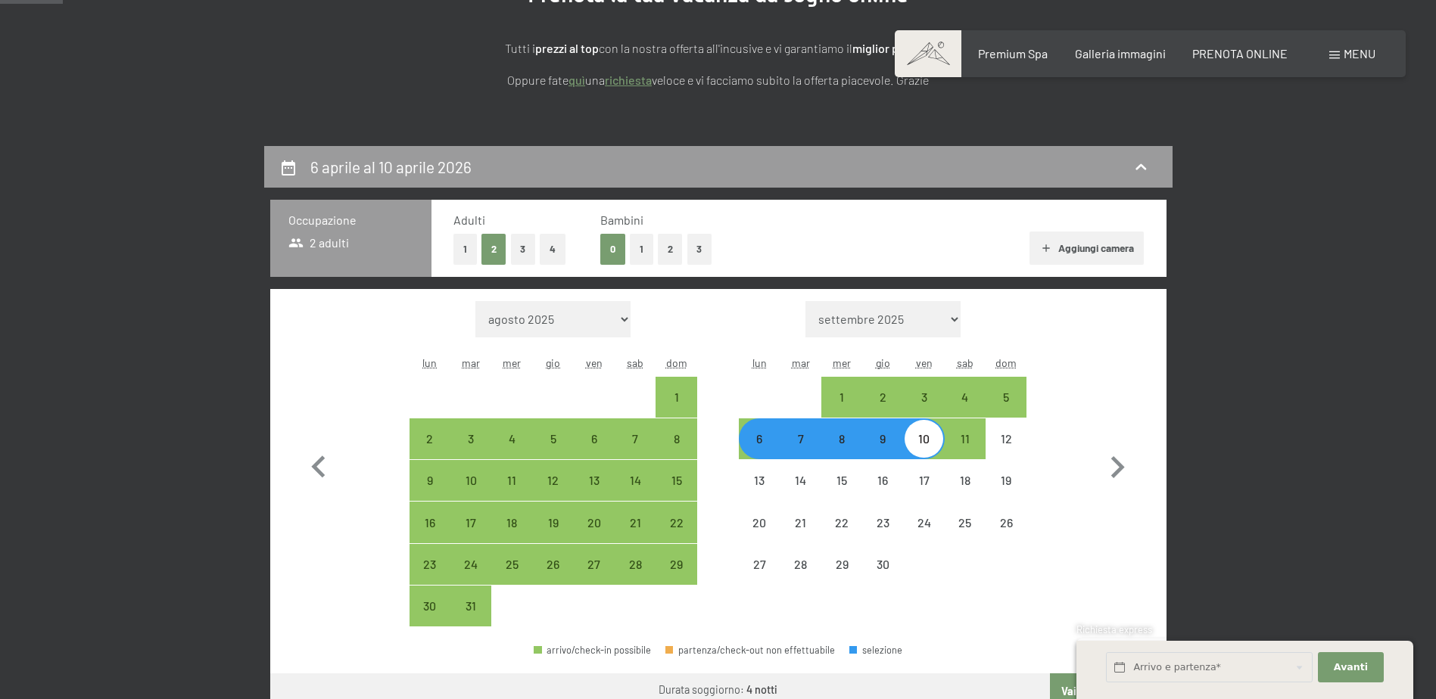
click at [636, 248] on button "1" at bounding box center [641, 249] width 23 height 31
select select "2026-03-01"
select select "2026-04-01"
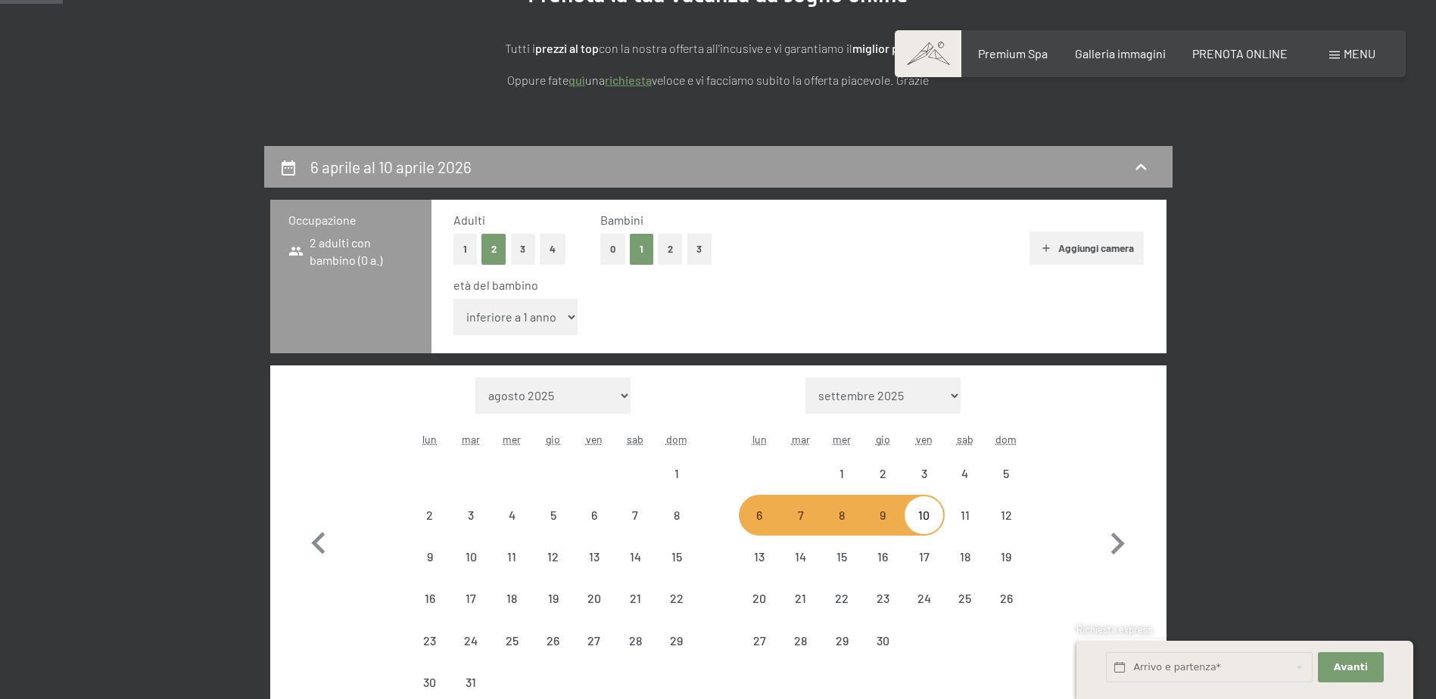
select select "2026-03-01"
select select "2026-04-01"
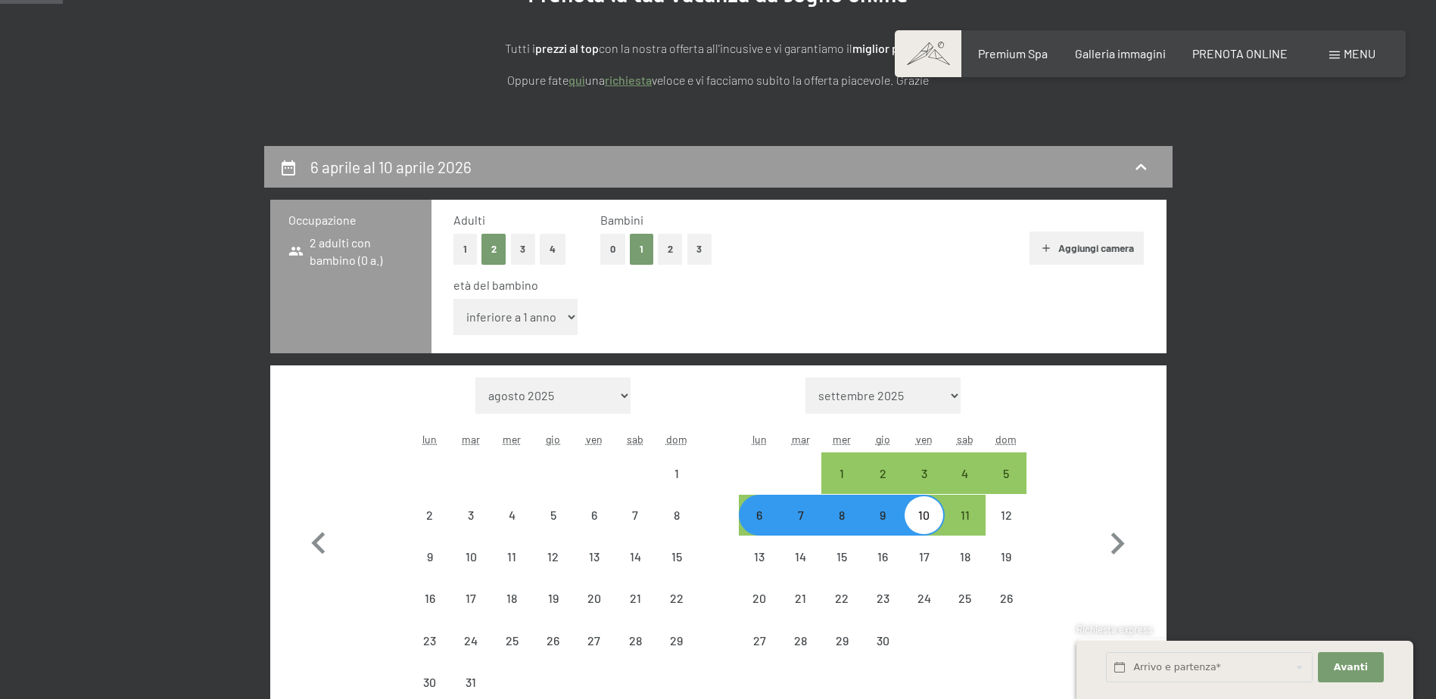
click at [568, 313] on select "inferiore a 1 anno 1 anno 2 anni 3 anni 4 anni 5 anni 6 anni 7 anni 8 anni 9 an…" at bounding box center [515, 317] width 125 height 36
select select "2026-03-01"
select select "2026-04-01"
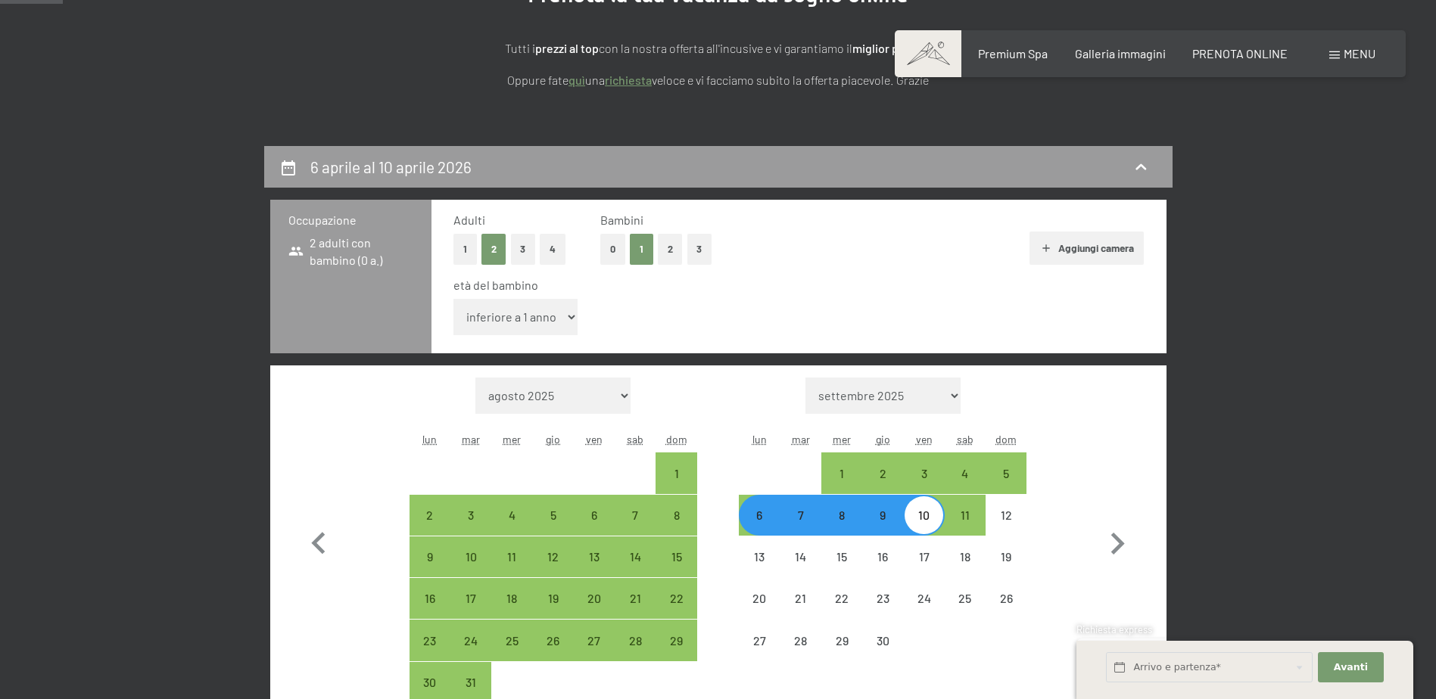
select select "8"
click at [453, 299] on select "inferiore a 1 anno 1 anno 2 anni 3 anni 4 anni 5 anni 6 anni 7 anni 8 anni 9 an…" at bounding box center [515, 317] width 125 height 36
select select "2026-03-01"
select select "2026-04-01"
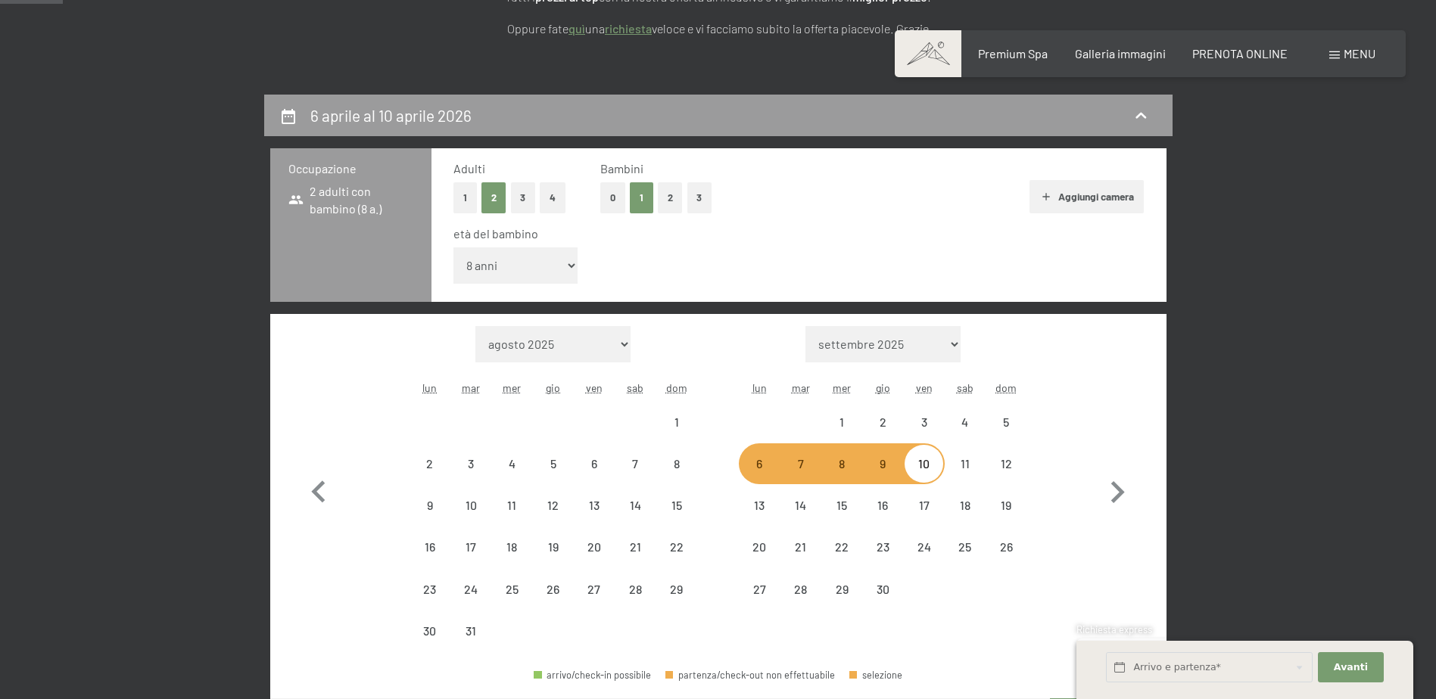
select select "2026-03-01"
select select "2026-04-01"
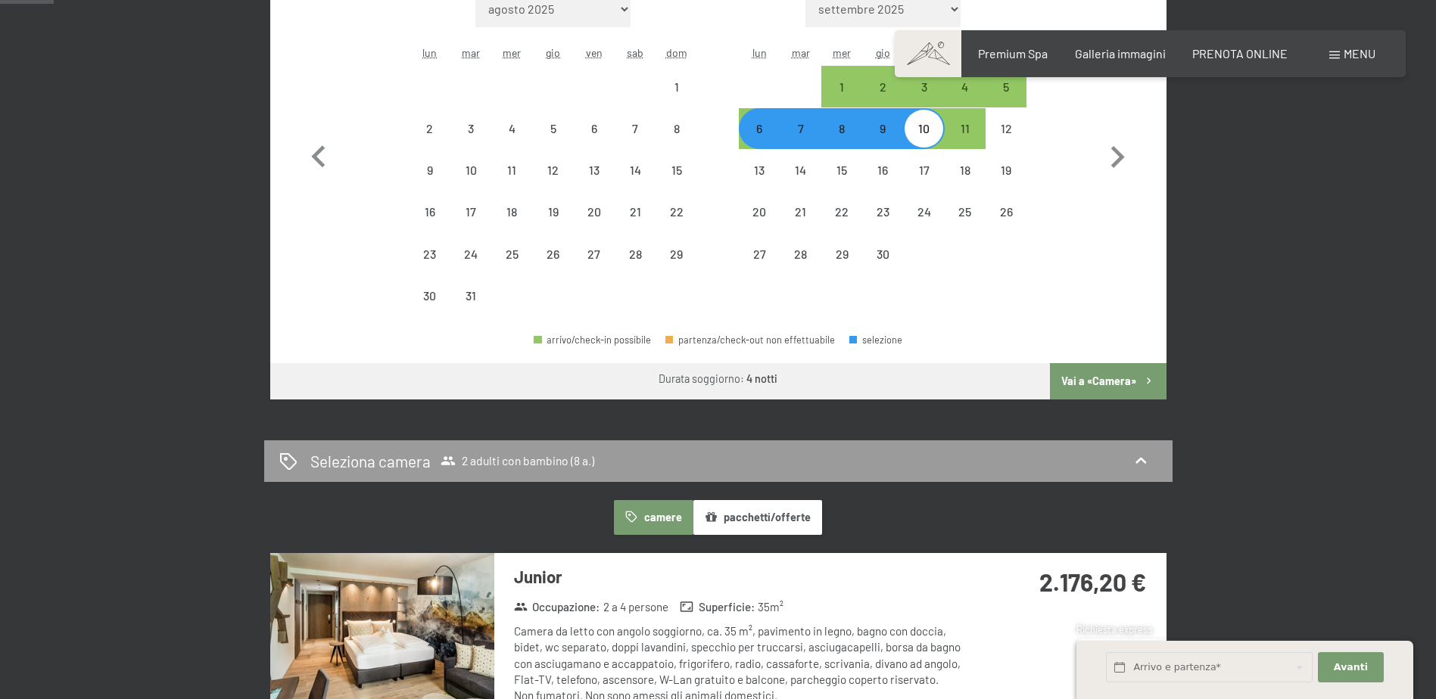
select select "2026-03-01"
select select "2026-04-01"
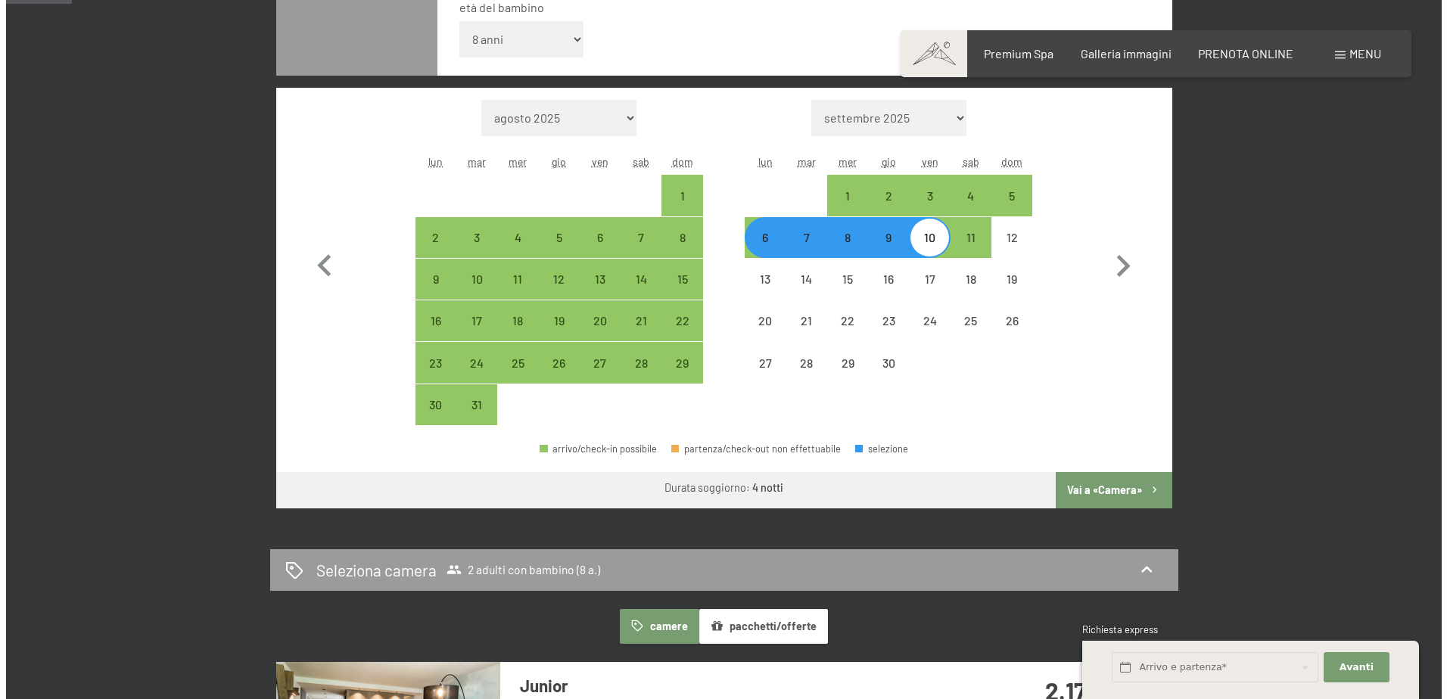
scroll to position [378, 0]
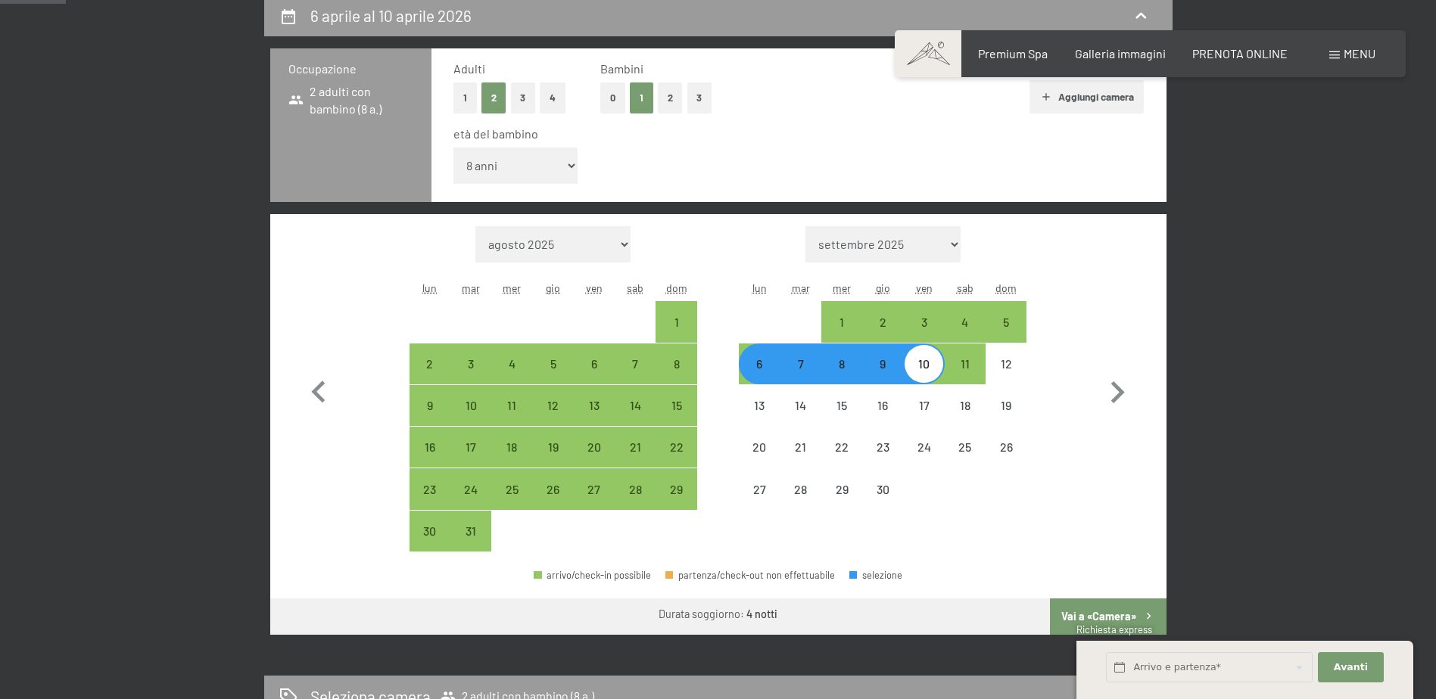
click at [1342, 52] on div "Menu" at bounding box center [1352, 53] width 46 height 17
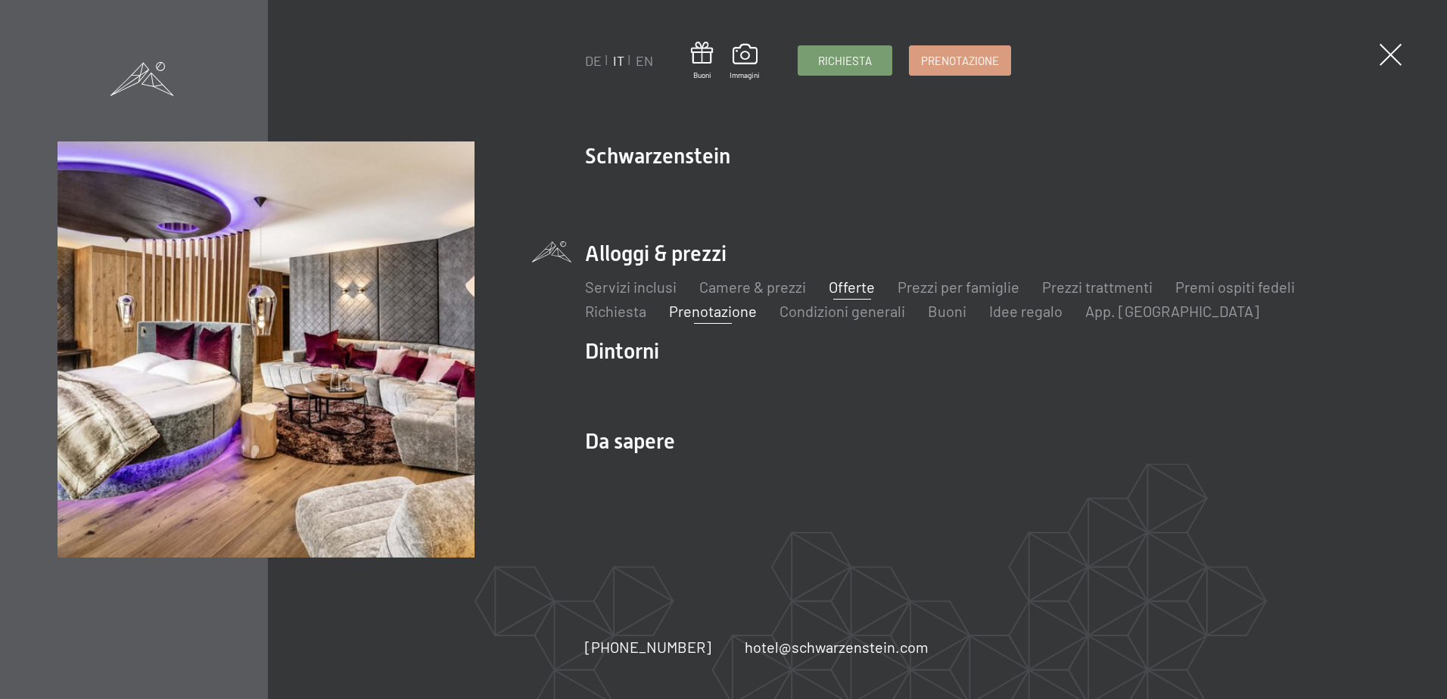
click at [841, 285] on link "Offerte" at bounding box center [852, 287] width 46 height 18
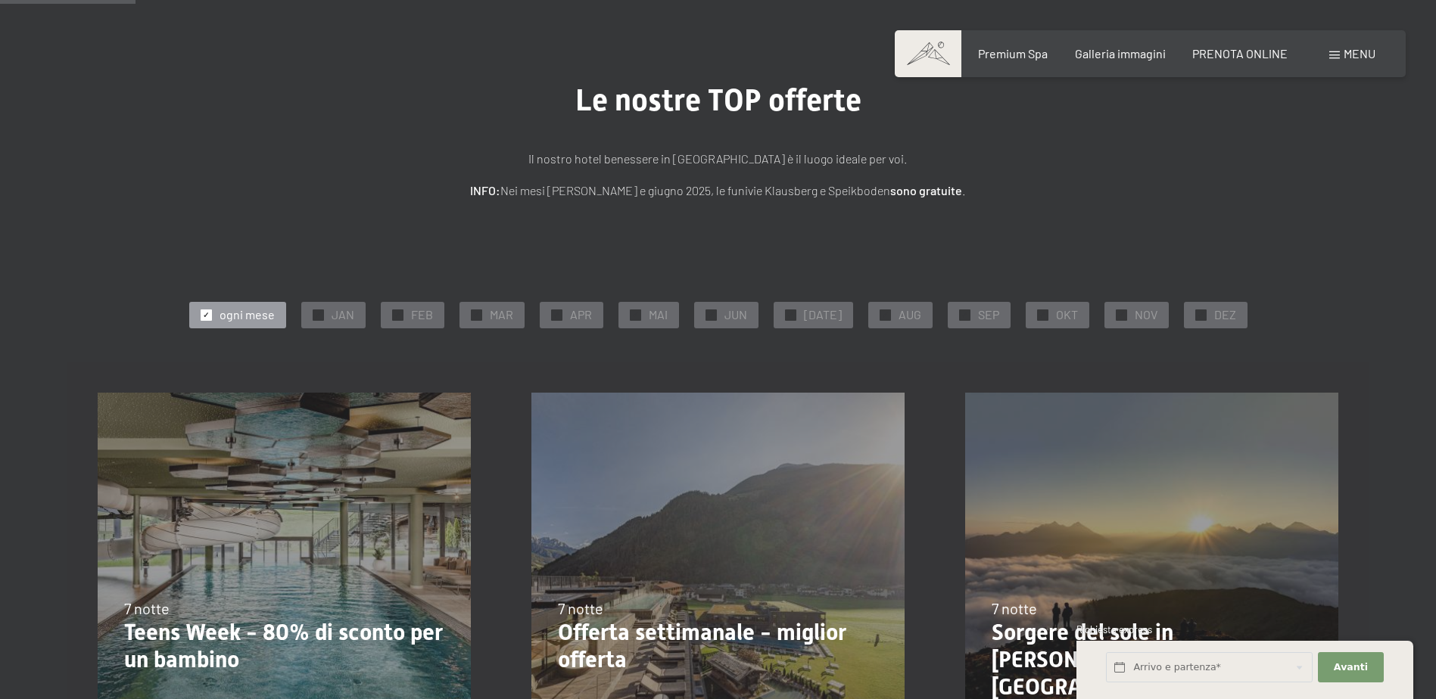
scroll to position [303, 0]
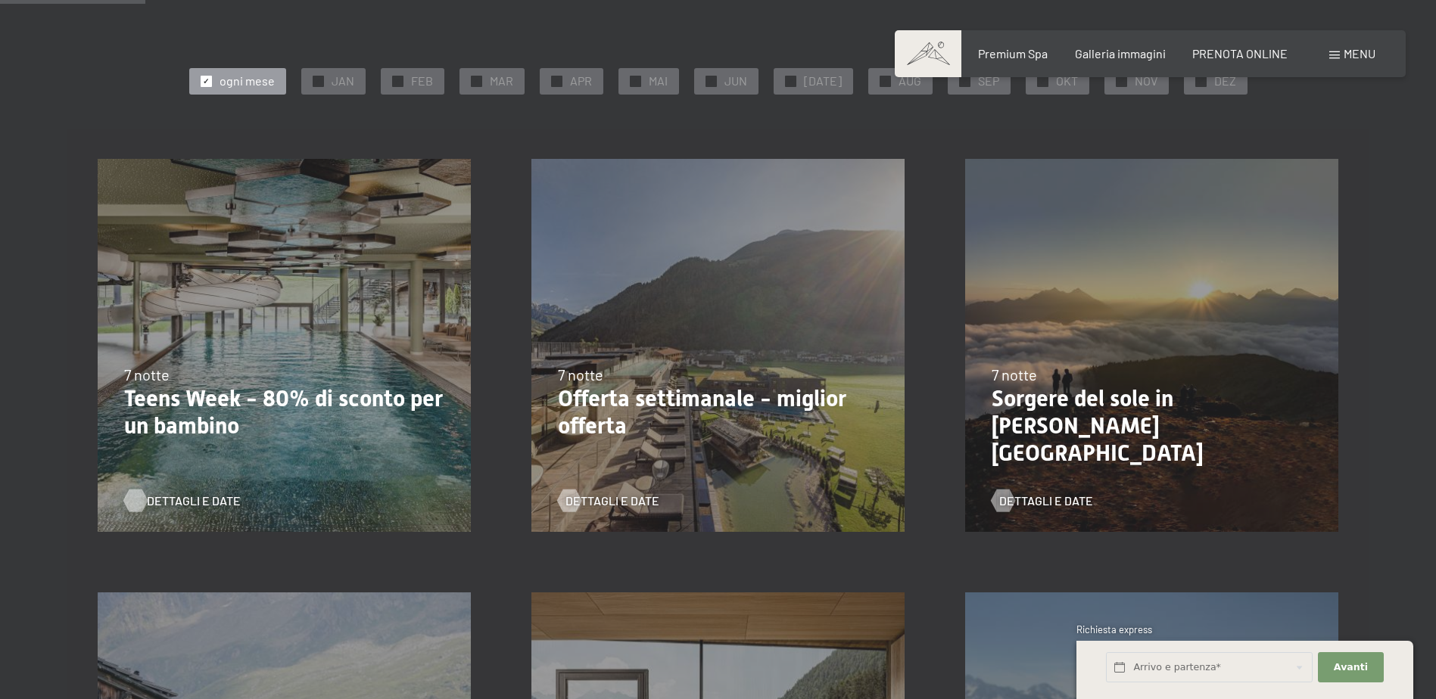
click at [173, 494] on span "Dettagli e Date" at bounding box center [194, 501] width 94 height 17
click at [620, 502] on span "Dettagli e Date" at bounding box center [627, 501] width 94 height 17
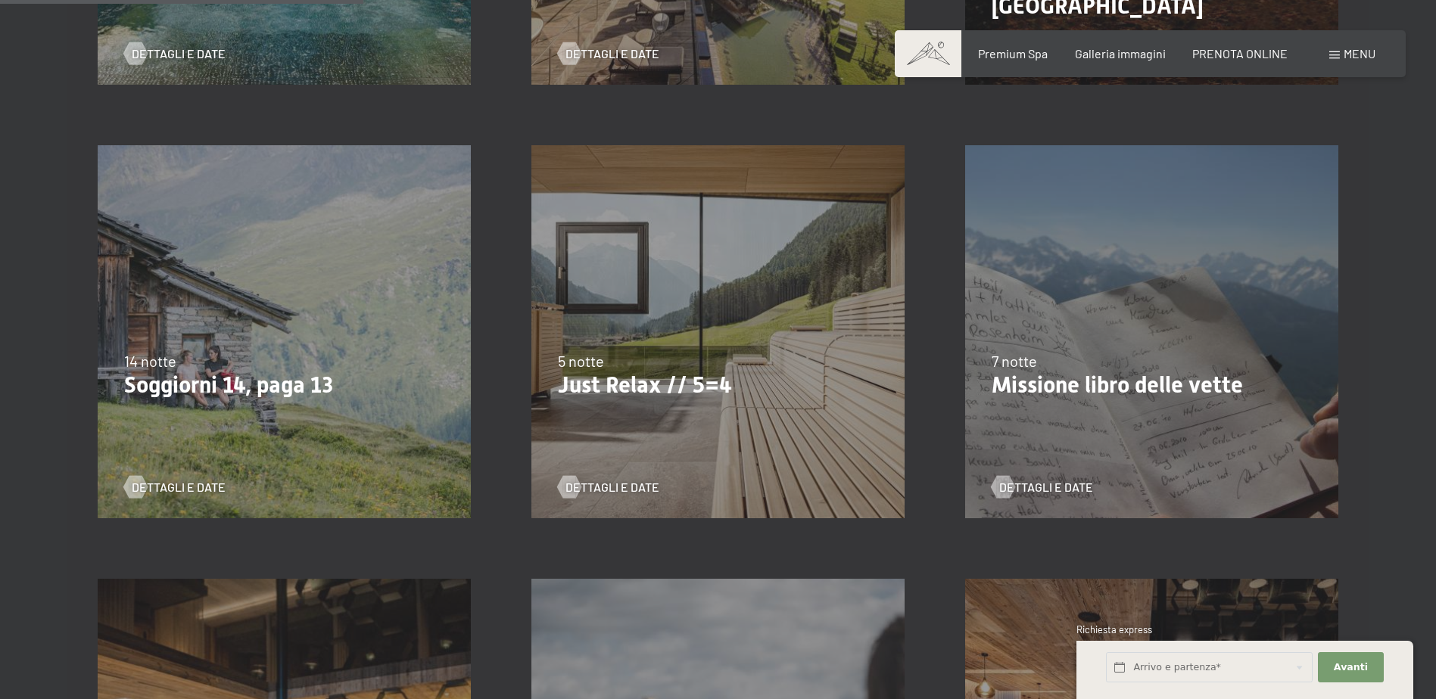
scroll to position [757, 0]
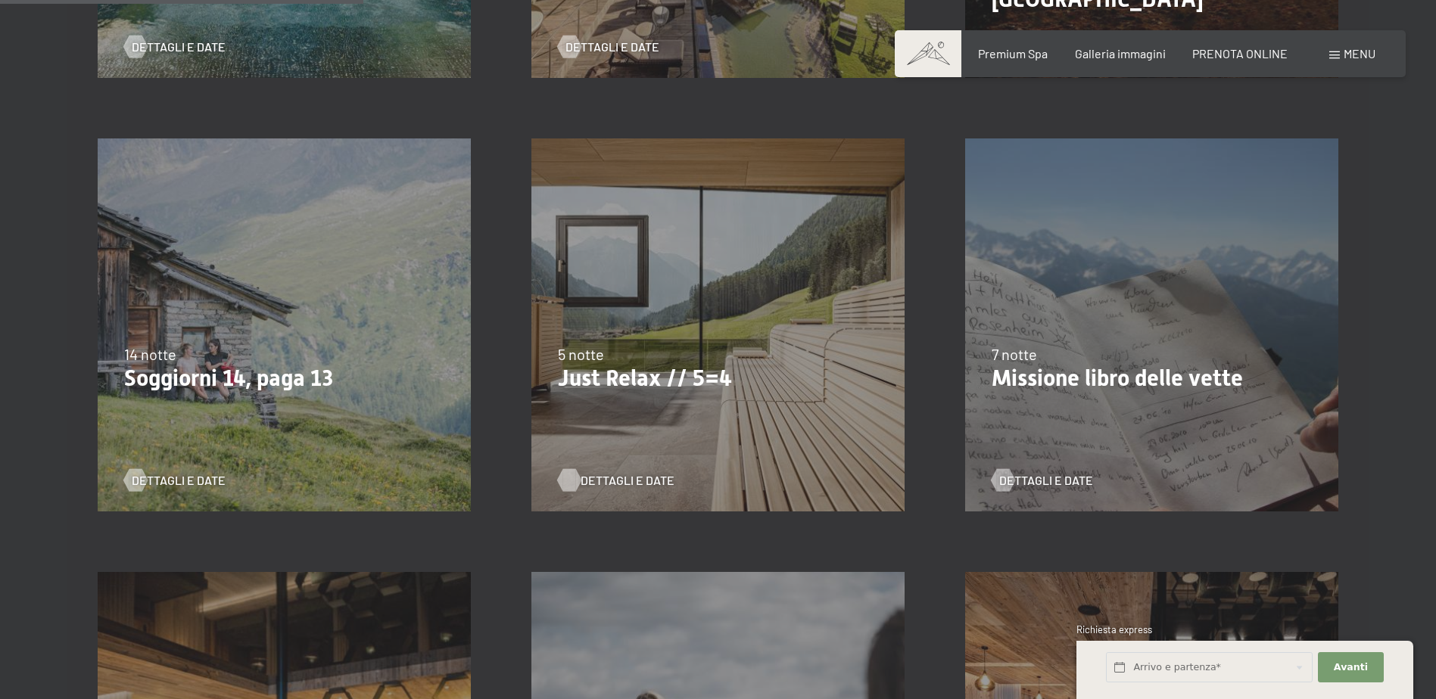
click at [600, 477] on span "Dettagli e Date" at bounding box center [627, 480] width 94 height 17
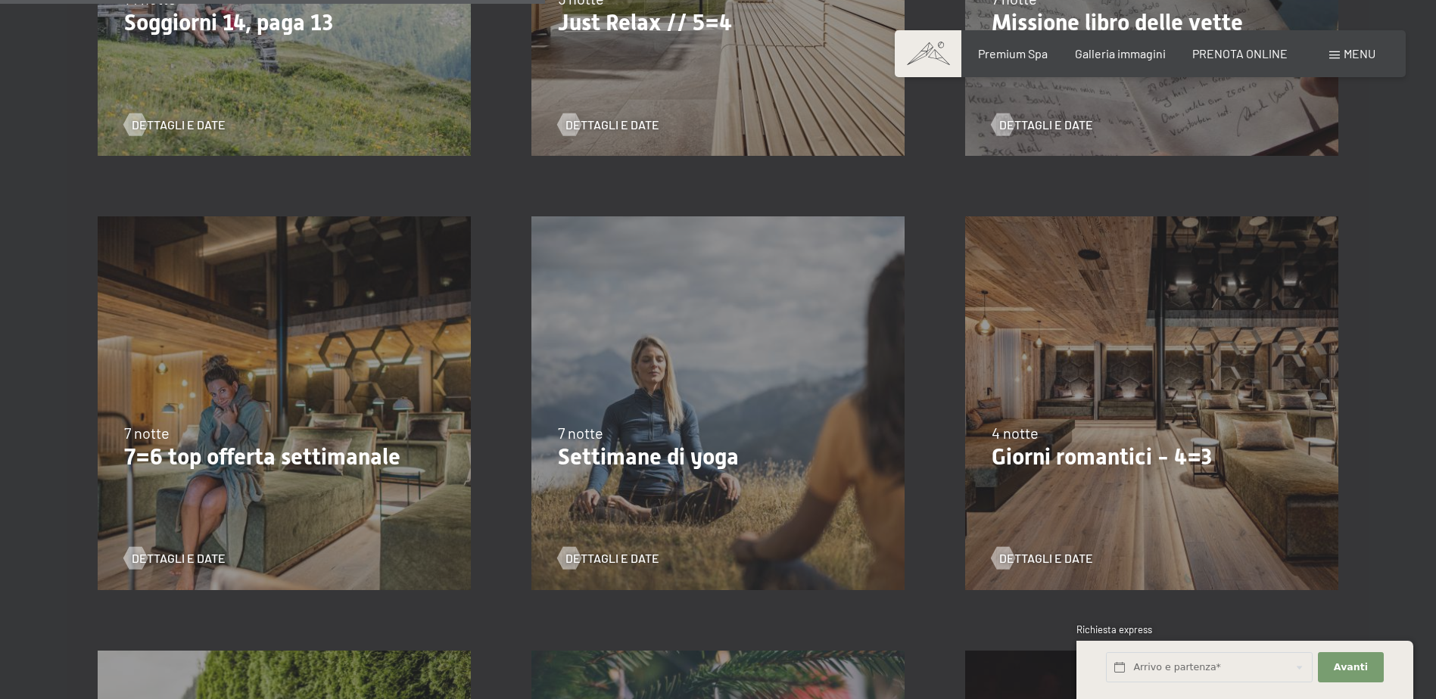
scroll to position [1135, 0]
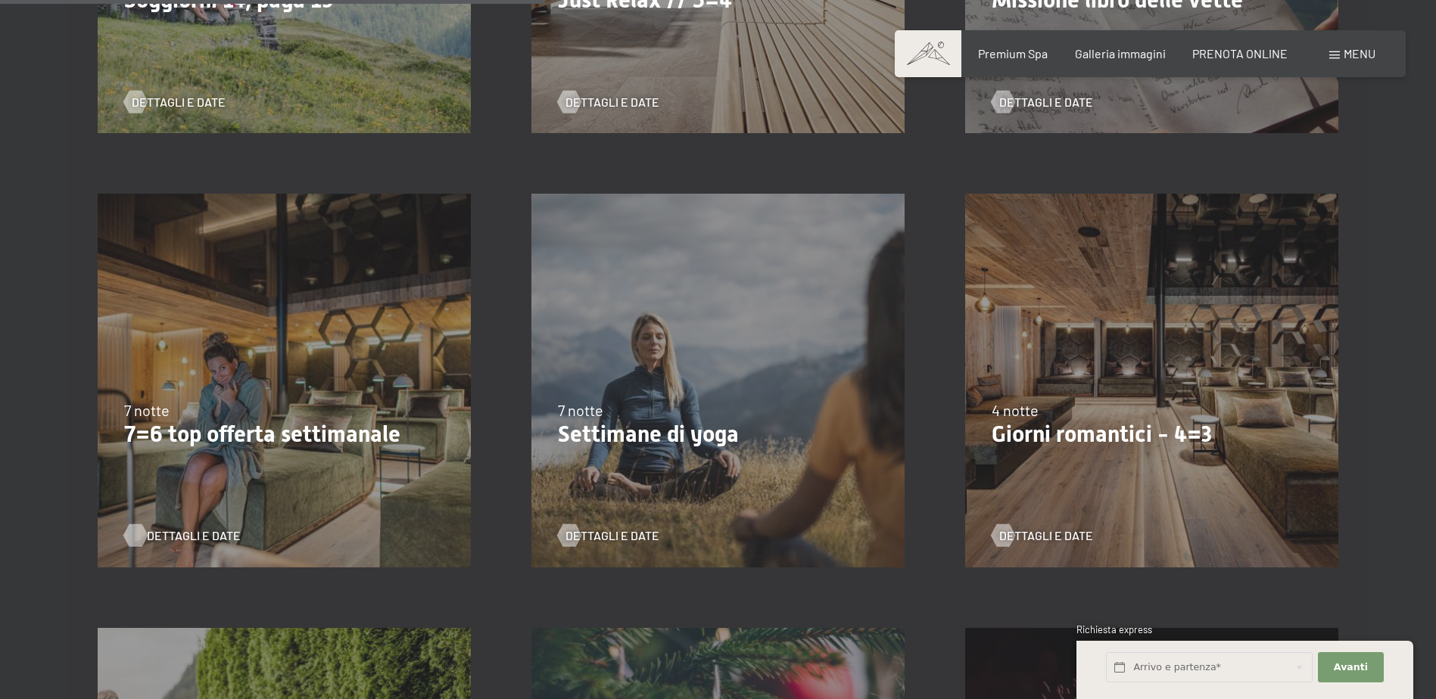
click at [176, 530] on span "Dettagli e Date" at bounding box center [194, 535] width 94 height 17
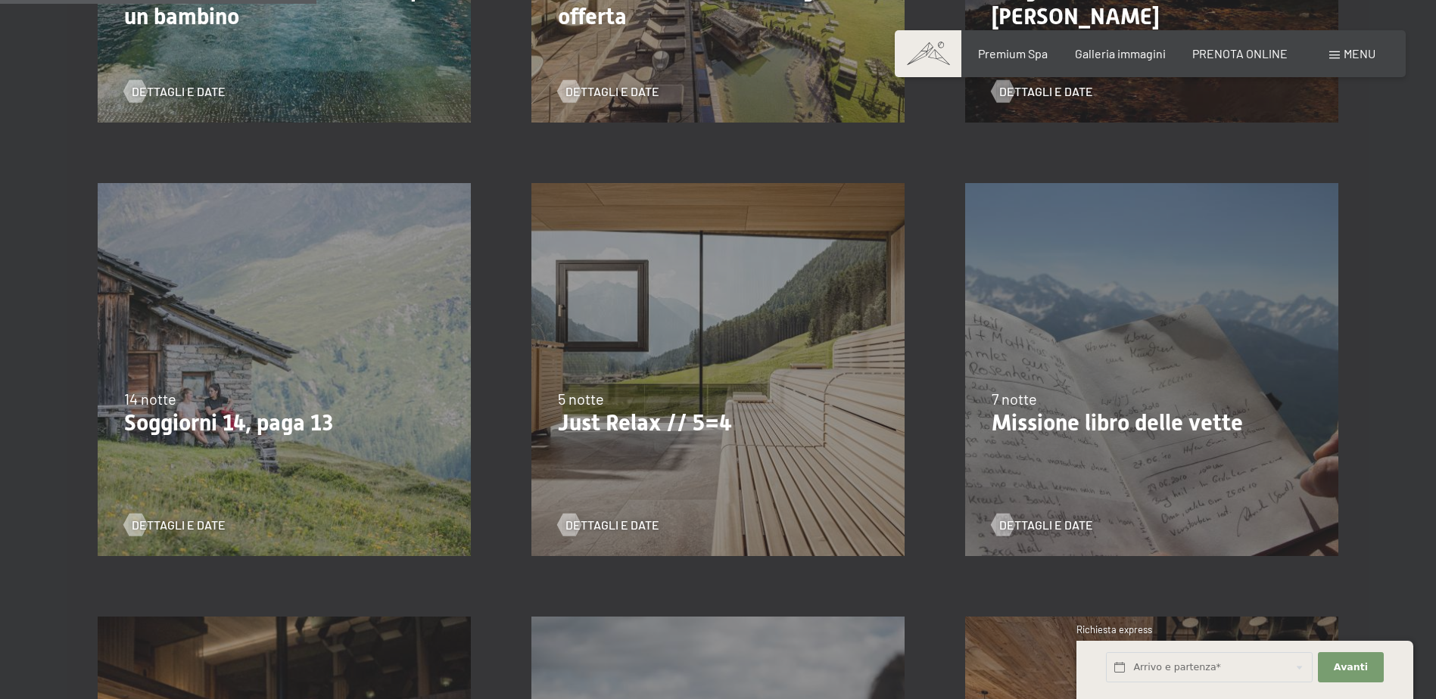
scroll to position [530, 0]
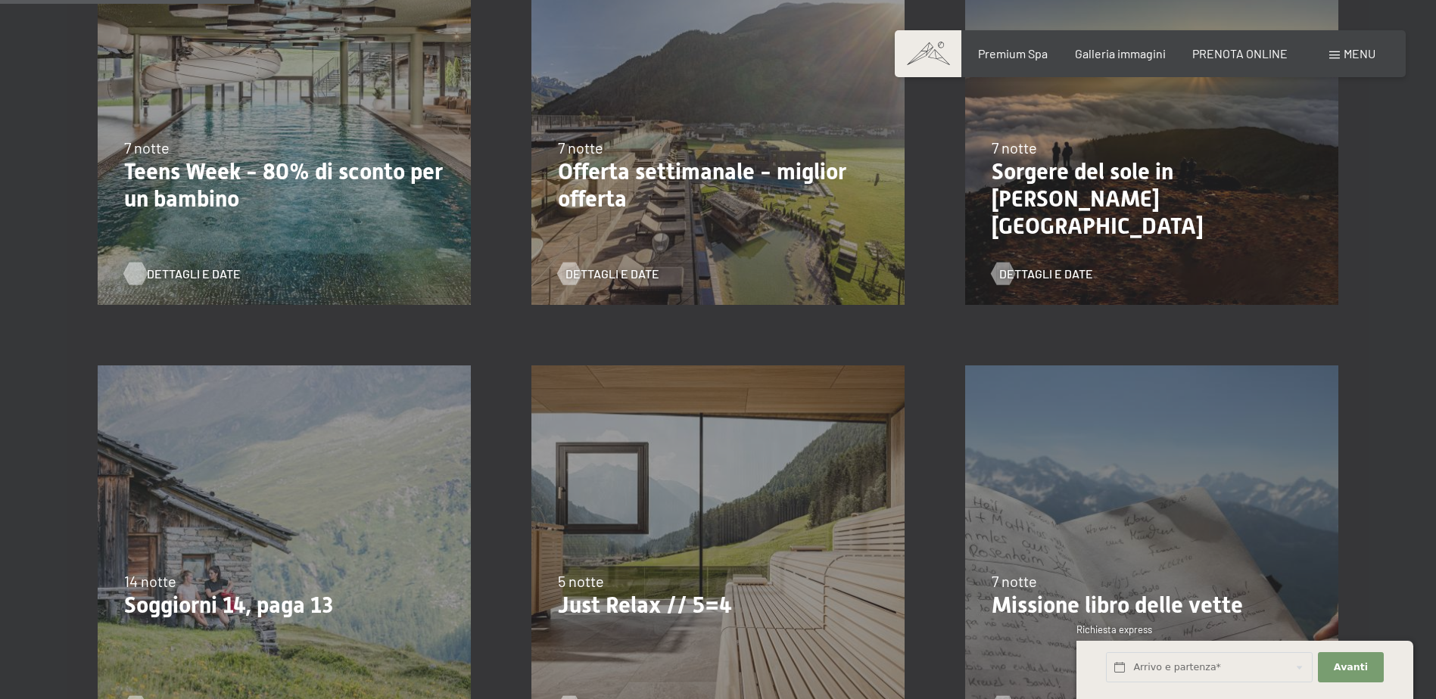
click at [179, 273] on span "Dettagli e Date" at bounding box center [194, 274] width 94 height 17
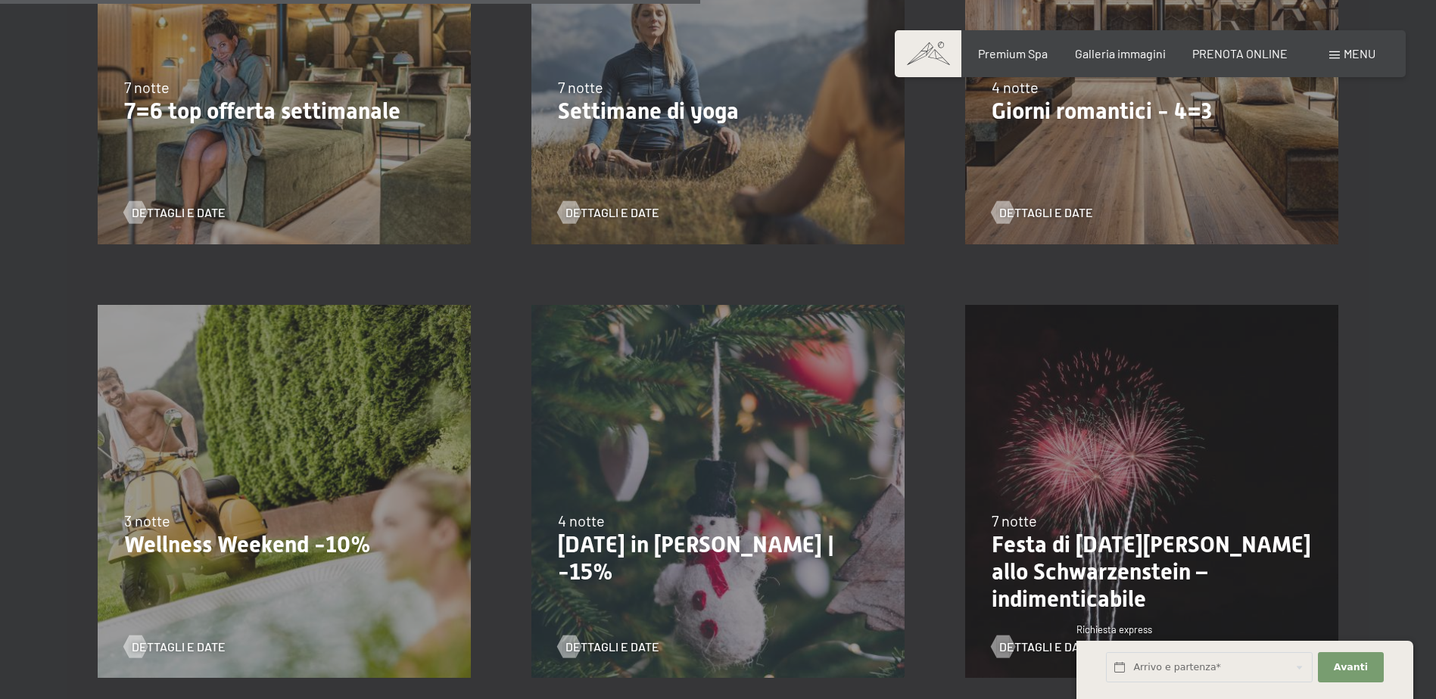
scroll to position [1589, 0]
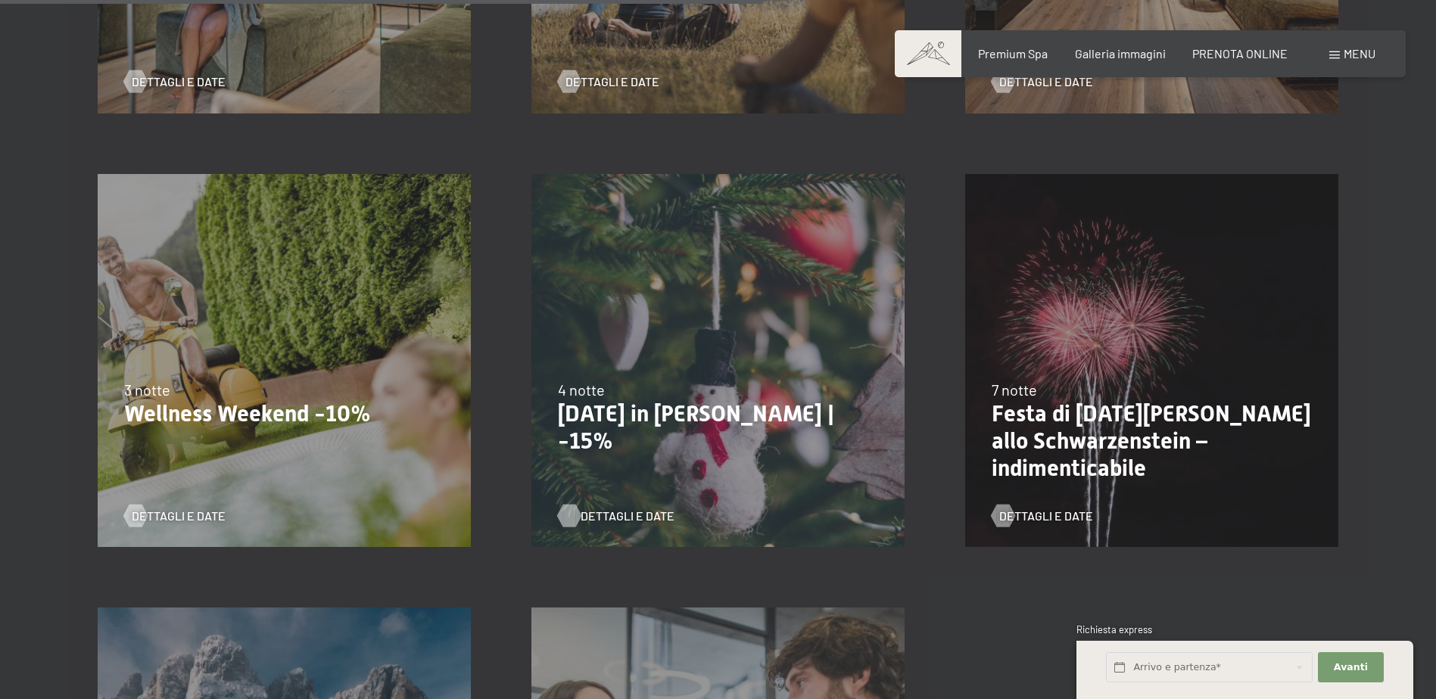
click at [605, 511] on span "Dettagli e Date" at bounding box center [627, 516] width 94 height 17
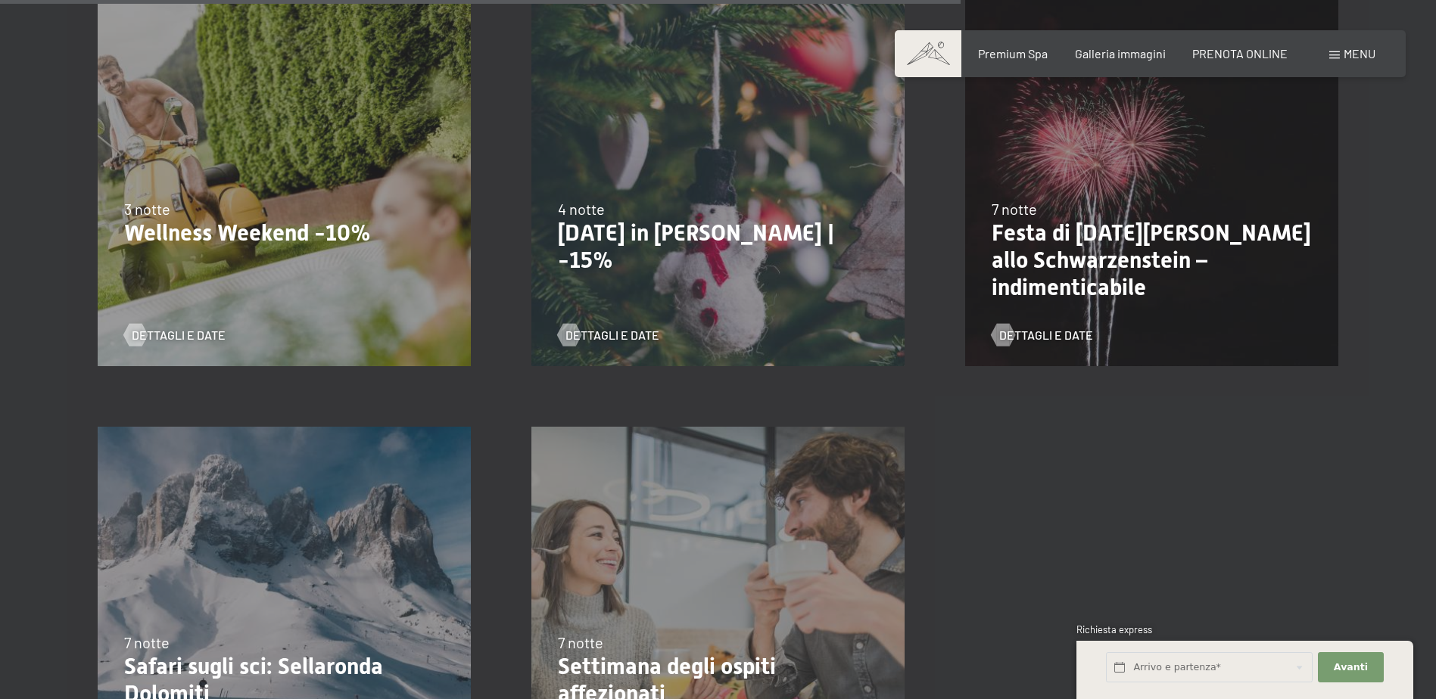
scroll to position [1741, 0]
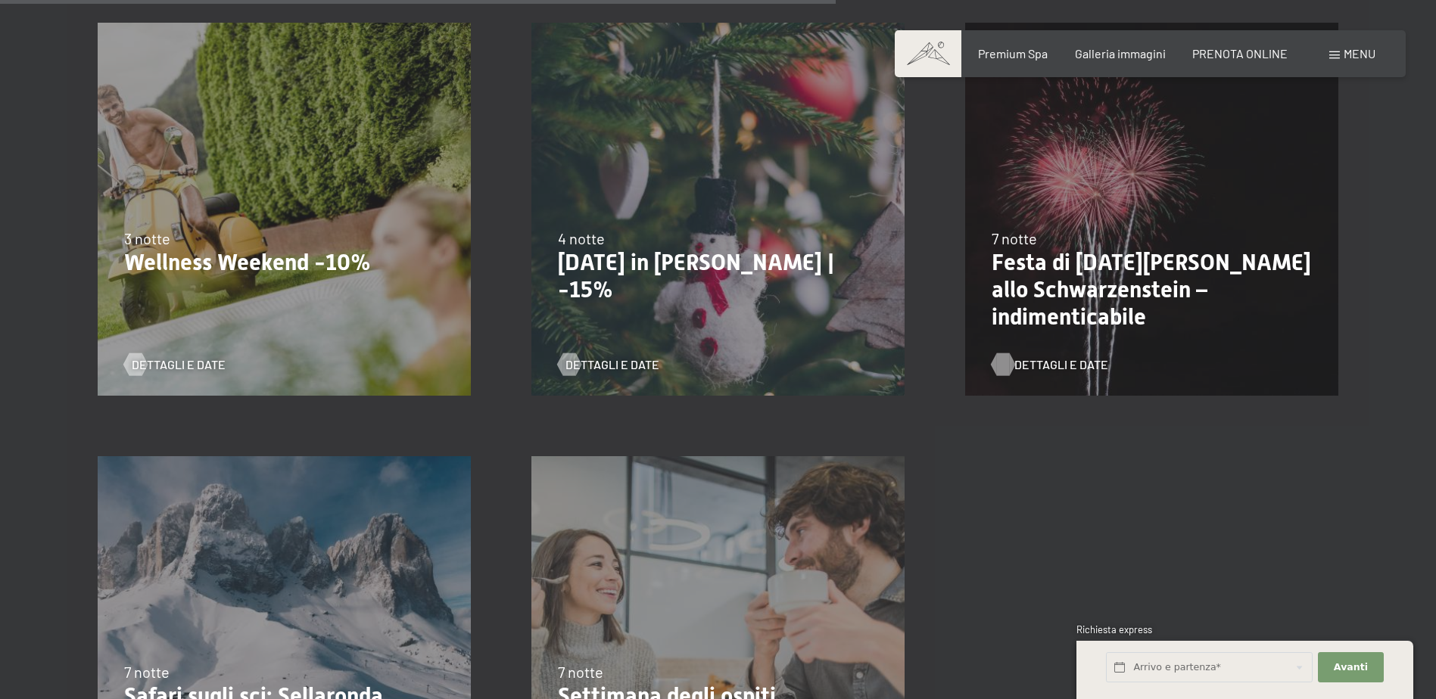
click at [1035, 369] on span "Dettagli e Date" at bounding box center [1061, 364] width 94 height 17
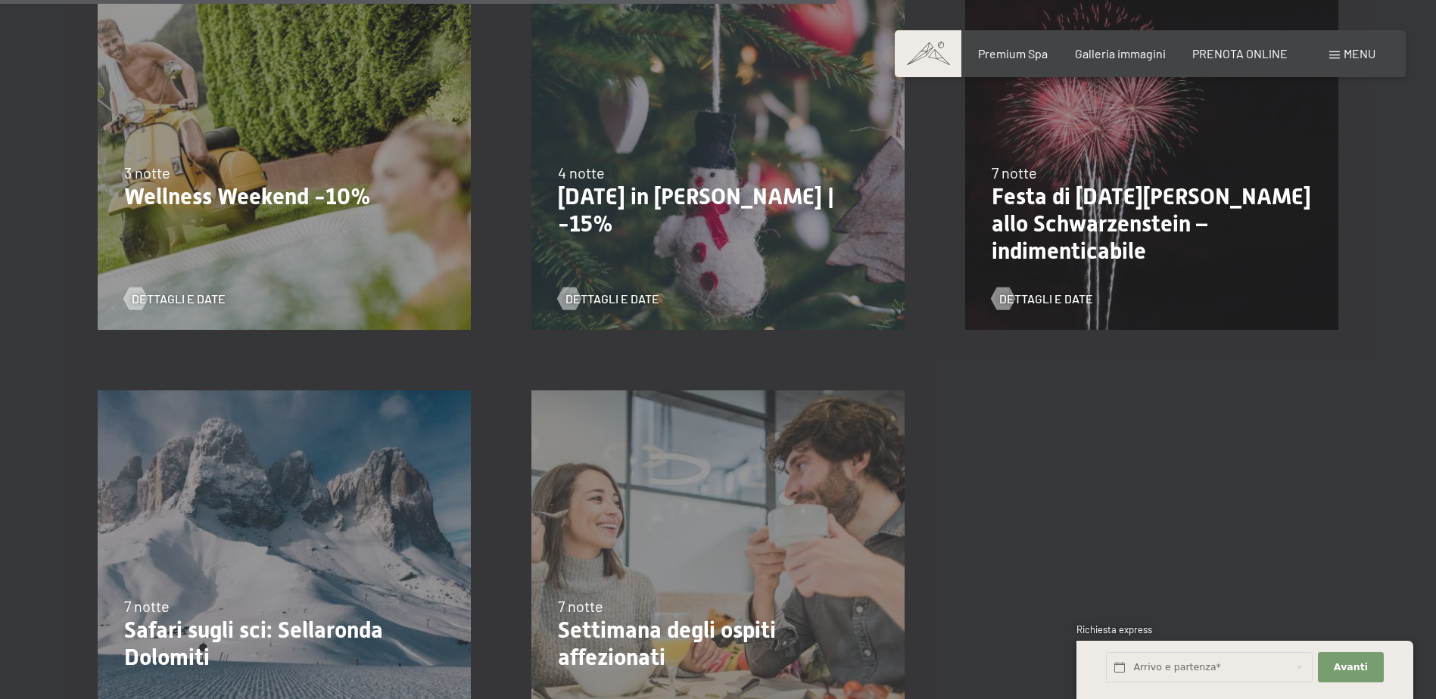
scroll to position [1892, 0]
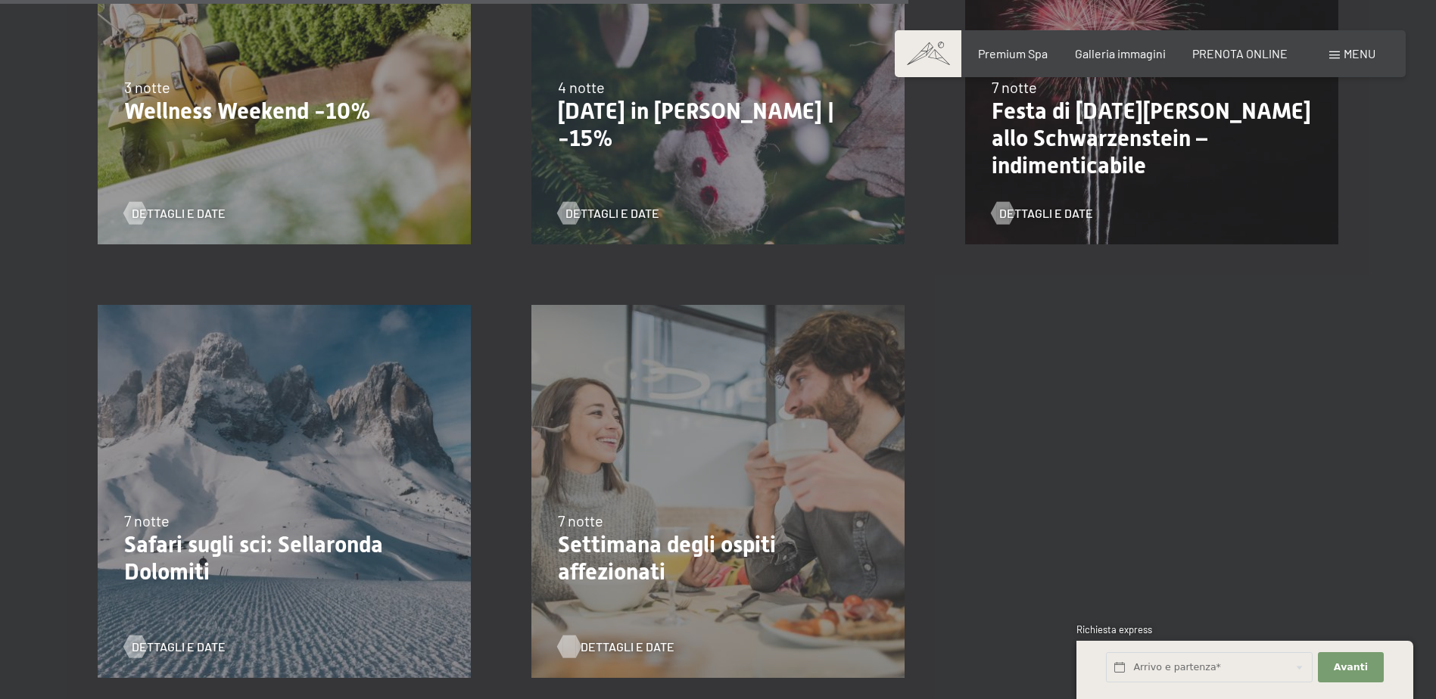
click at [616, 651] on span "Dettagli e Date" at bounding box center [627, 647] width 94 height 17
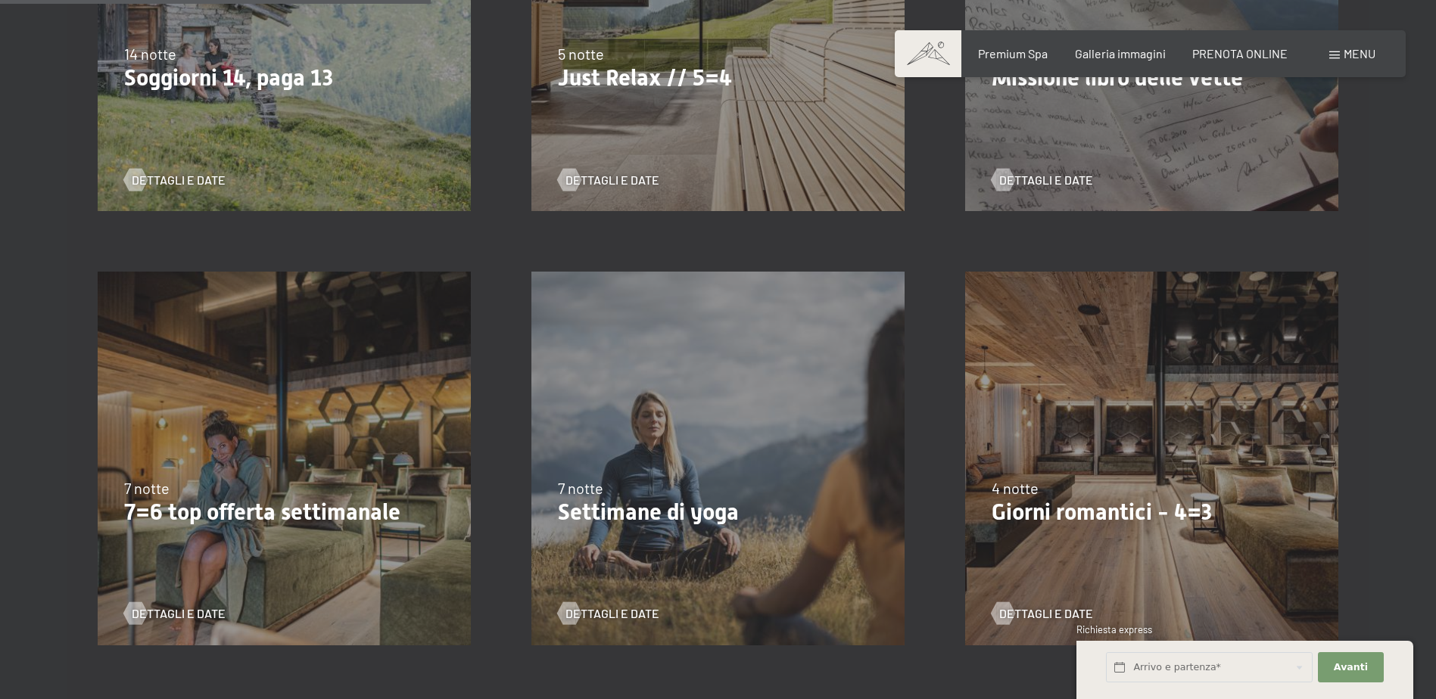
scroll to position [1059, 0]
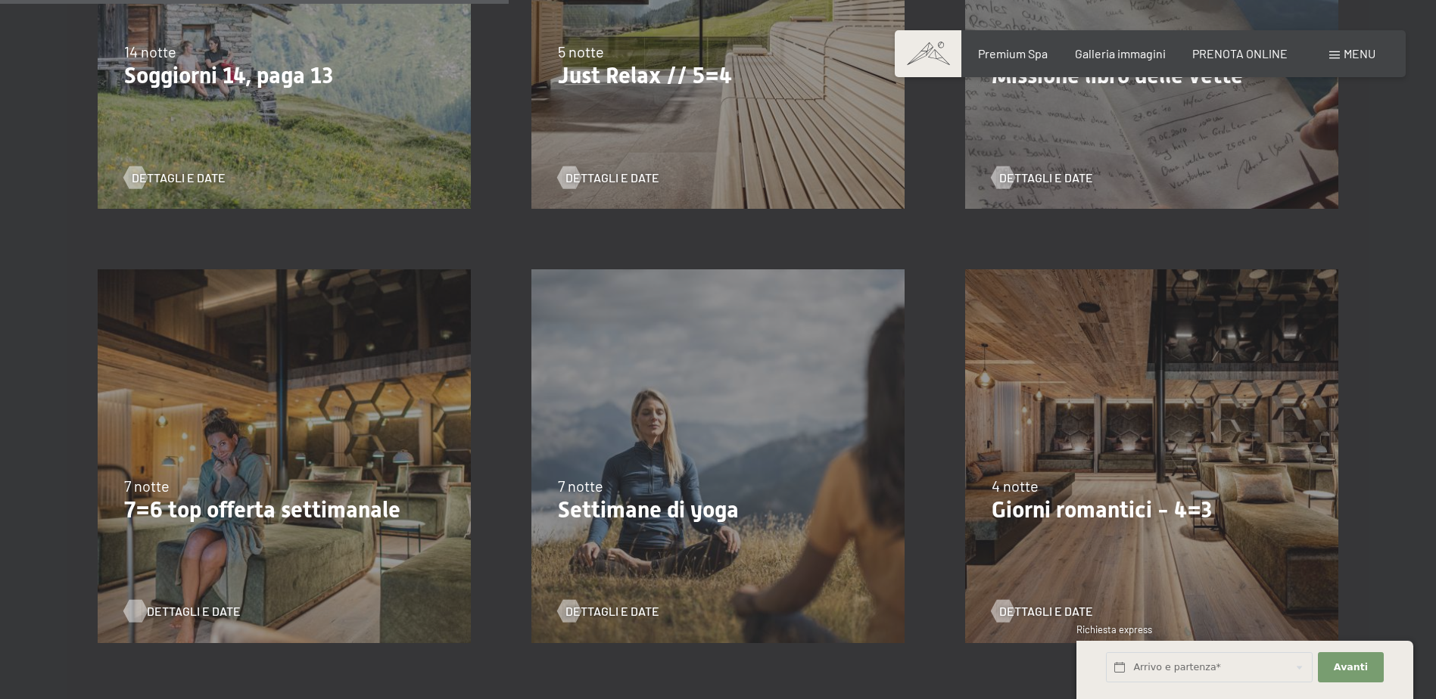
click at [201, 604] on span "Dettagli e Date" at bounding box center [194, 611] width 94 height 17
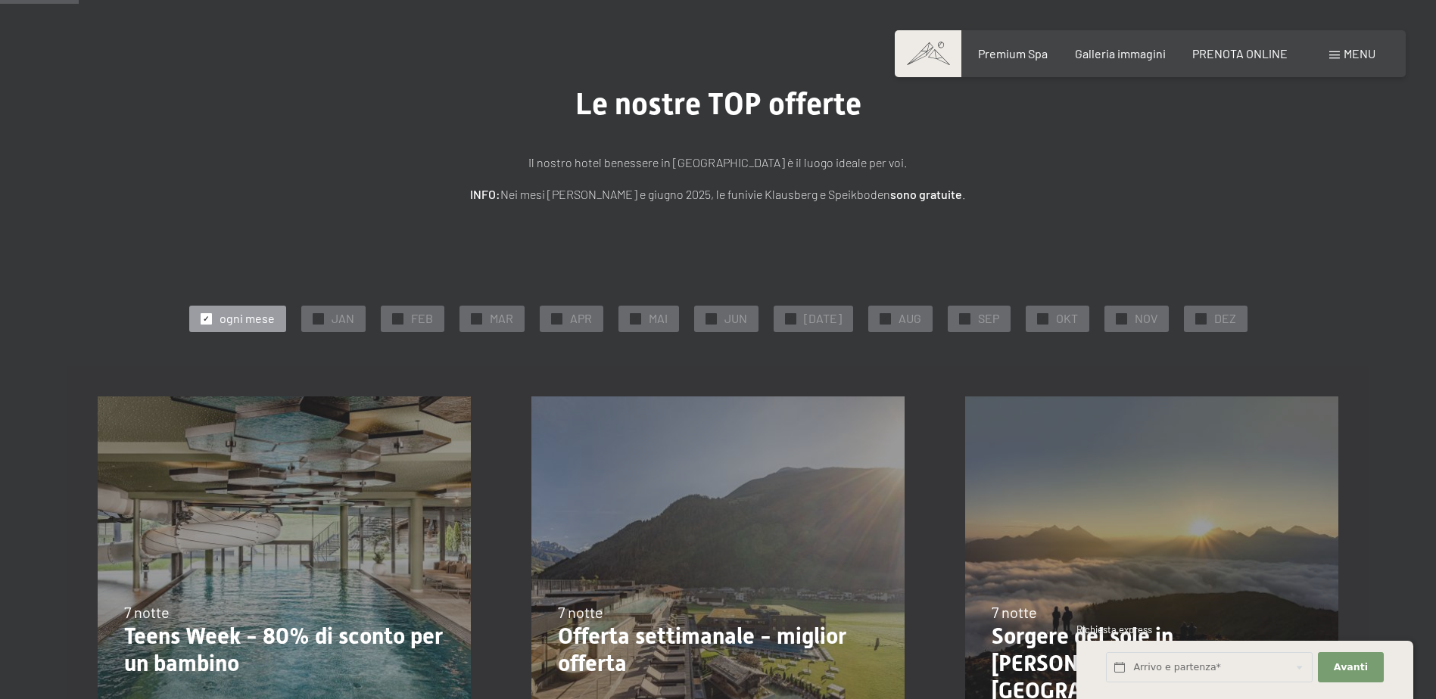
scroll to position [0, 0]
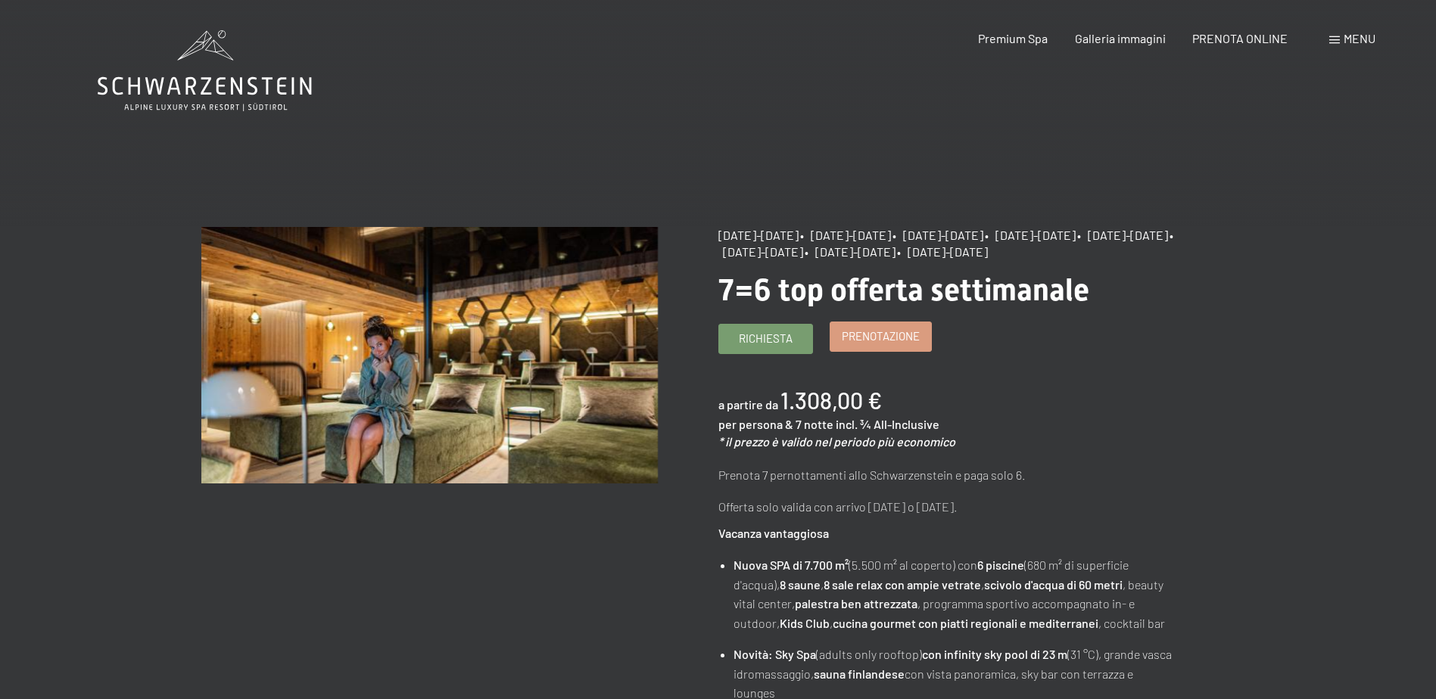
click at [891, 344] on span "Prenotazione" at bounding box center [881, 336] width 78 height 16
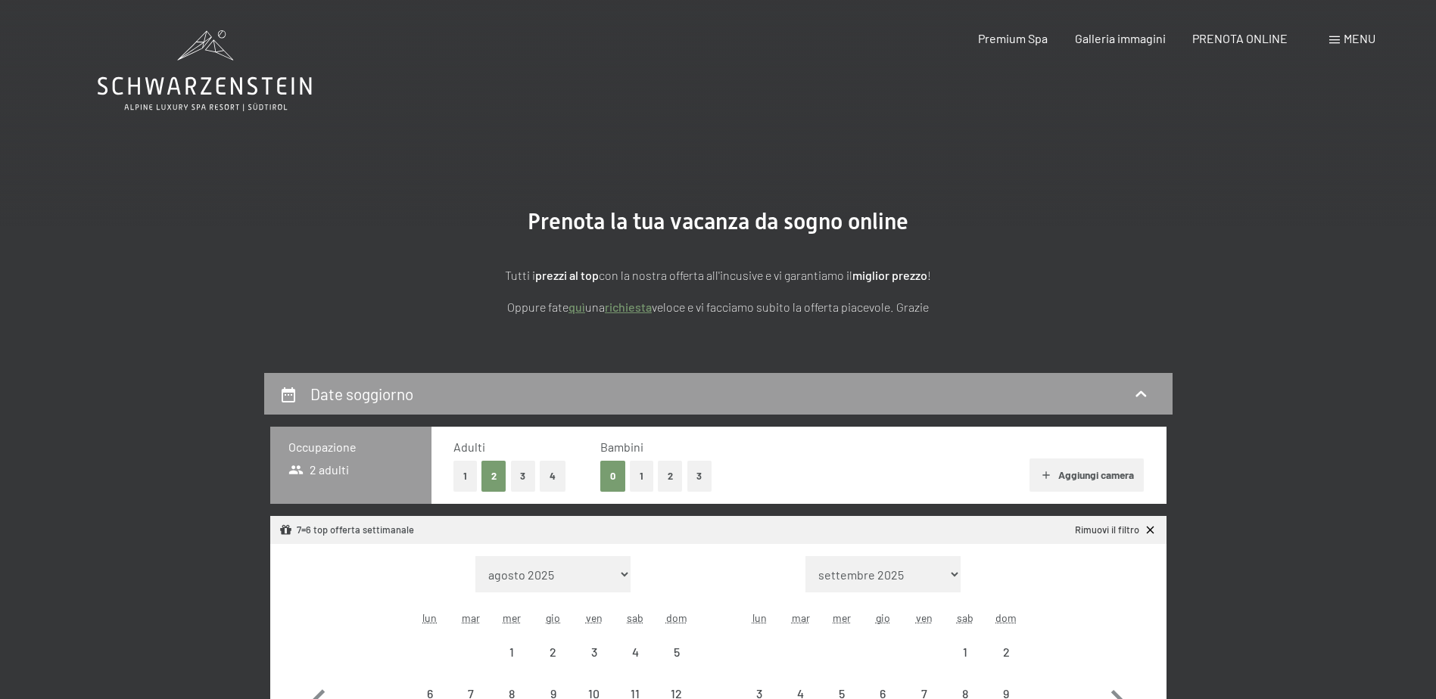
select select "[DATE]"
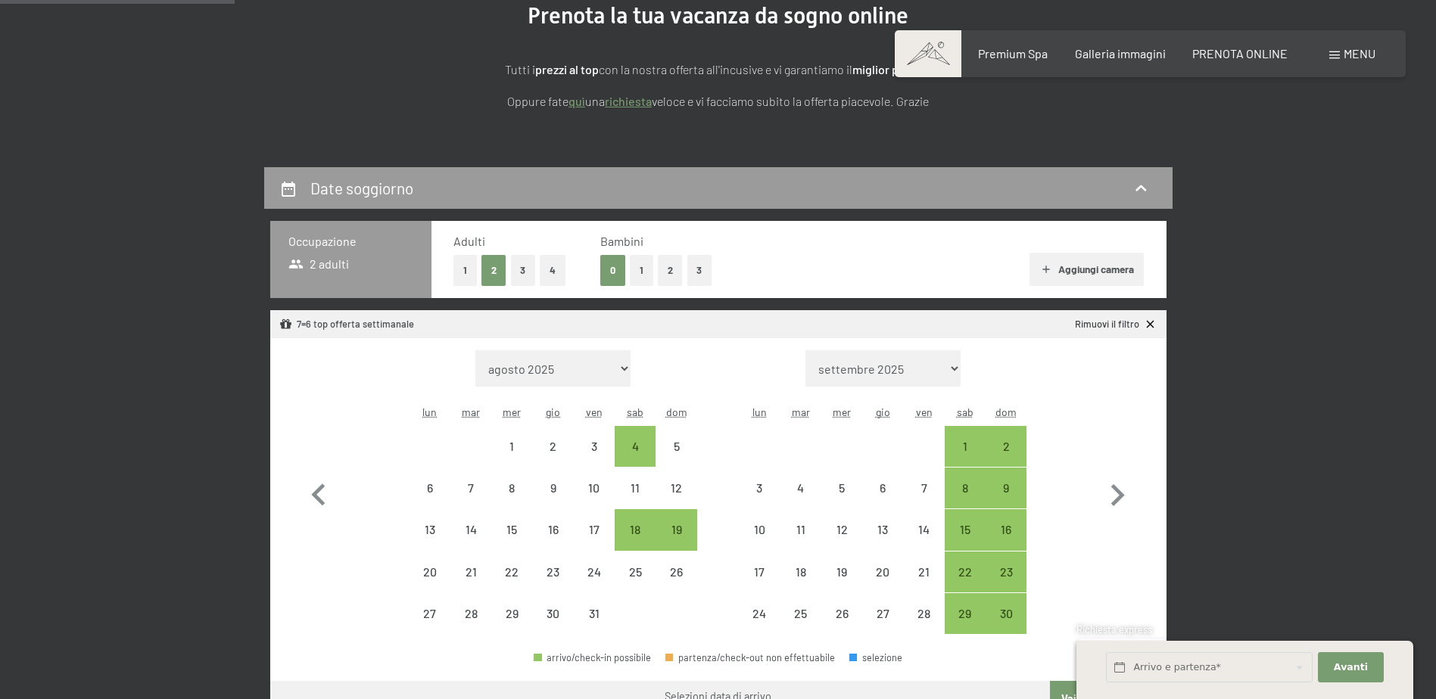
scroll to position [303, 0]
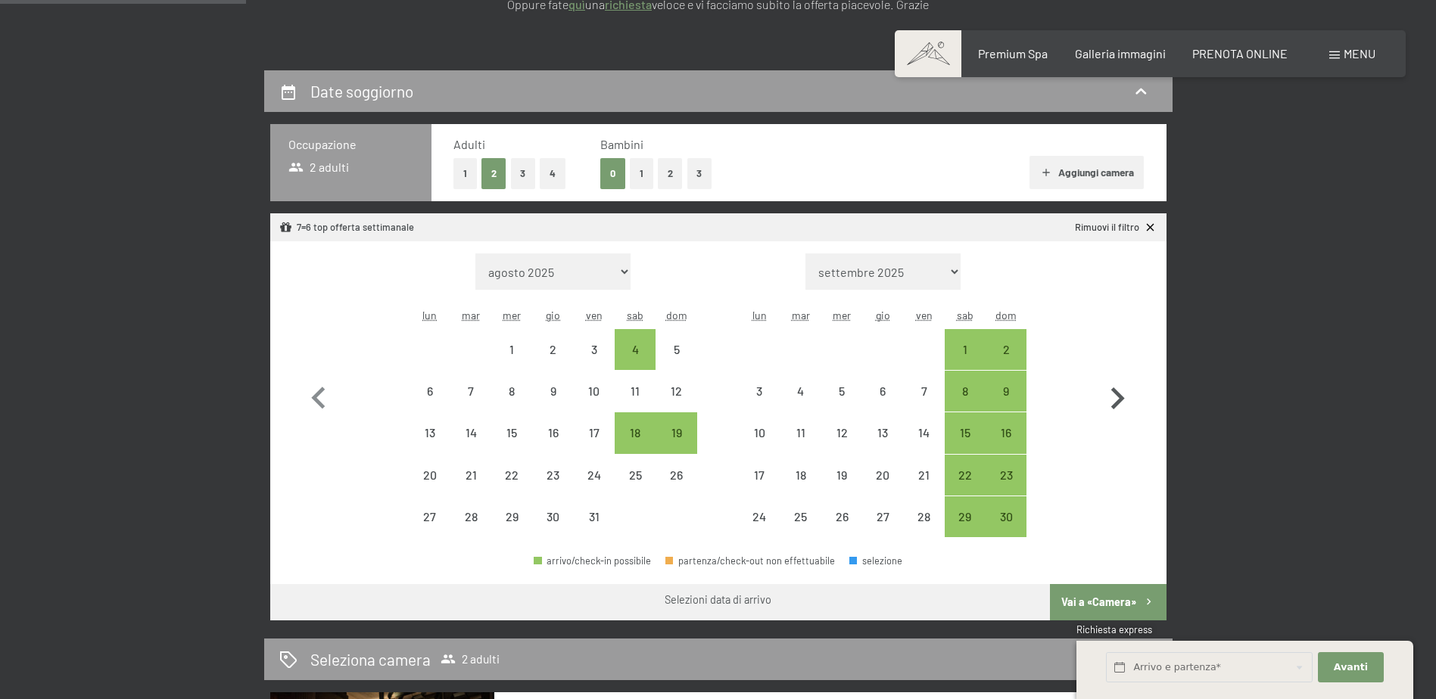
click at [1119, 399] on icon "button" at bounding box center [1118, 398] width 14 height 22
select select "[DATE]"
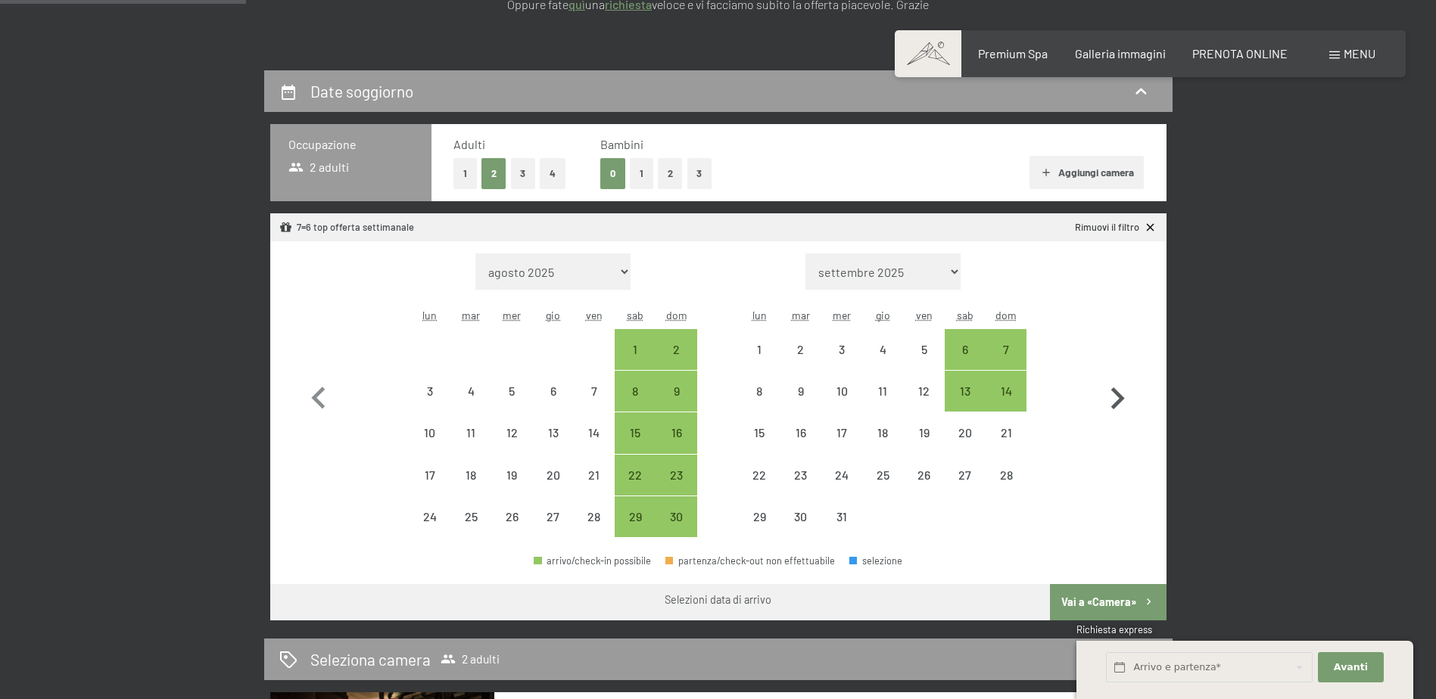
click at [1119, 399] on icon "button" at bounding box center [1118, 398] width 14 height 22
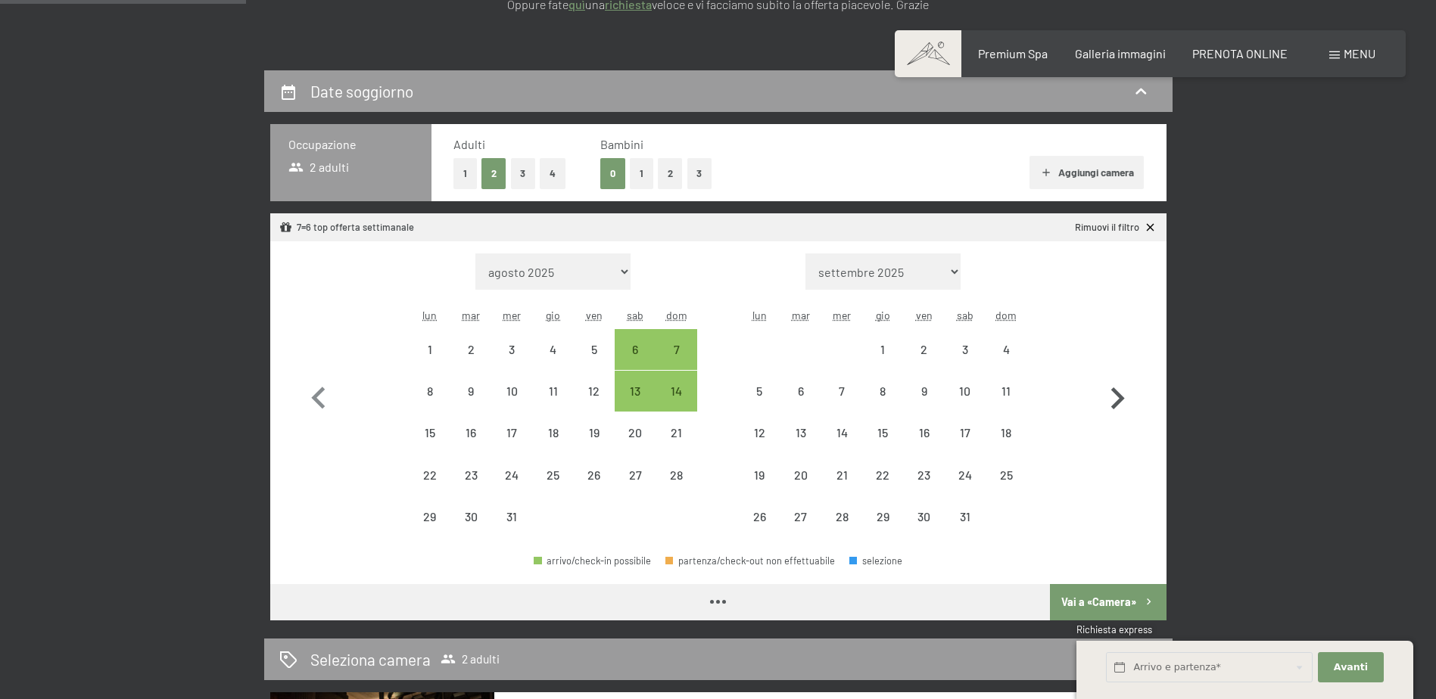
click at [1119, 399] on icon "button" at bounding box center [1118, 398] width 14 height 22
select select "[DATE]"
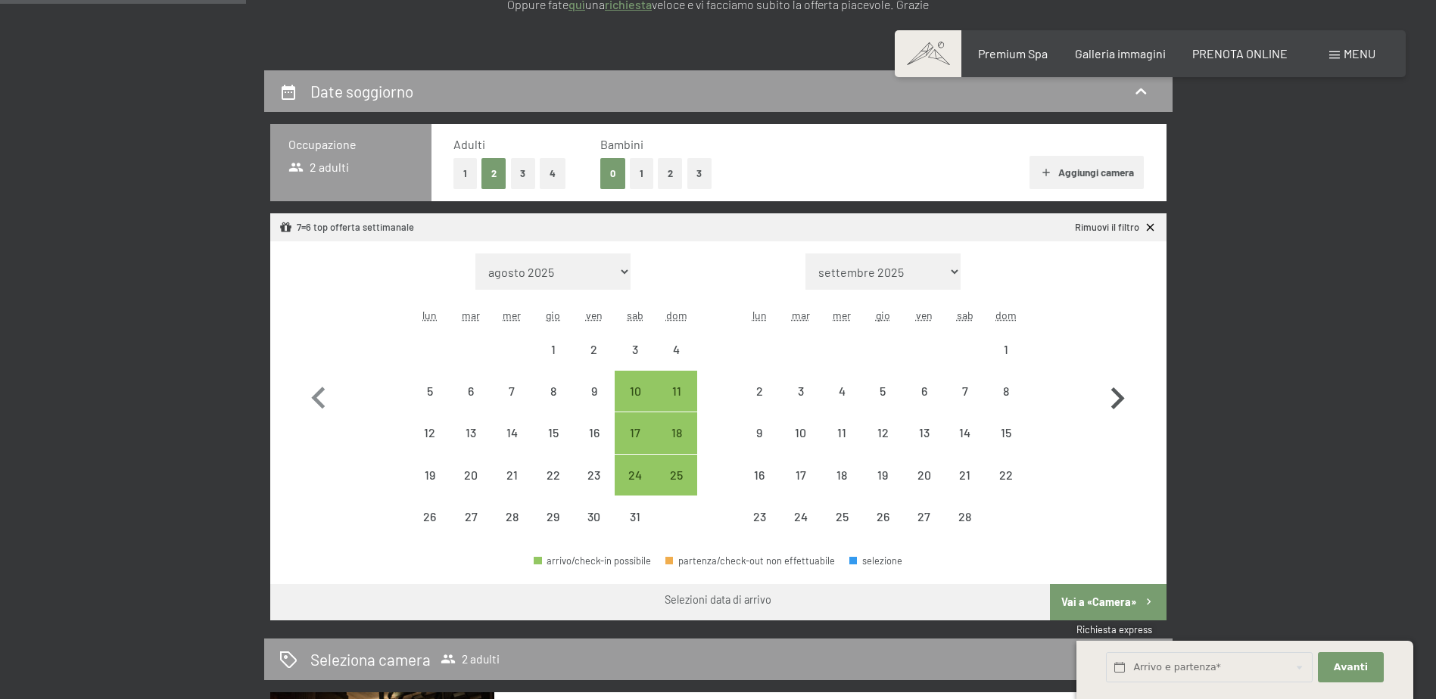
click at [1119, 399] on icon "button" at bounding box center [1118, 398] width 14 height 22
select select "[DATE]"
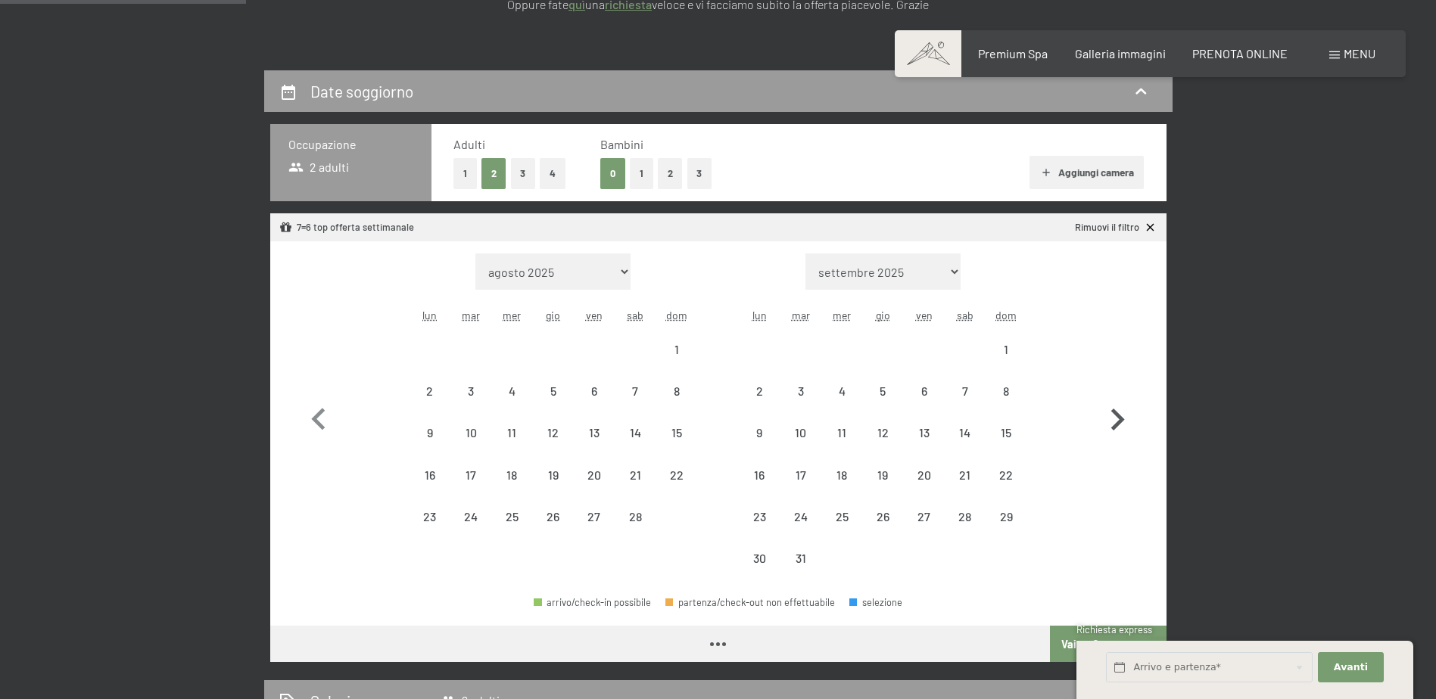
click at [1119, 399] on icon "button" at bounding box center [1117, 420] width 44 height 44
select select "[DATE]"
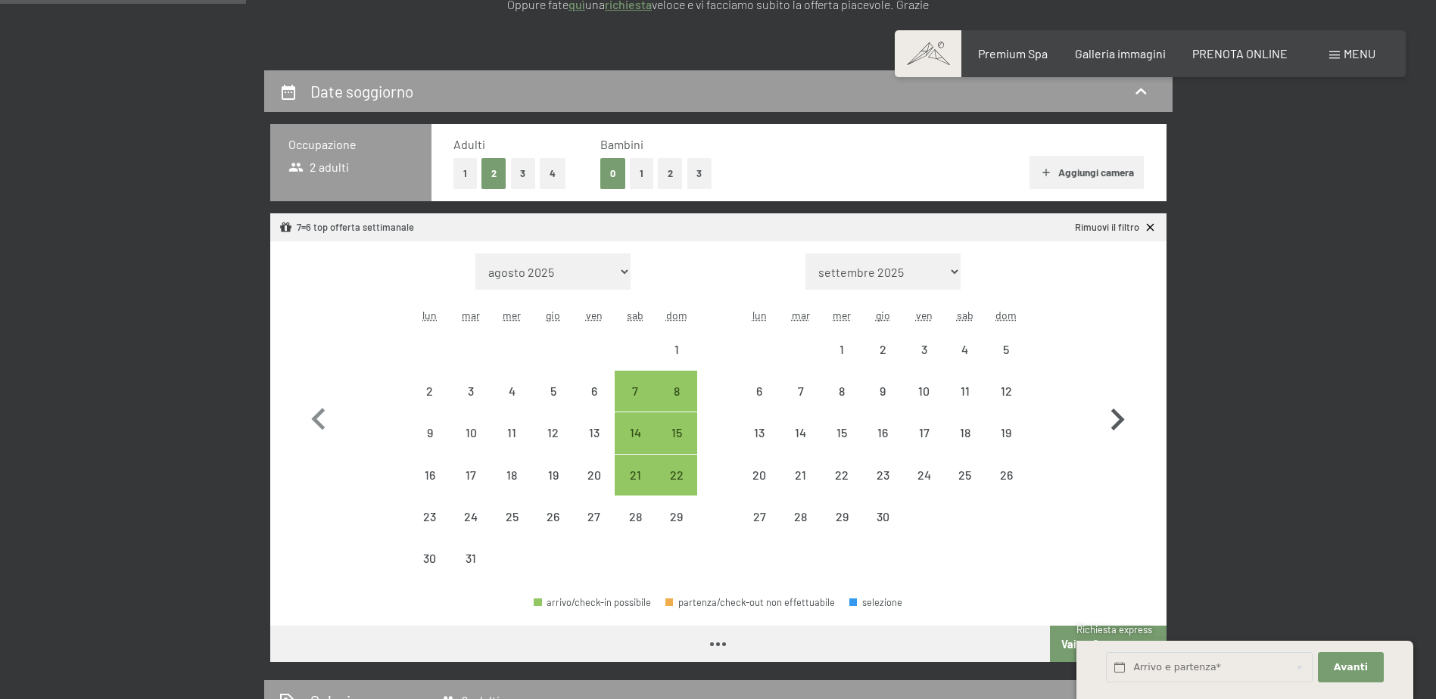
select select "[DATE]"
click at [1119, 399] on icon "button" at bounding box center [1117, 420] width 44 height 44
select select "[DATE]"
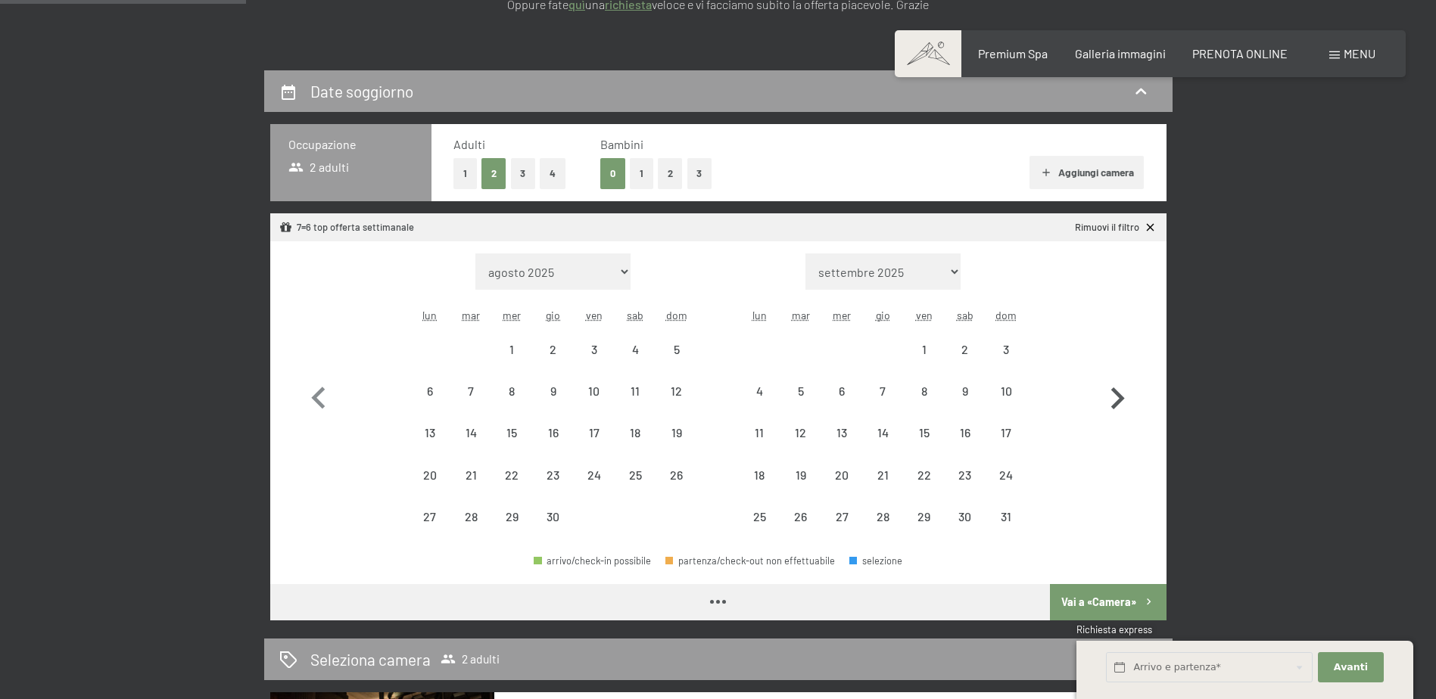
select select "[DATE]"
click at [1119, 399] on icon "button" at bounding box center [1118, 398] width 14 height 22
select select "[DATE]"
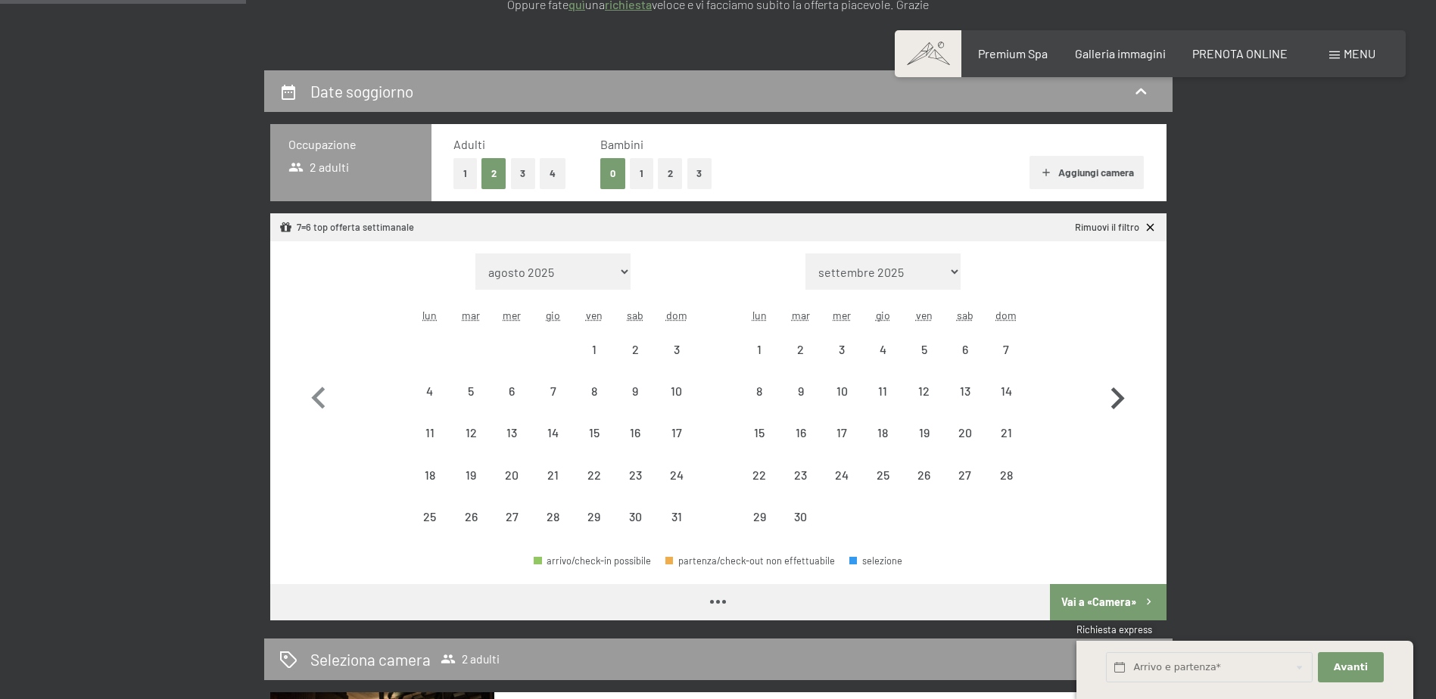
select select "[DATE]"
click at [761, 381] on div "8" at bounding box center [759, 391] width 38 height 38
select select "[DATE]"
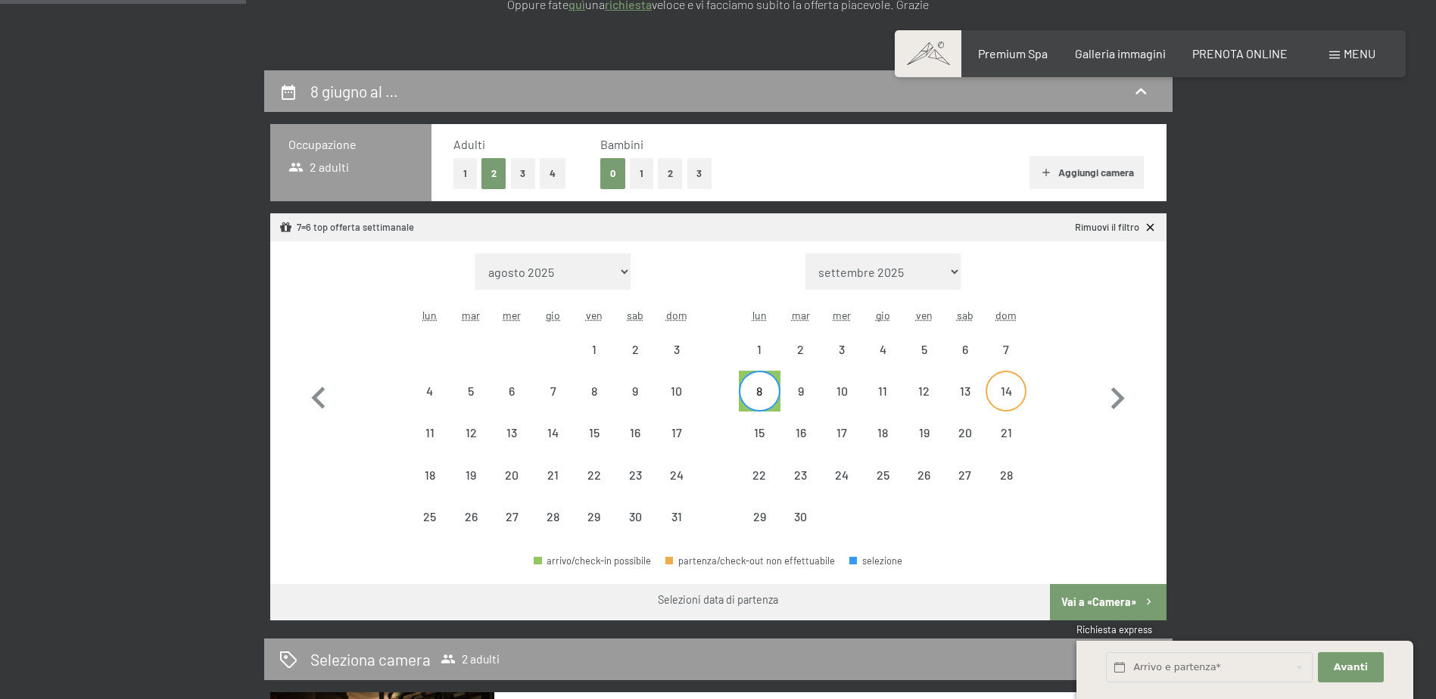
click at [988, 382] on div "14" at bounding box center [1005, 391] width 41 height 41
select select "[DATE]"
